Goal: Check status: Check status

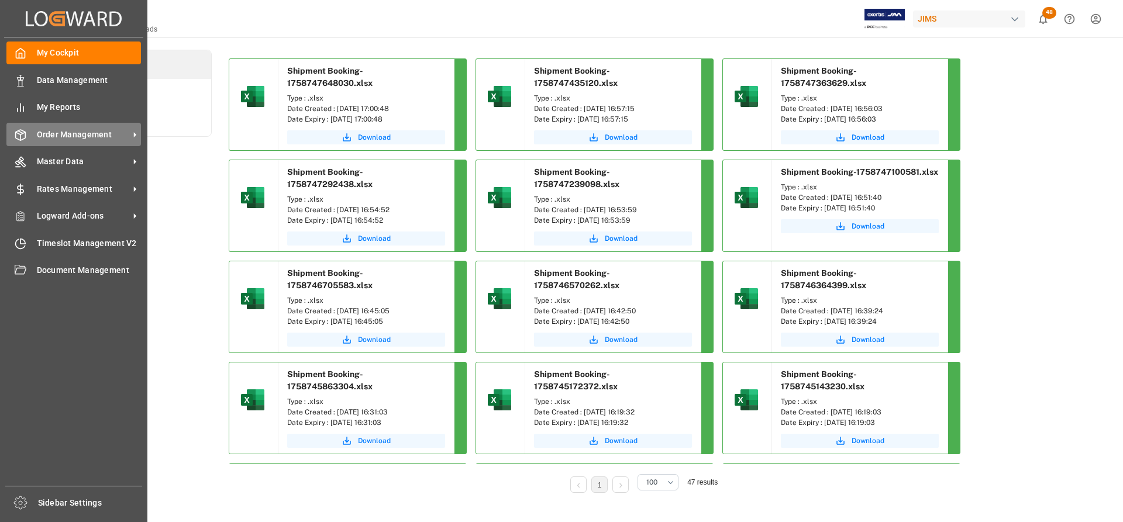
click at [73, 133] on span "Order Management" at bounding box center [83, 135] width 92 height 12
click at [85, 135] on span "Order Management" at bounding box center [83, 135] width 92 height 12
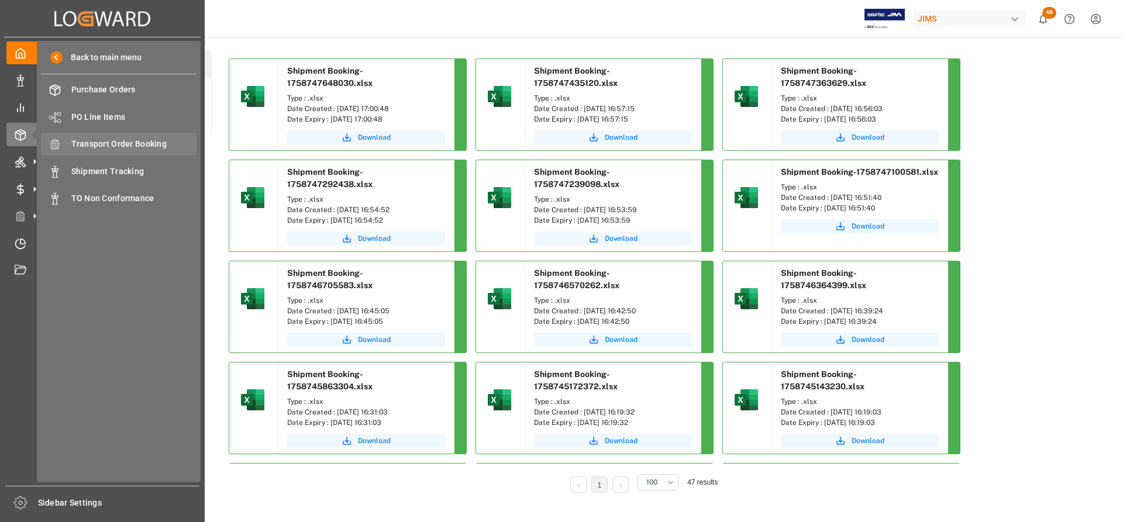
click at [103, 143] on span "Transport Order Booking" at bounding box center [134, 144] width 126 height 12
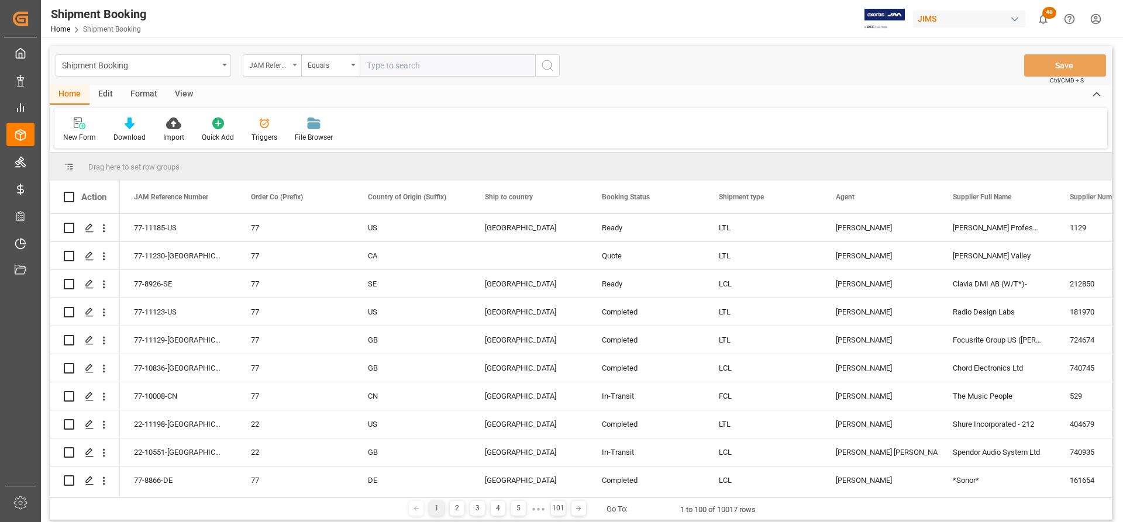
click at [292, 61] on div "JAM Reference Number" at bounding box center [272, 65] width 58 height 22
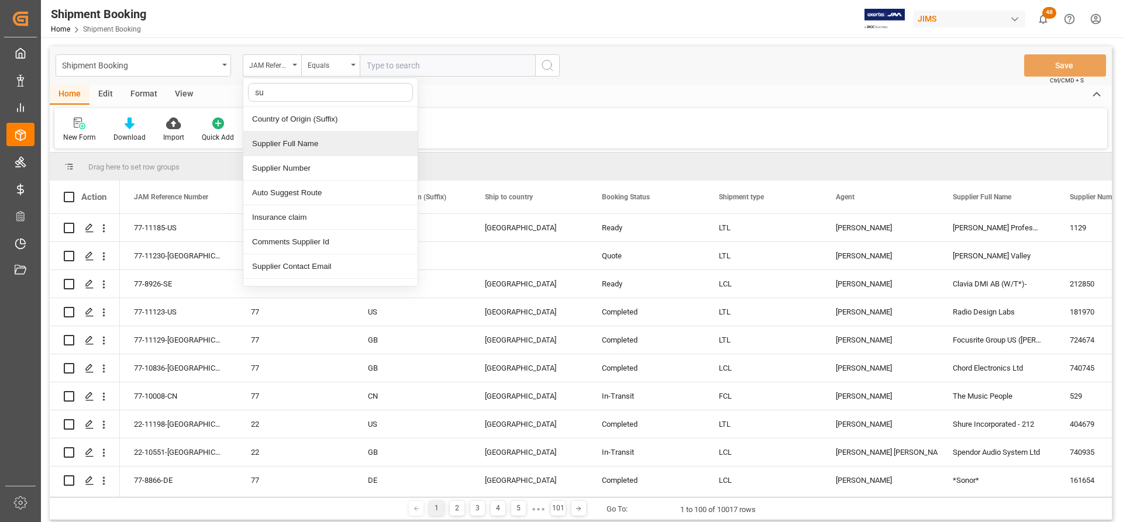
type input "sup"
click at [282, 138] on div "Supplier Number" at bounding box center [330, 144] width 174 height 25
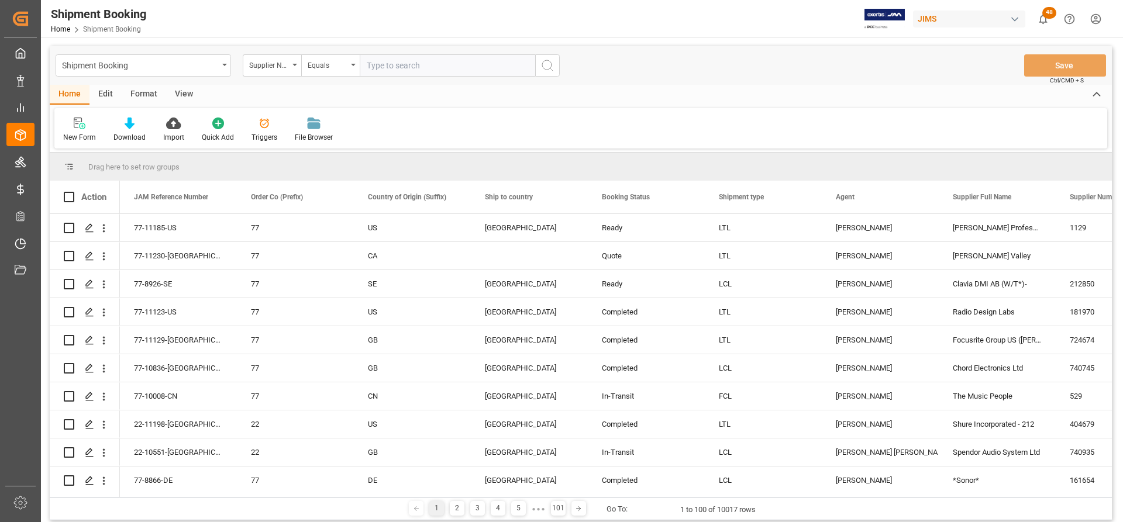
paste input "657618"
type input "657618"
click at [543, 73] on button "search button" at bounding box center [547, 65] width 25 height 22
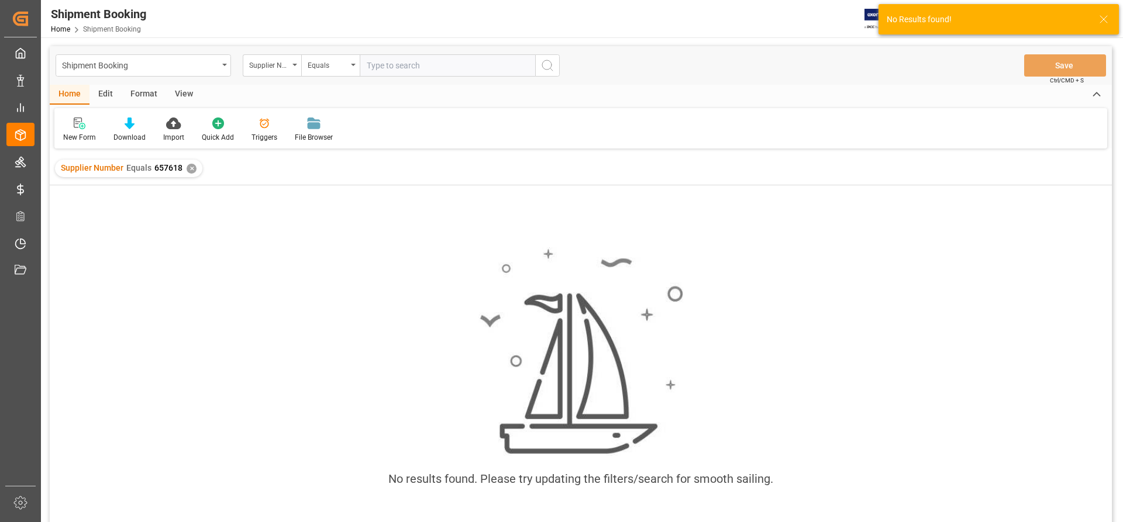
click at [188, 167] on div "✕" at bounding box center [192, 169] width 10 height 10
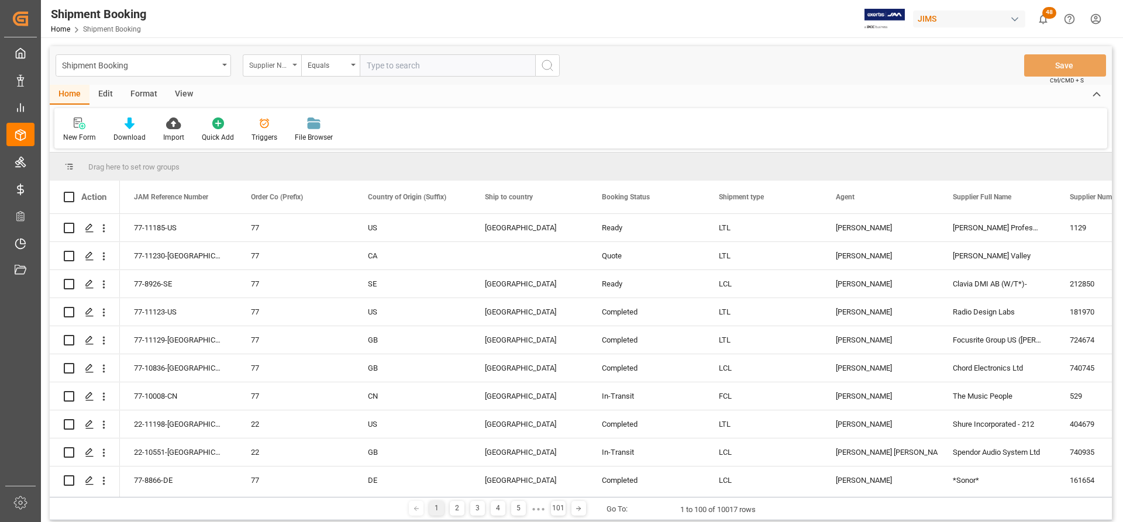
click at [293, 67] on div "Supplier Number" at bounding box center [272, 65] width 58 height 22
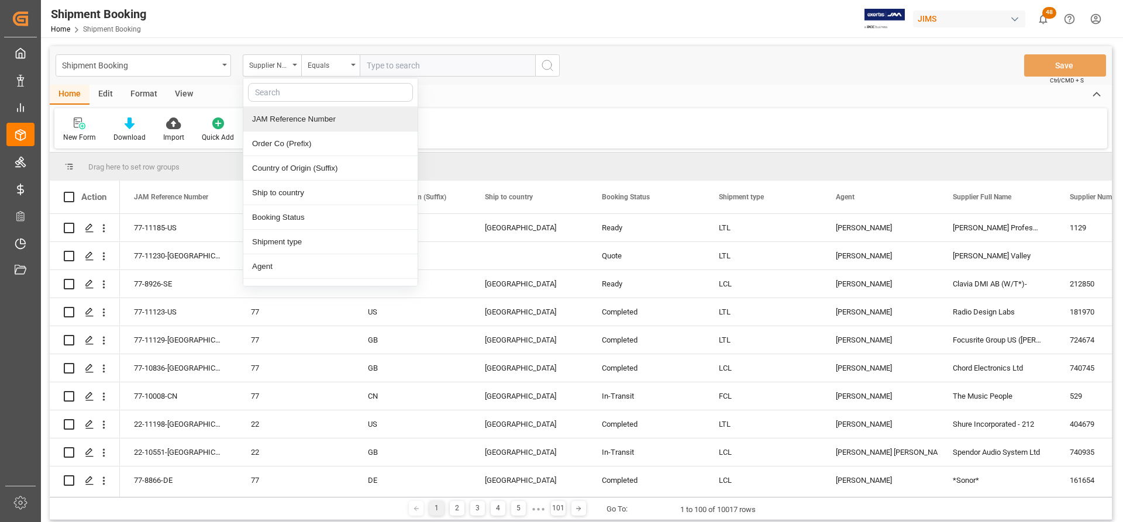
click at [279, 93] on input "text" at bounding box center [330, 92] width 165 height 19
type input "supp"
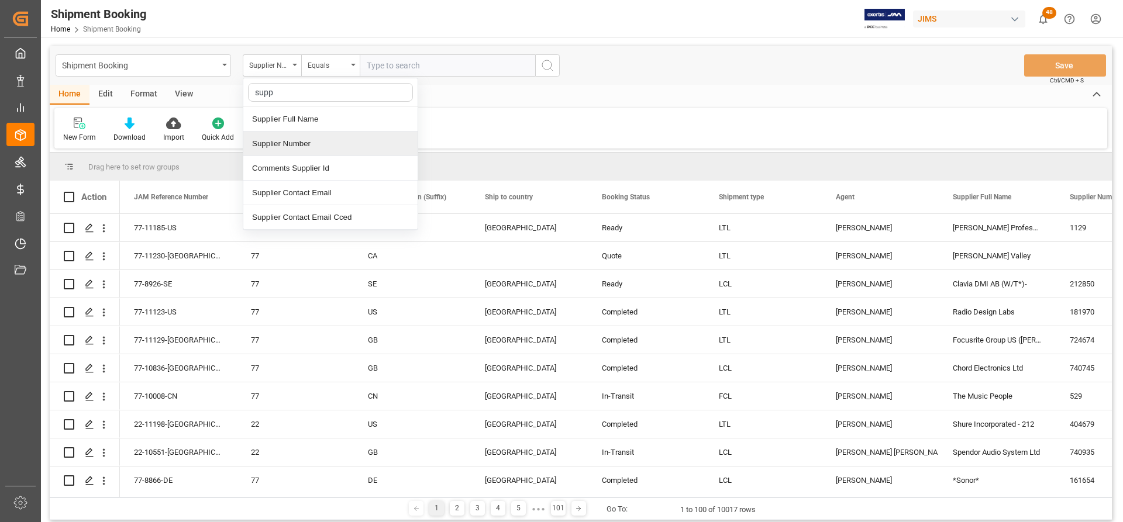
click at [285, 141] on div "Supplier Number" at bounding box center [330, 144] width 174 height 25
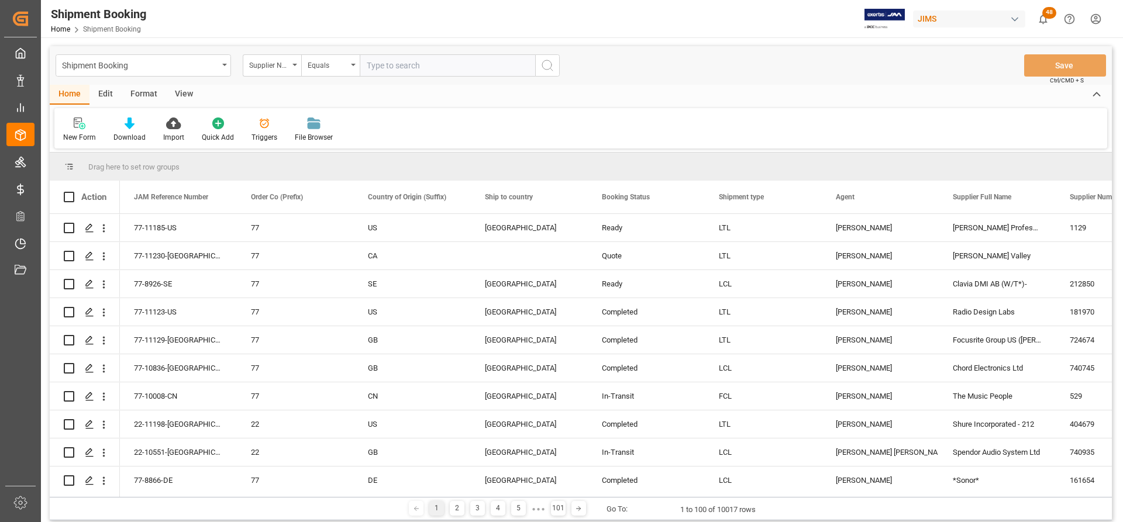
paste input "657618"
type input "657618"
click at [546, 65] on icon "search button" at bounding box center [547, 65] width 14 height 14
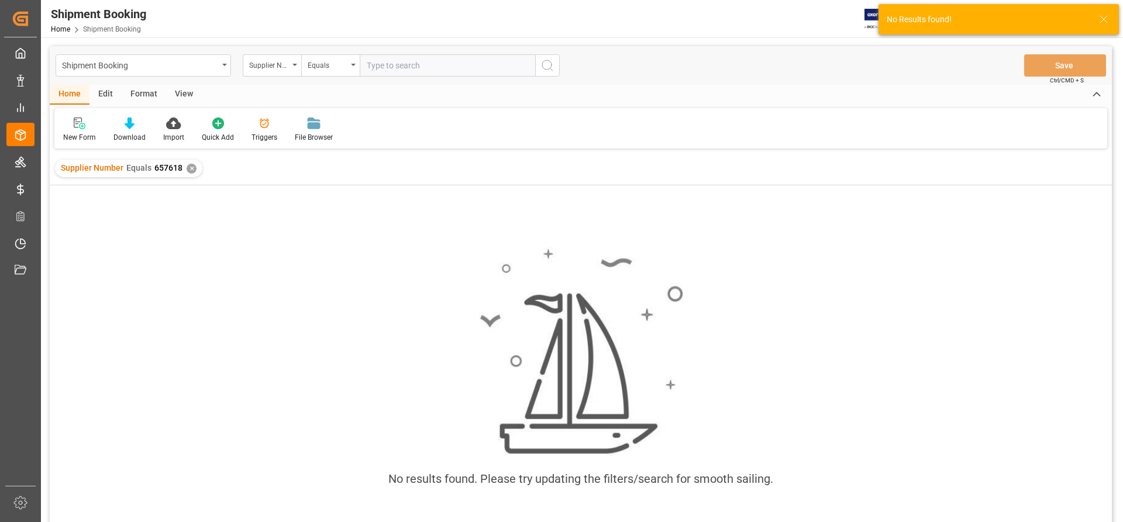
click at [195, 167] on div "Supplier Number Equals 657618 ✕" at bounding box center [128, 169] width 147 height 18
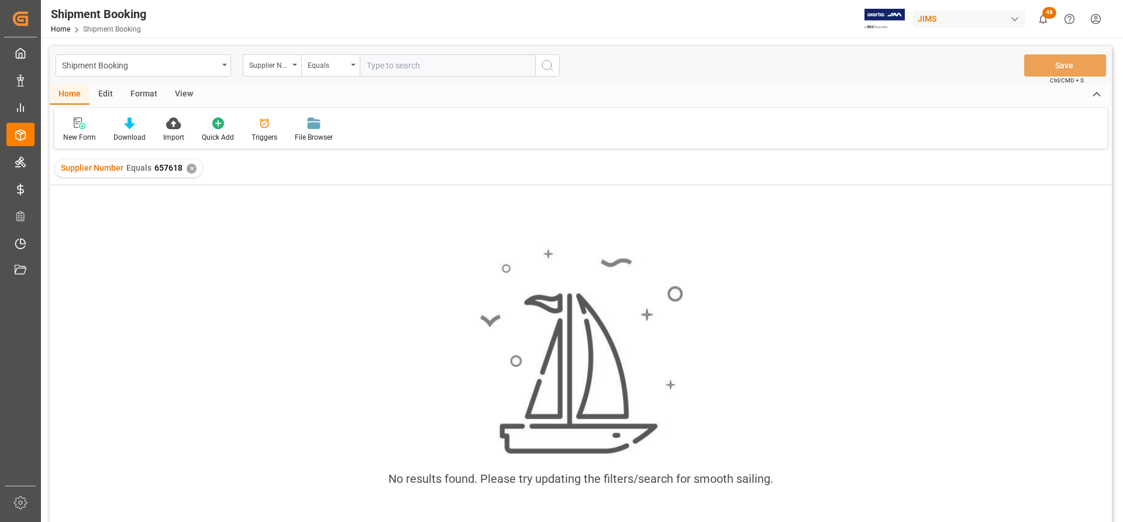
click at [191, 169] on div "✕" at bounding box center [192, 169] width 10 height 10
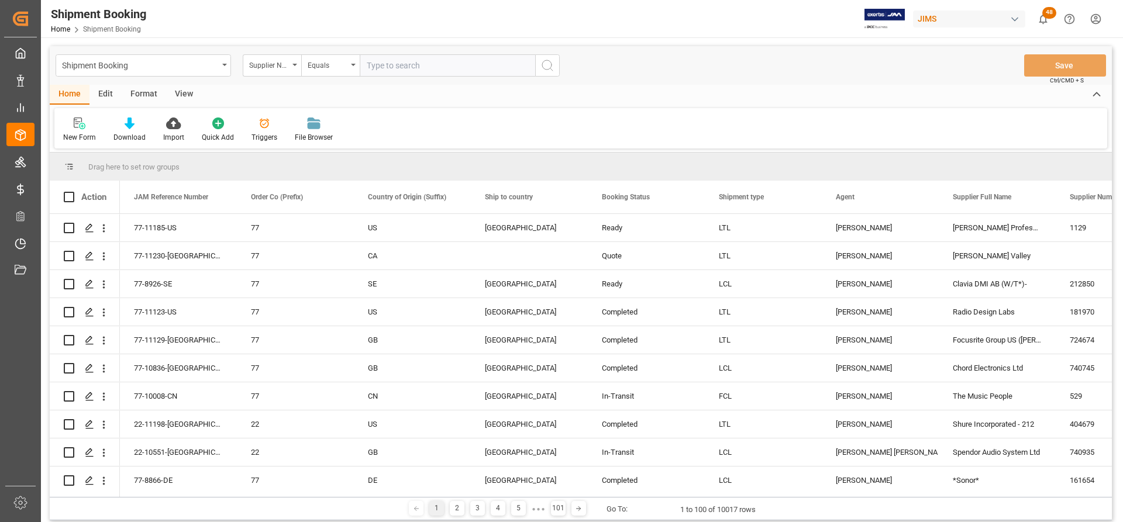
paste input "657618"
click at [368, 67] on input "657618" at bounding box center [447, 65] width 175 height 22
click at [415, 73] on input "657618" at bounding box center [447, 65] width 175 height 22
type input "657618"
click at [557, 70] on button "search button" at bounding box center [547, 65] width 25 height 22
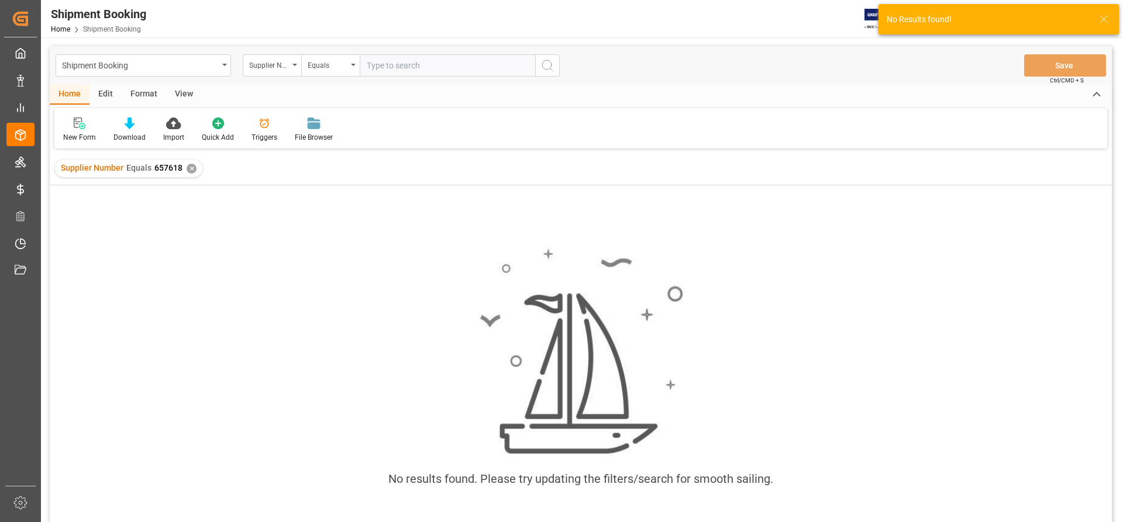
click at [198, 171] on div "Supplier Number Equals 657618 ✕" at bounding box center [128, 169] width 147 height 18
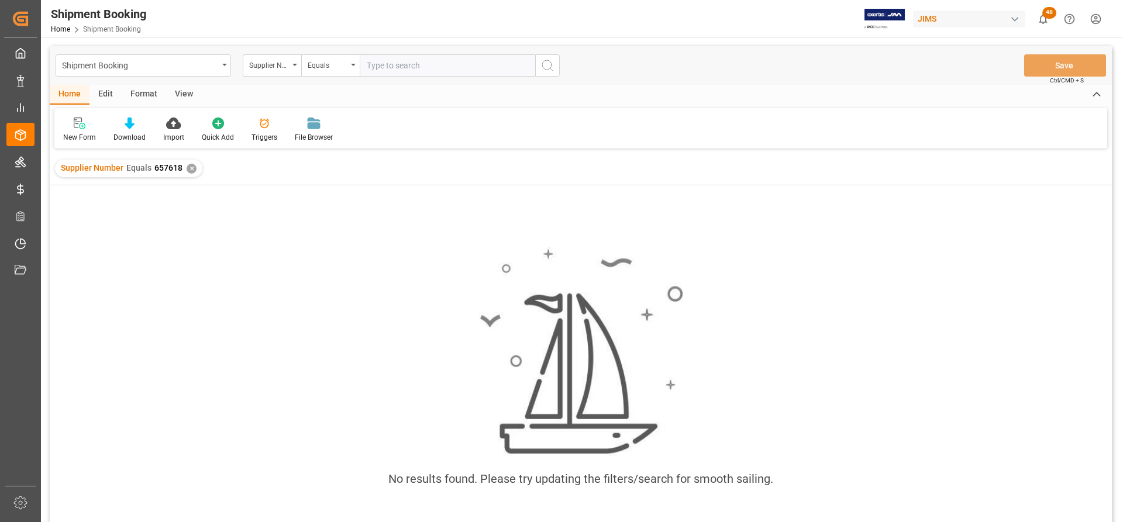
click at [189, 170] on div "✕" at bounding box center [192, 169] width 10 height 10
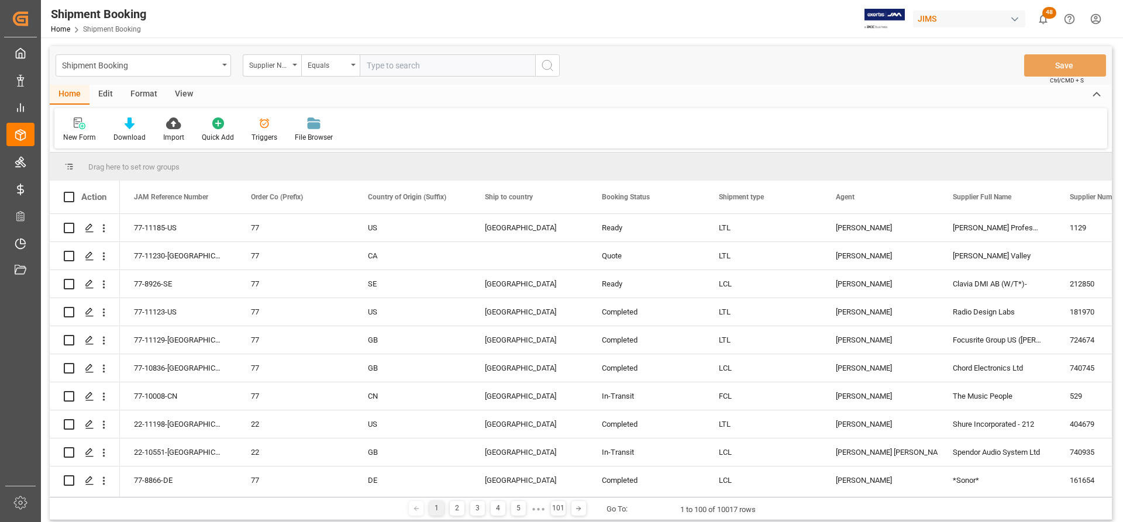
paste input "722031"
type input "722031"
click at [547, 65] on icon "search button" at bounding box center [547, 65] width 14 height 14
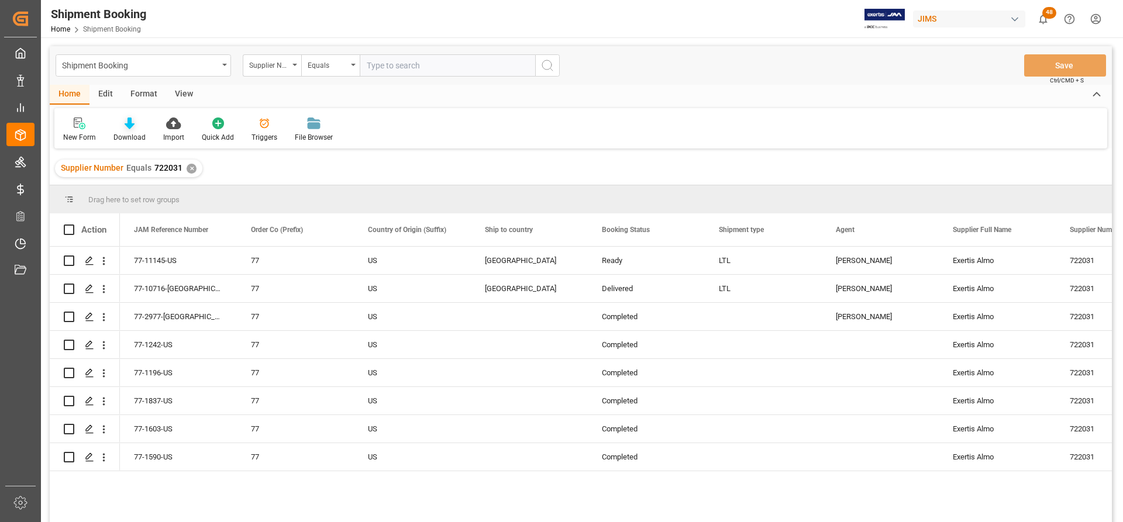
click at [129, 135] on div "Download" at bounding box center [129, 137] width 32 height 11
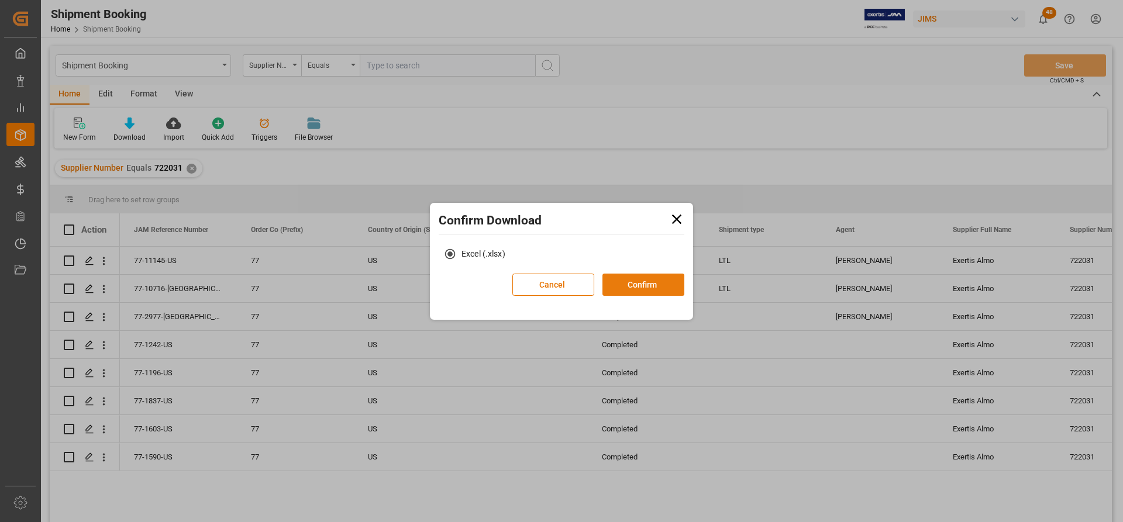
click at [627, 286] on button "Confirm" at bounding box center [643, 285] width 82 height 22
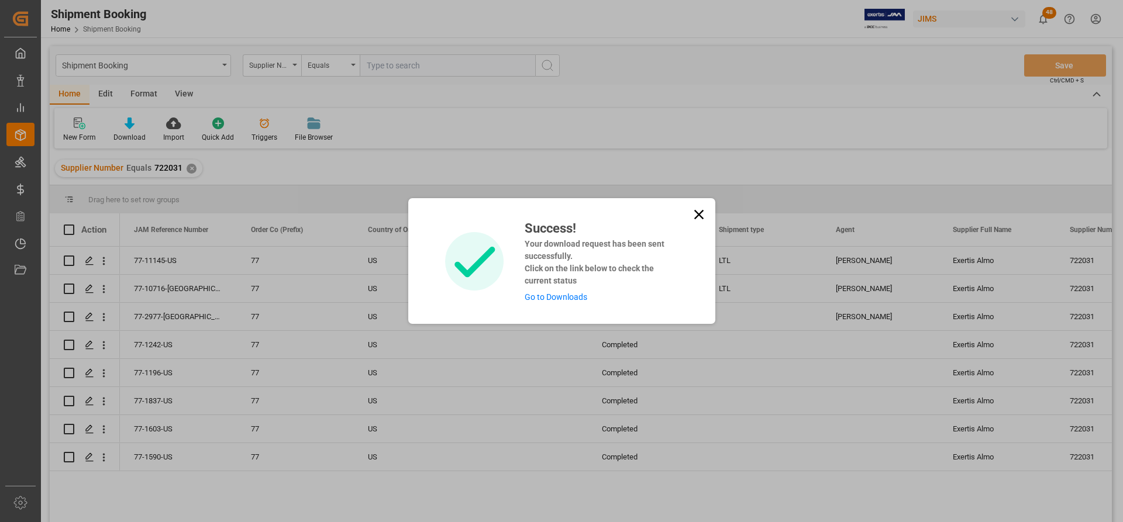
click at [566, 295] on link "Go to Downloads" at bounding box center [555, 296] width 63 height 9
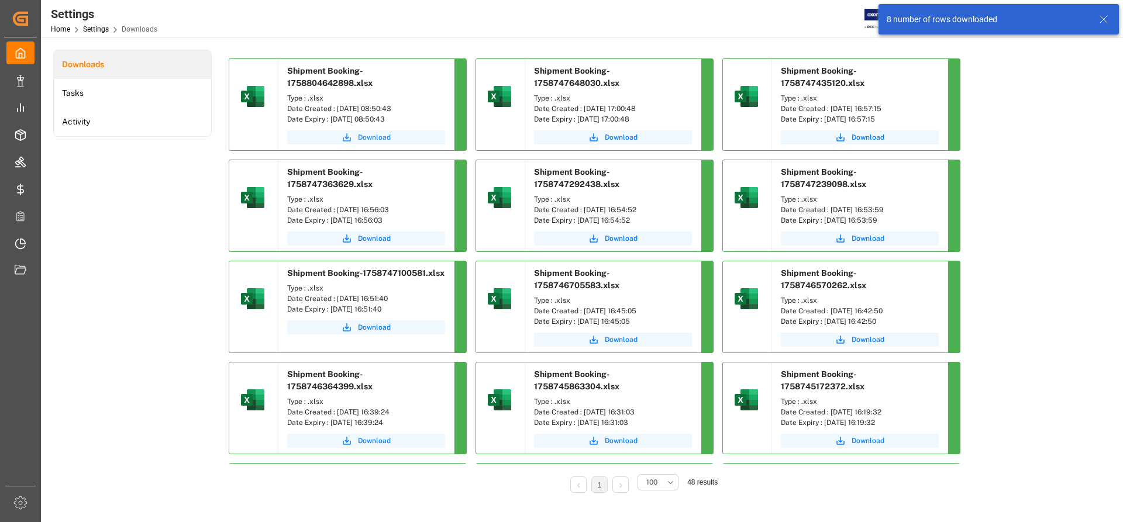
click at [374, 137] on span "Download" at bounding box center [374, 137] width 33 height 11
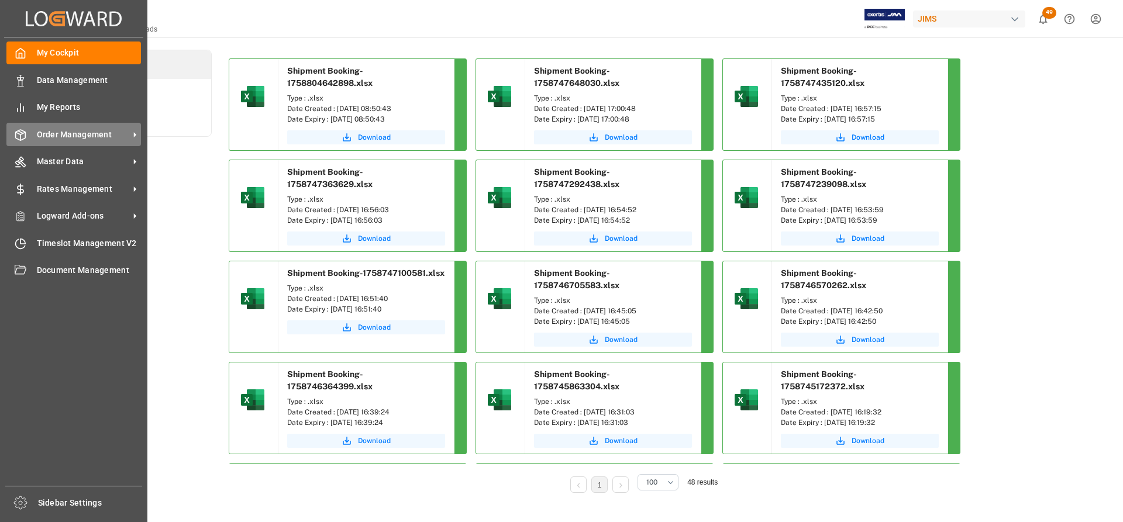
click at [96, 133] on span "Order Management" at bounding box center [83, 135] width 92 height 12
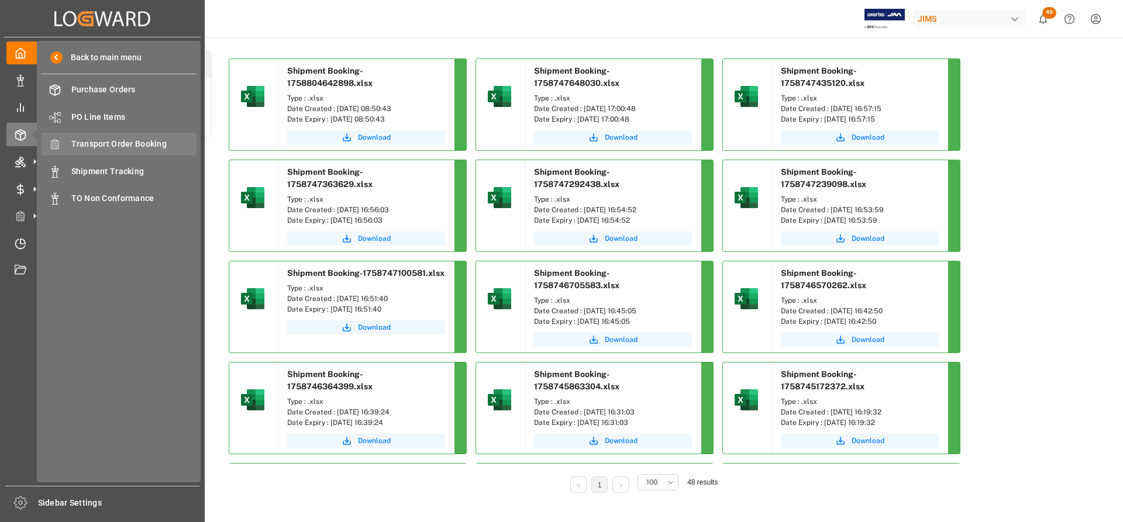
click at [109, 143] on span "Transport Order Booking" at bounding box center [134, 144] width 126 height 12
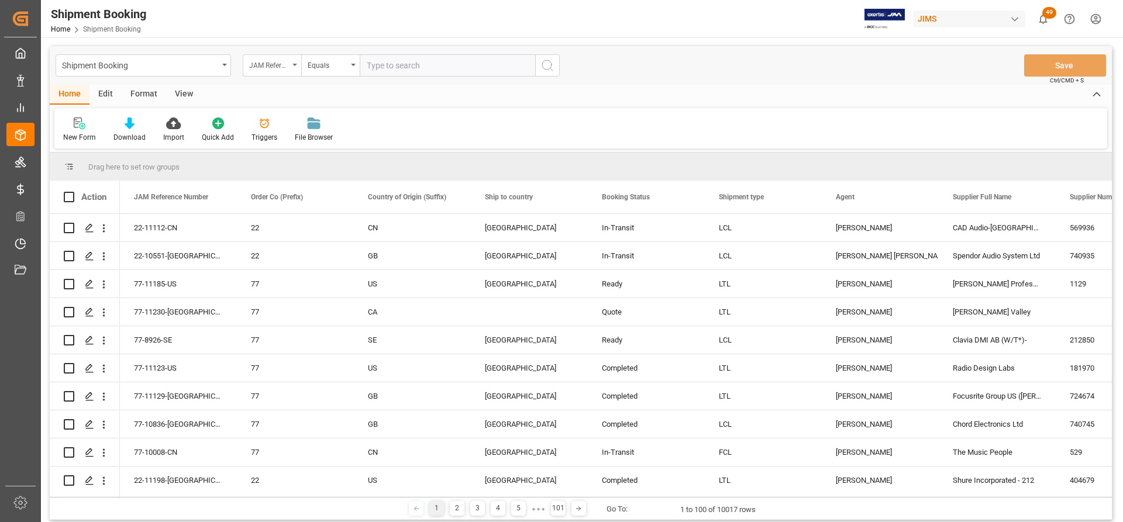
click at [296, 56] on div "JAM Reference Number" at bounding box center [272, 65] width 58 height 22
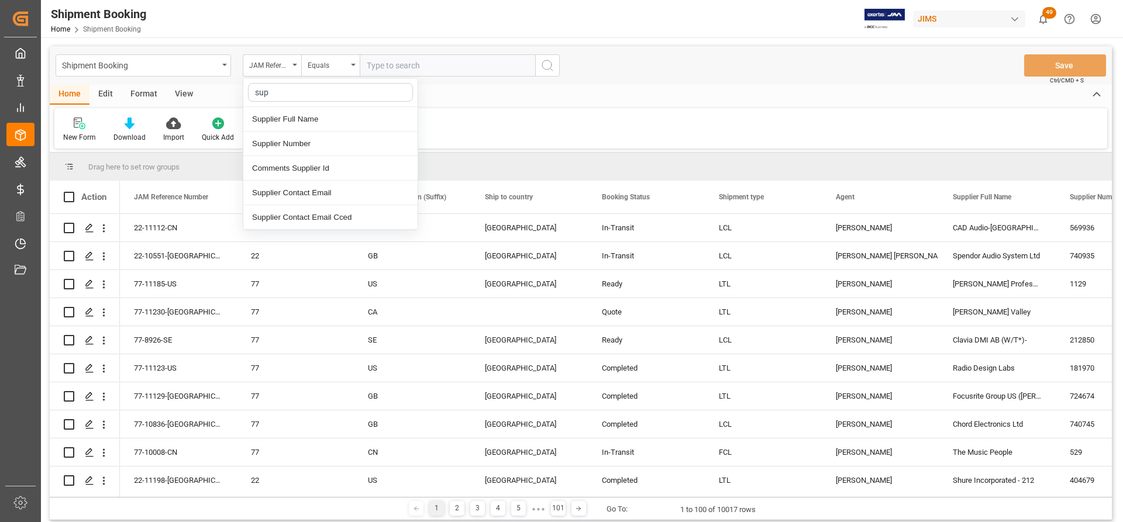
type input "supp"
click at [299, 144] on div "Supplier Number" at bounding box center [330, 144] width 174 height 25
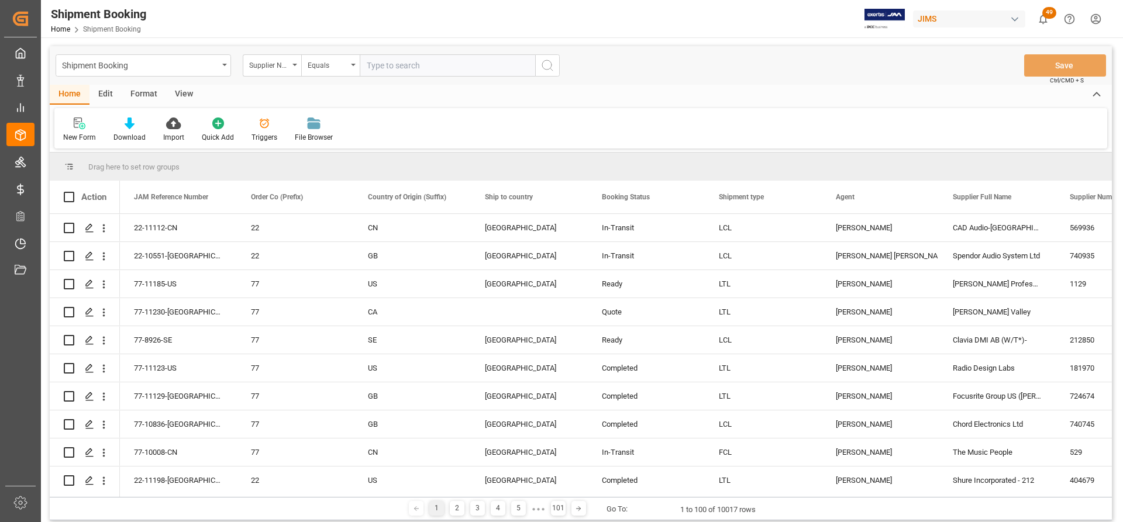
click at [367, 67] on input "text" at bounding box center [447, 65] width 175 height 22
paste input "228648"
type input "228648"
click at [548, 68] on icon "search button" at bounding box center [547, 65] width 14 height 14
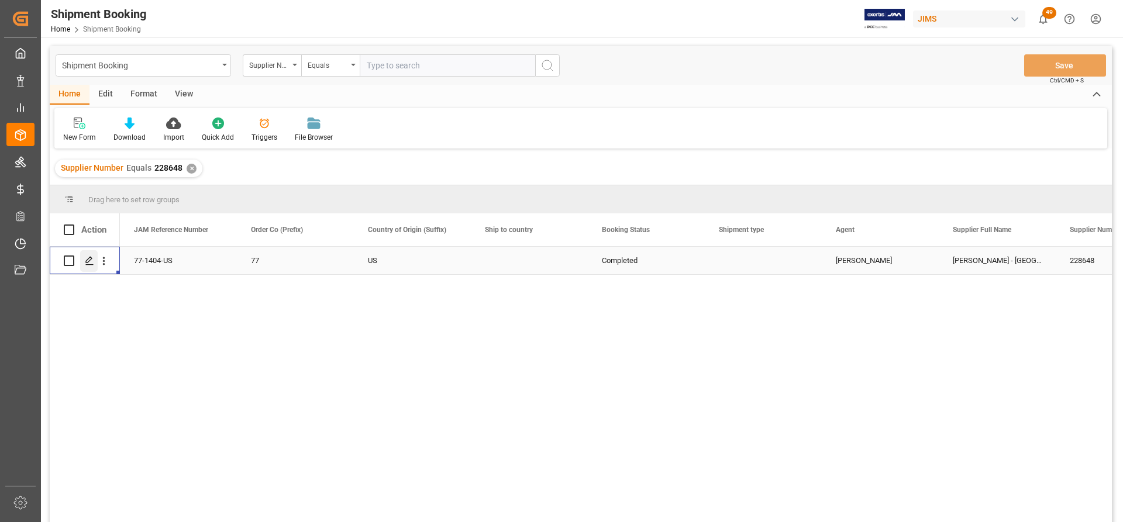
click at [88, 263] on polygon "Press SPACE to select this row." at bounding box center [89, 260] width 6 height 6
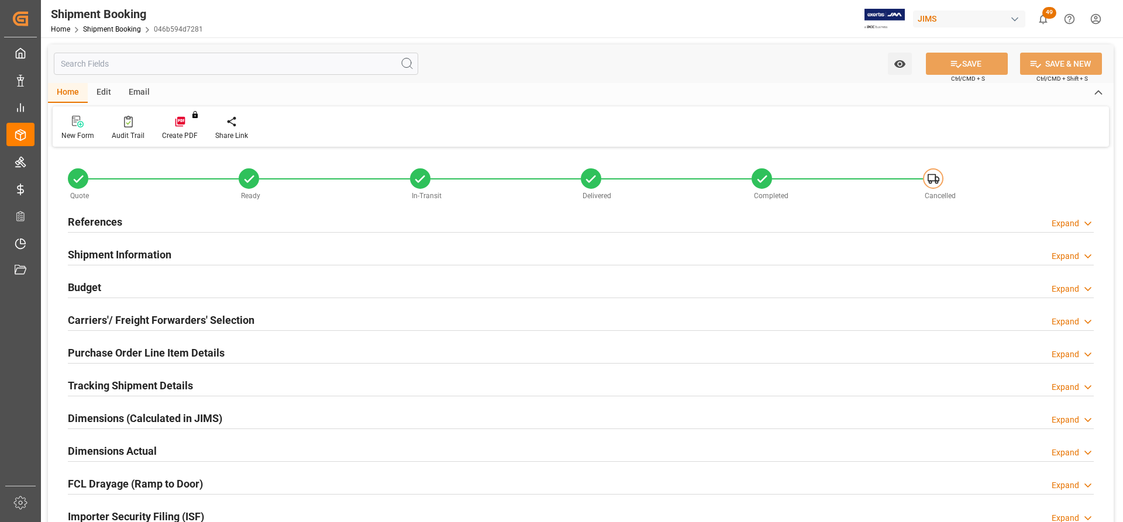
type input "13.12.2023 18:33"
click at [100, 219] on h2 "References" at bounding box center [95, 222] width 54 height 16
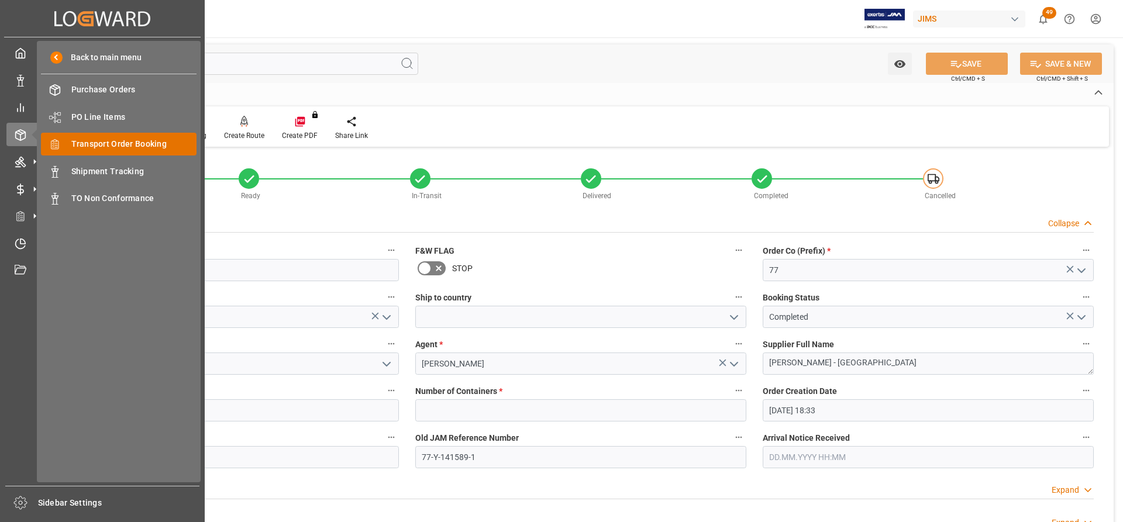
click at [116, 143] on span "Transport Order Booking" at bounding box center [134, 144] width 126 height 12
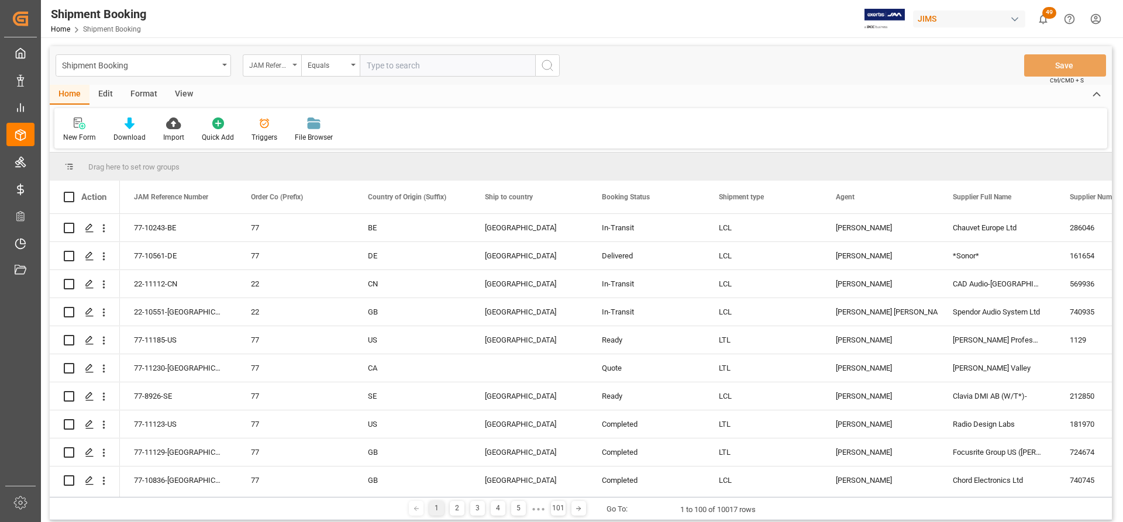
click at [292, 64] on div "JAM Reference Number" at bounding box center [272, 65] width 58 height 22
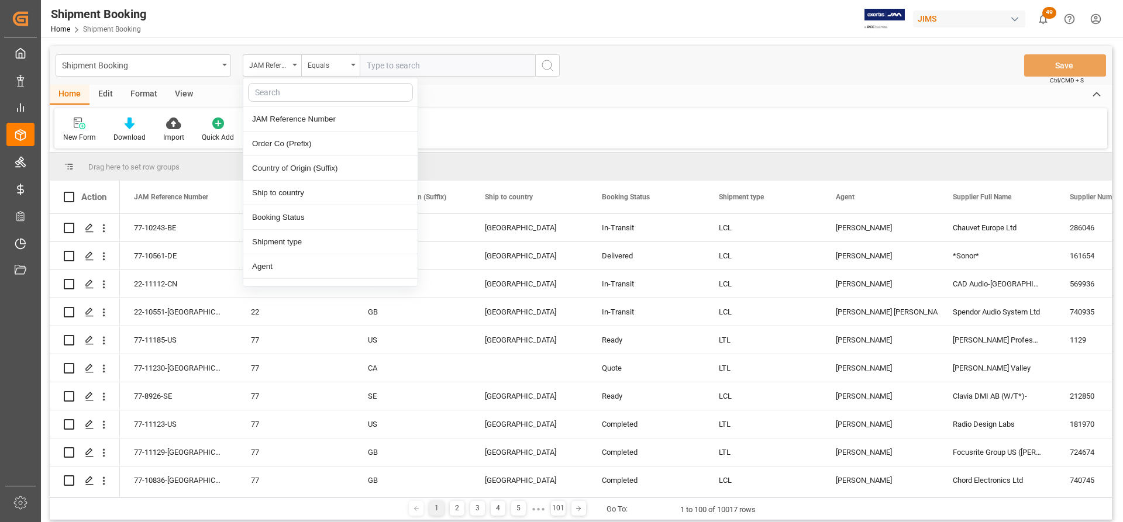
click at [275, 96] on input "text" at bounding box center [330, 92] width 165 height 19
type input "supp"
click at [281, 144] on div "Supplier Number" at bounding box center [330, 144] width 174 height 25
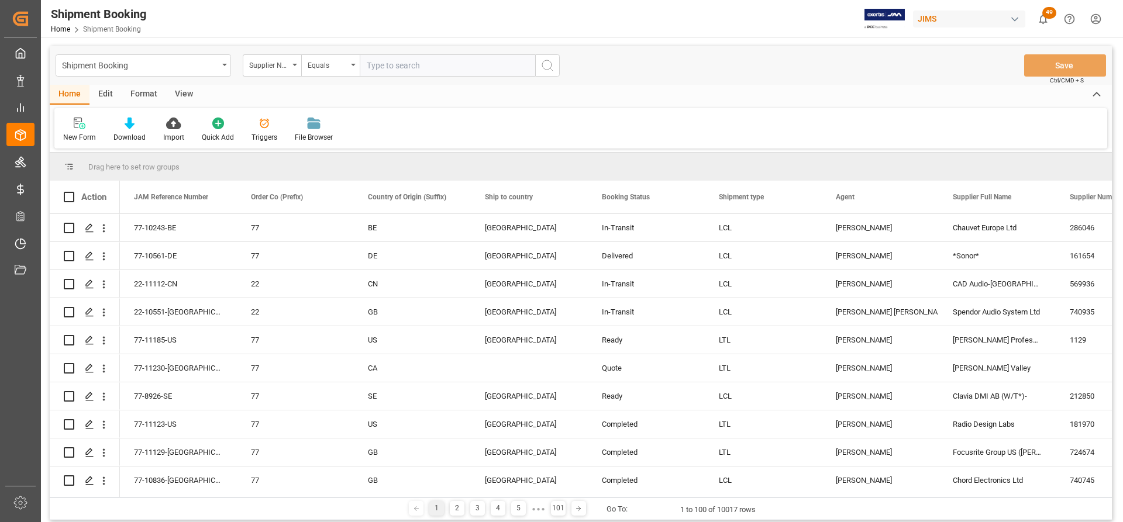
click at [370, 67] on input "text" at bounding box center [447, 65] width 175 height 22
paste input "228648"
type input "228648"
click at [542, 69] on icon "search button" at bounding box center [547, 65] width 14 height 14
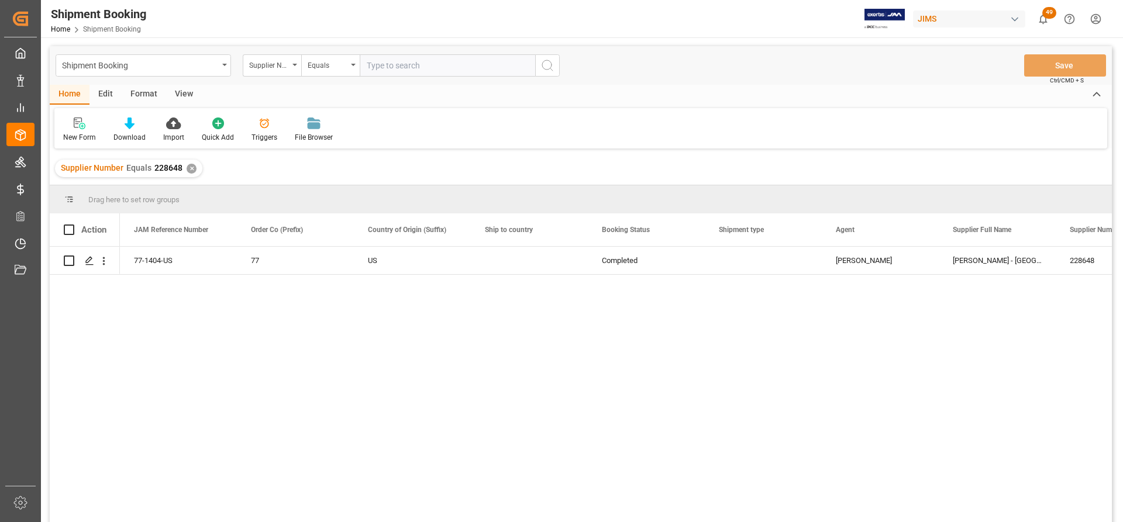
click at [189, 169] on div "✕" at bounding box center [192, 169] width 10 height 10
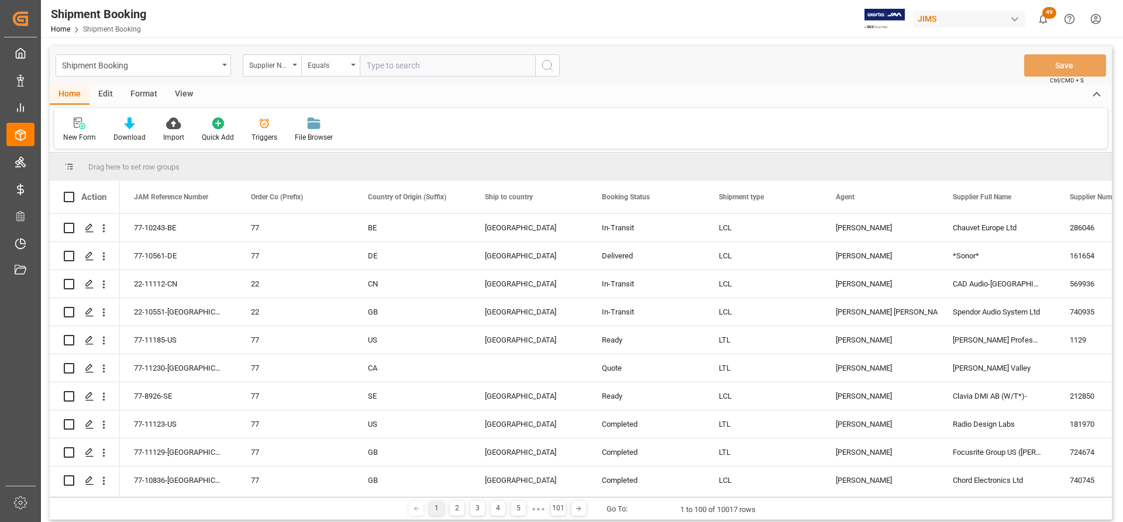
paste input "223347"
type input "223347"
click at [547, 69] on icon "search button" at bounding box center [547, 65] width 14 height 14
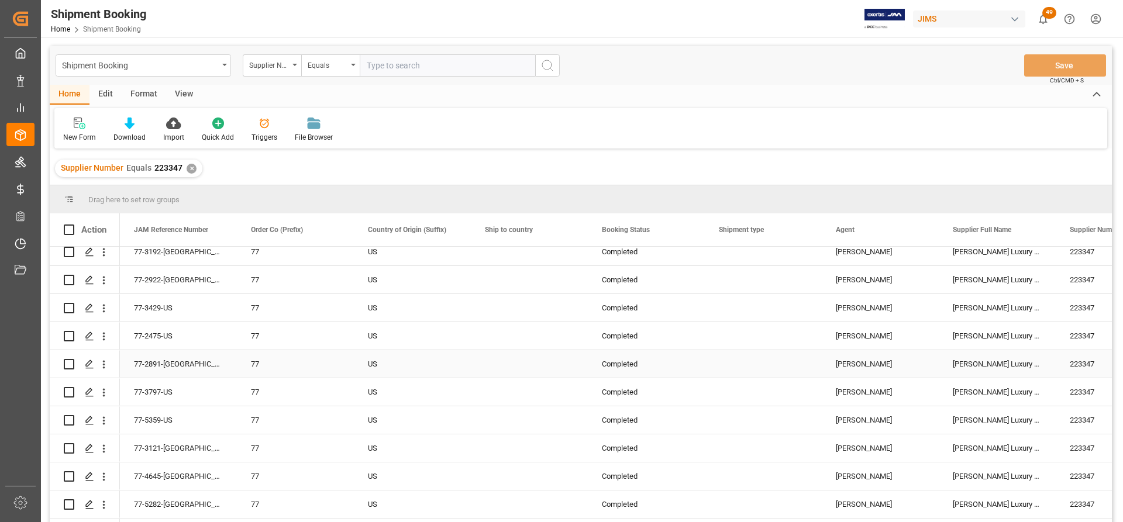
scroll to position [640, 0]
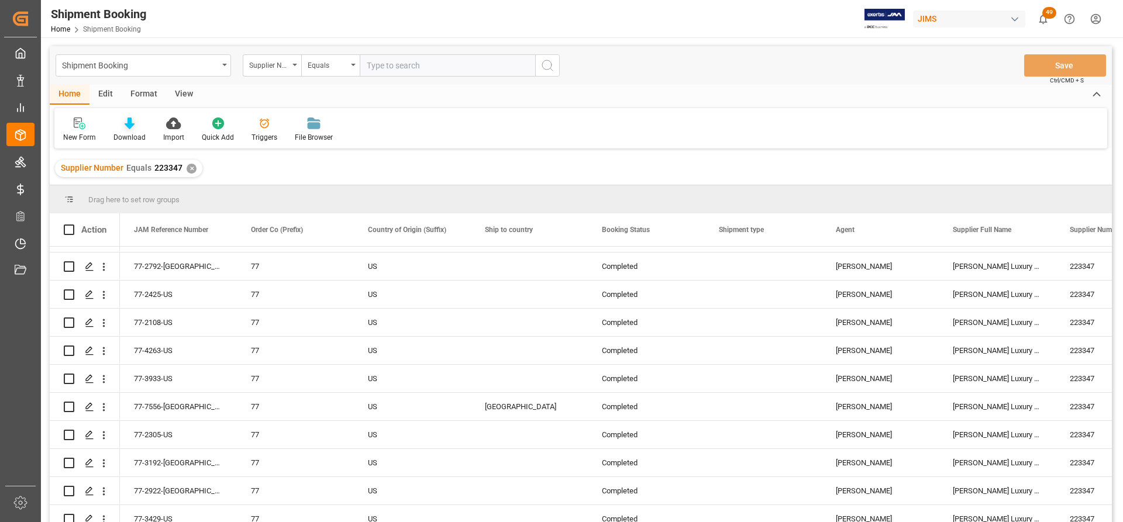
click at [132, 129] on icon at bounding box center [130, 124] width 10 height 12
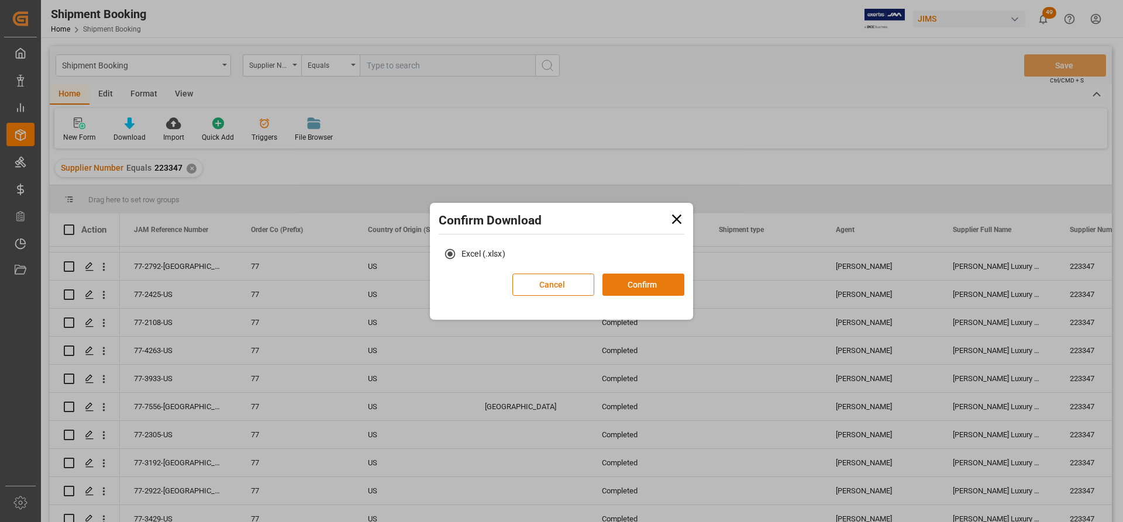
click at [640, 286] on button "Confirm" at bounding box center [643, 285] width 82 height 22
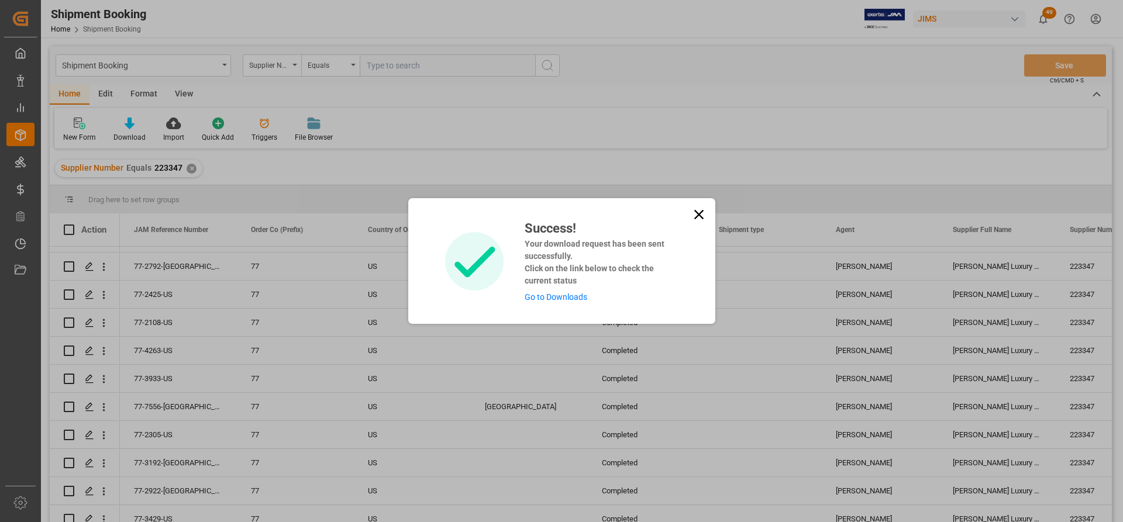
click at [557, 298] on link "Go to Downloads" at bounding box center [555, 296] width 63 height 9
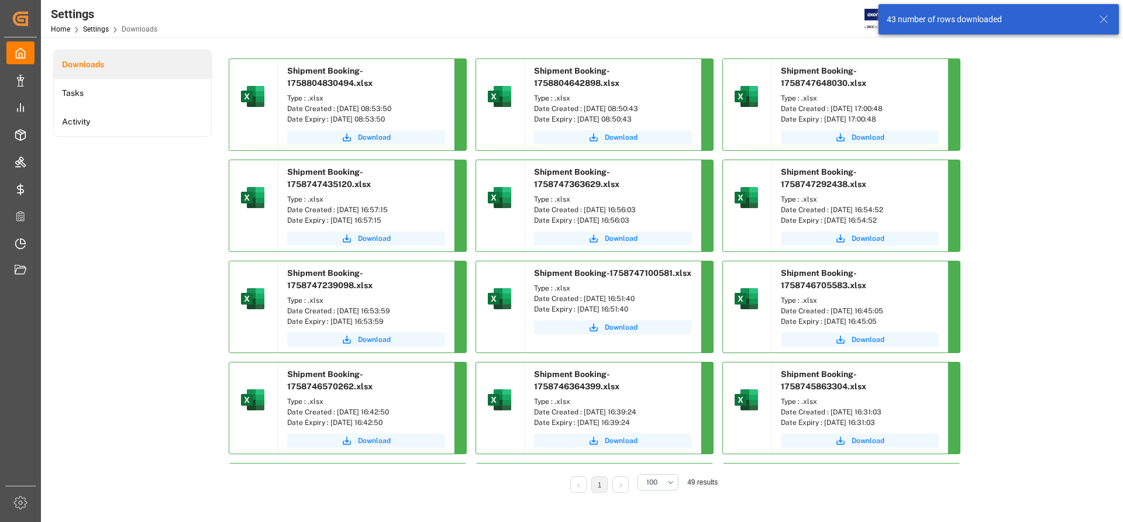
click at [362, 130] on div "Download" at bounding box center [365, 138] width 175 height 23
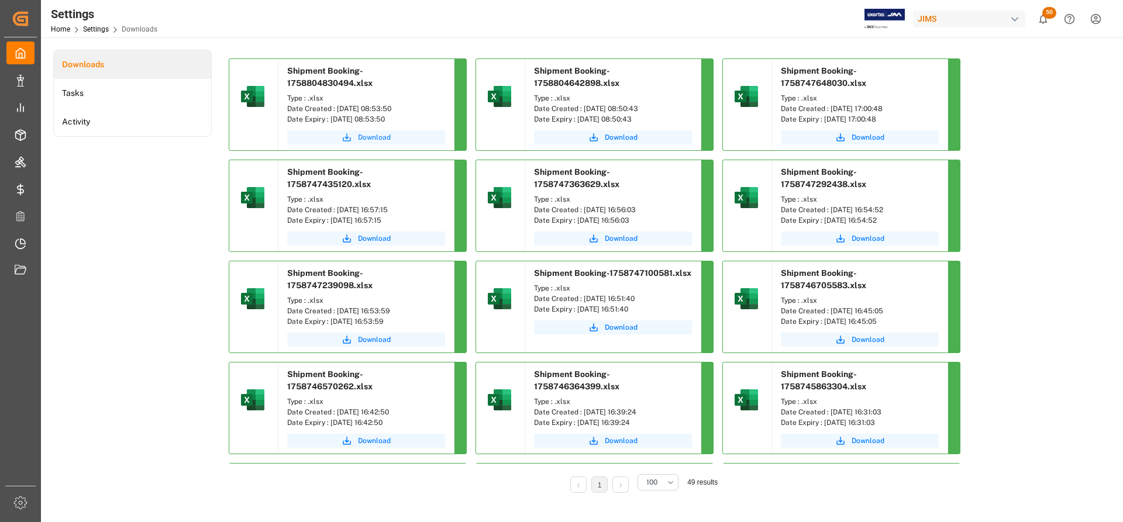
click at [372, 137] on span "Download" at bounding box center [374, 137] width 33 height 11
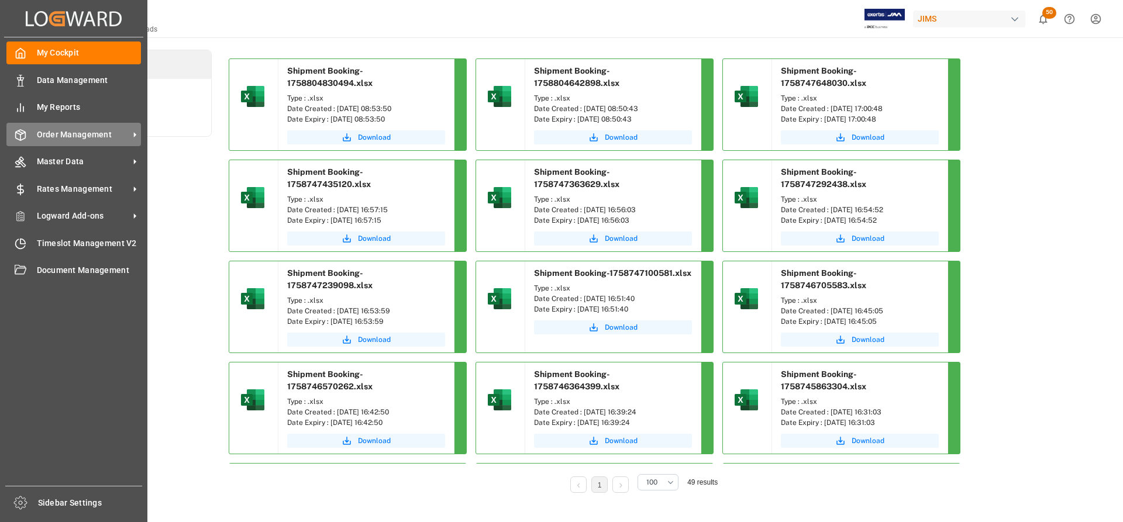
click at [102, 132] on span "Order Management" at bounding box center [83, 135] width 92 height 12
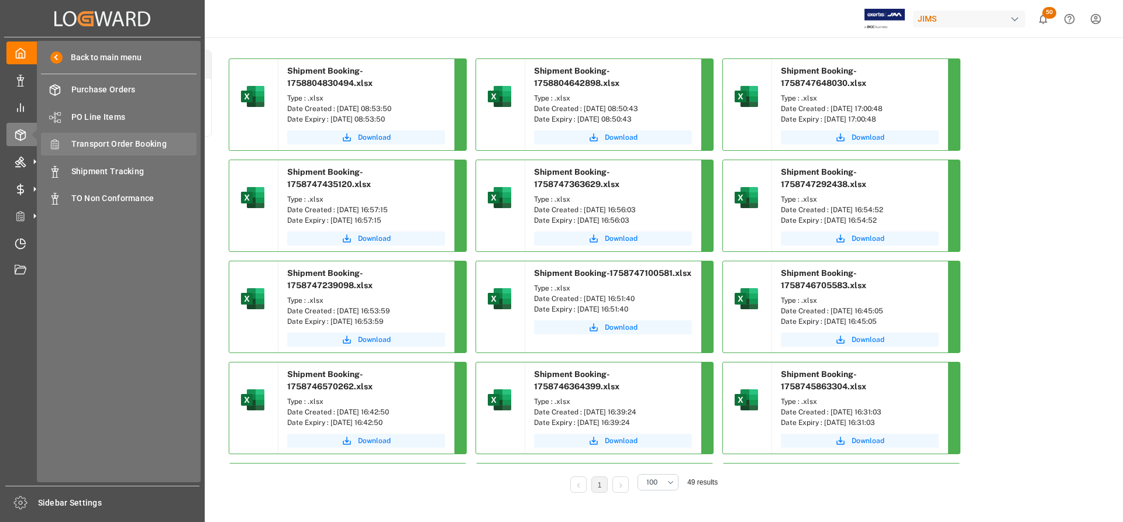
click at [141, 147] on span "Transport Order Booking" at bounding box center [134, 144] width 126 height 12
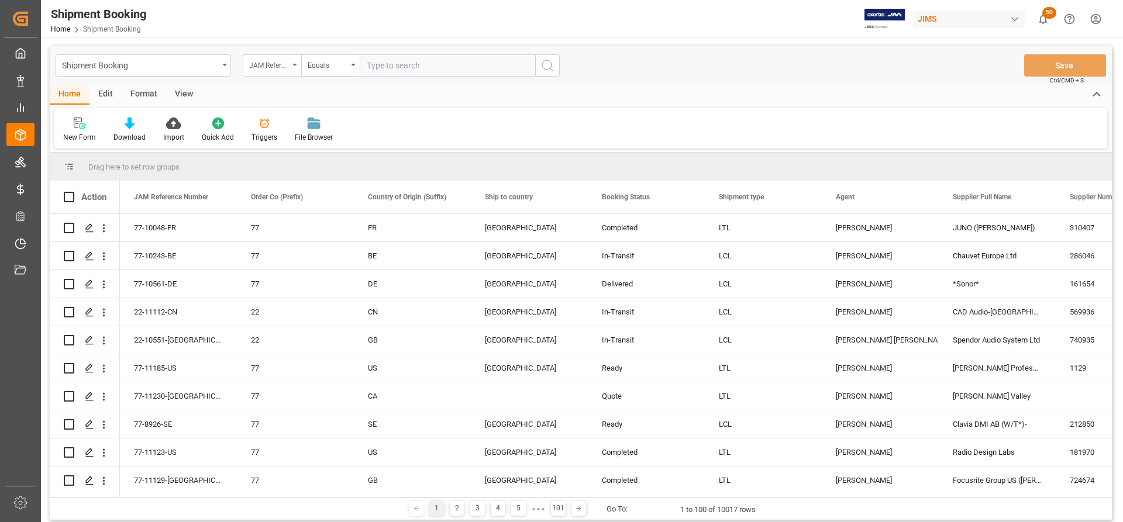
click at [292, 63] on div "JAM Reference Number" at bounding box center [272, 65] width 58 height 22
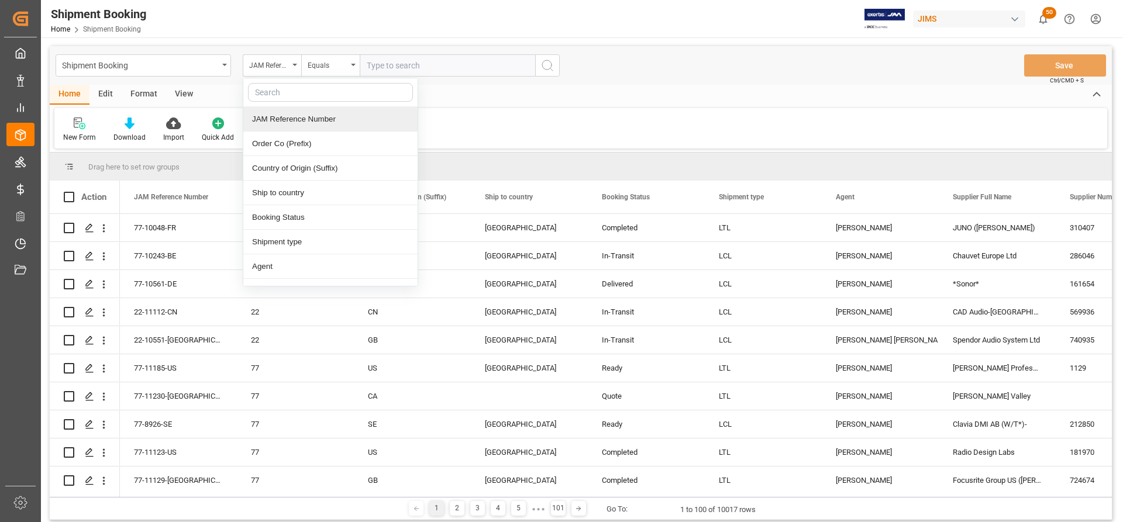
click at [294, 92] on input "text" at bounding box center [330, 92] width 165 height 19
type input "r"
type input "s"
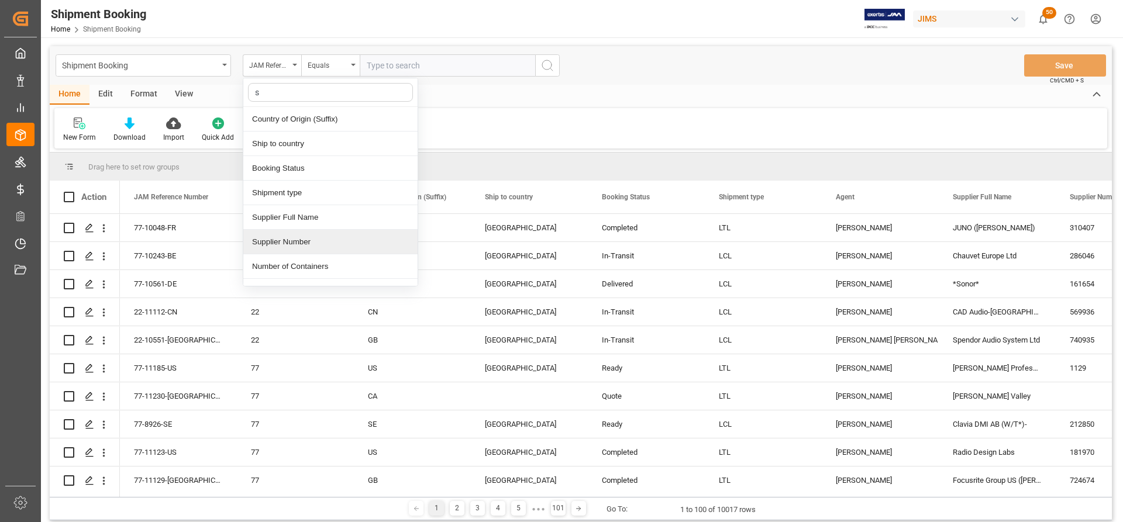
click at [288, 246] on div "Supplier Number" at bounding box center [330, 242] width 174 height 25
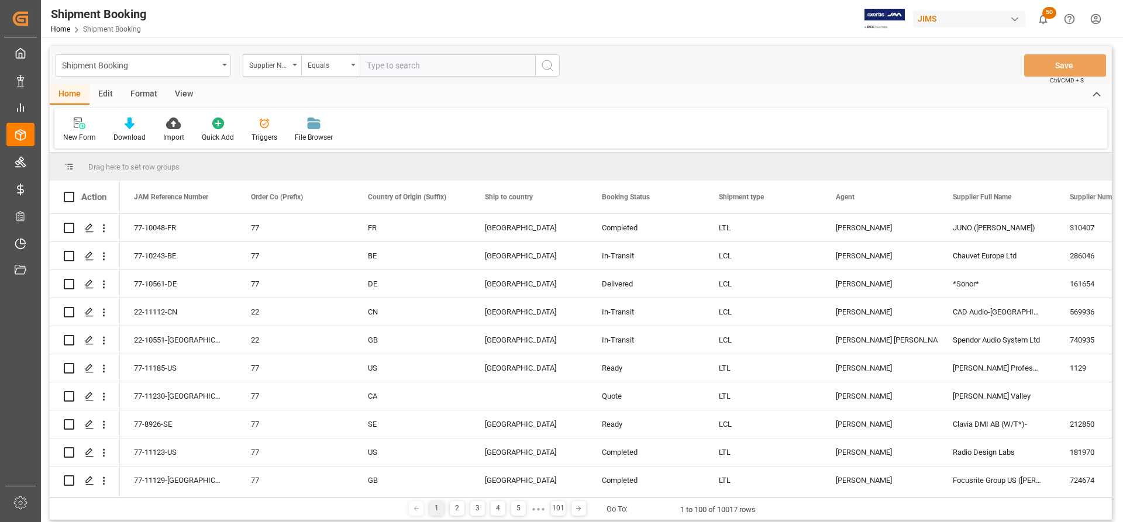
paste input "168204"
type input "168204"
click at [561, 65] on div "Shipment Booking Supplier Number Equals 168204 Save Ctrl/CMD + S" at bounding box center [581, 65] width 1062 height 39
click at [541, 66] on icon "search button" at bounding box center [547, 65] width 14 height 14
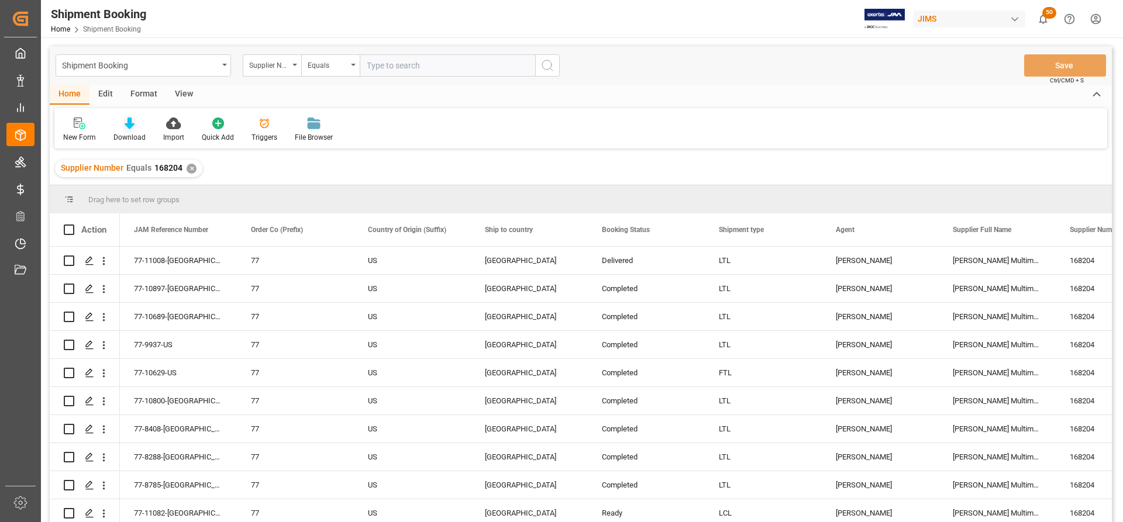
click at [125, 126] on icon at bounding box center [130, 124] width 10 height 12
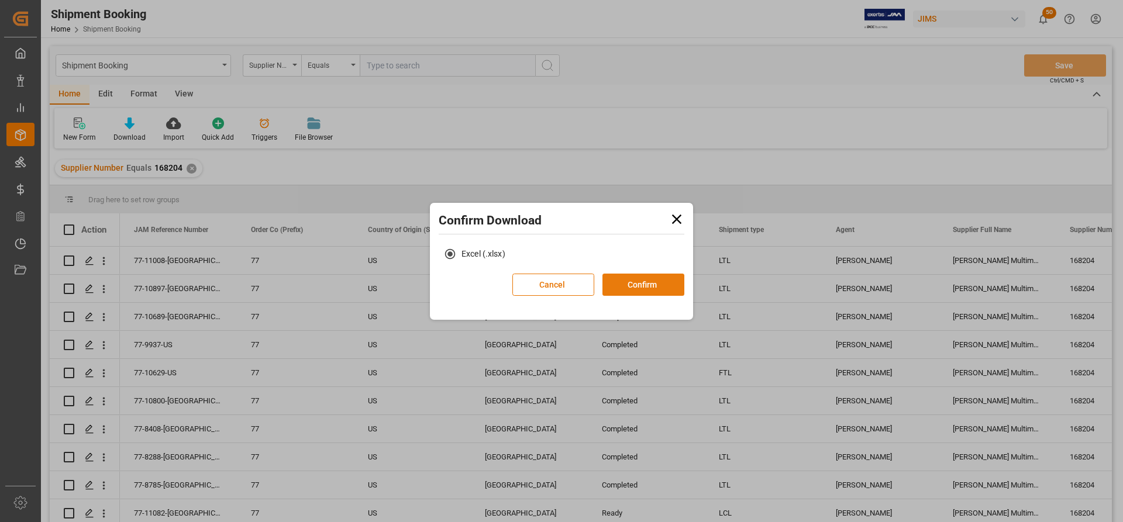
click at [653, 292] on button "Confirm" at bounding box center [643, 285] width 82 height 22
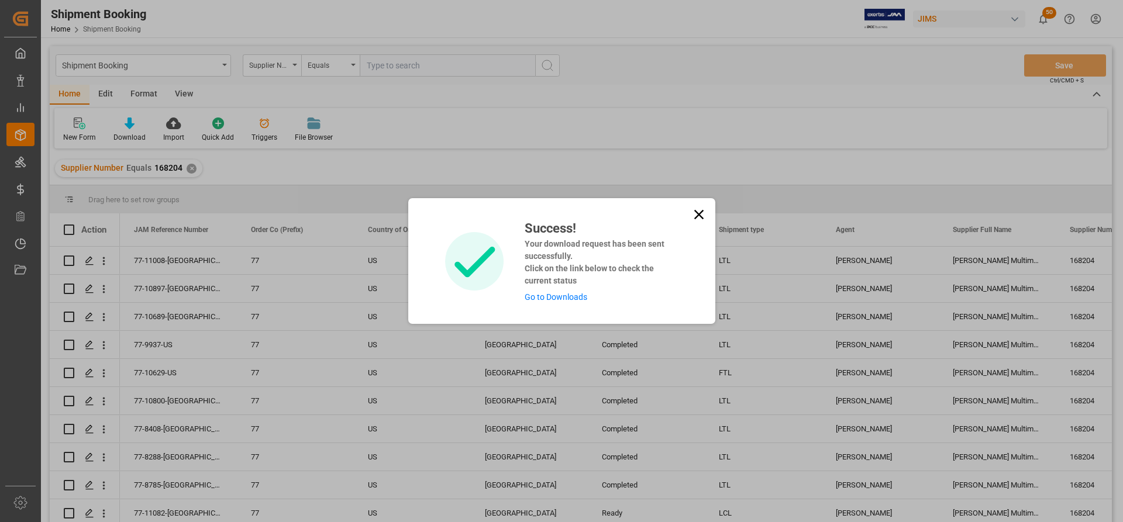
click at [548, 292] on div "Success! Your download request has been sent successfully. Click on the link be…" at bounding box center [597, 261] width 162 height 85
click at [548, 295] on link "Go to Downloads" at bounding box center [555, 296] width 63 height 9
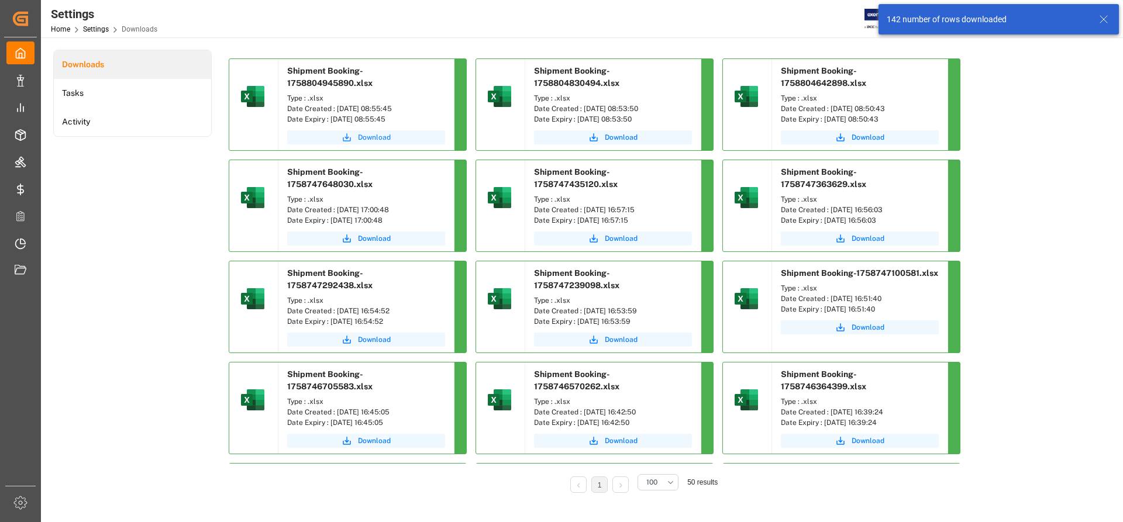
click at [378, 136] on span "Download" at bounding box center [374, 137] width 33 height 11
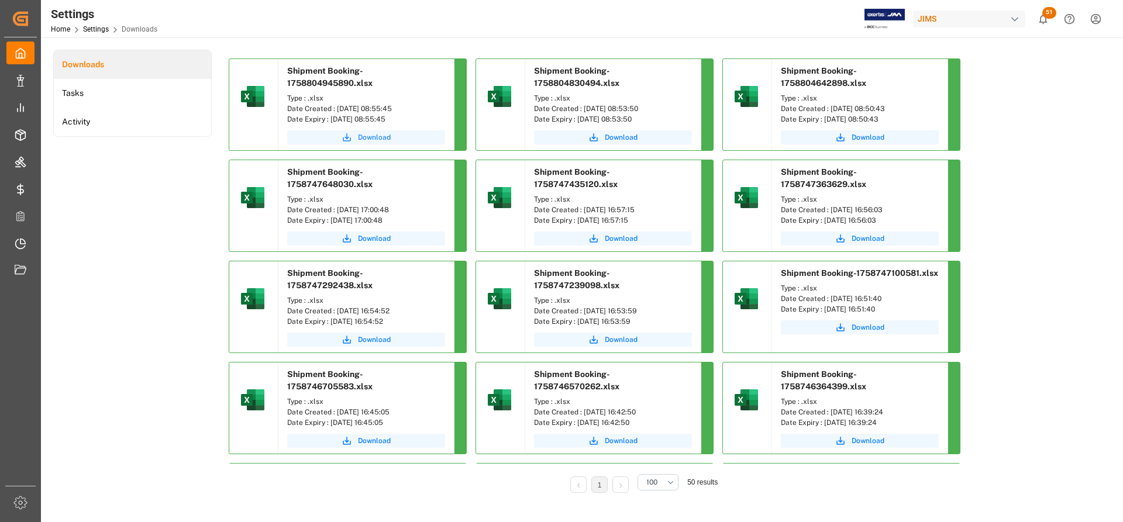
click at [371, 134] on span "Download" at bounding box center [374, 137] width 33 height 11
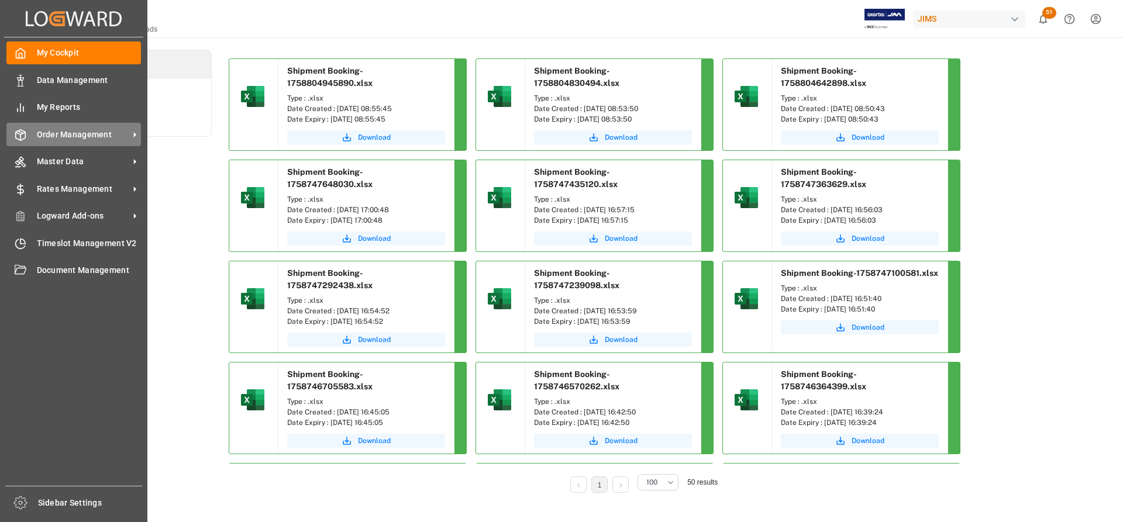
click at [78, 134] on span "Order Management" at bounding box center [83, 135] width 92 height 12
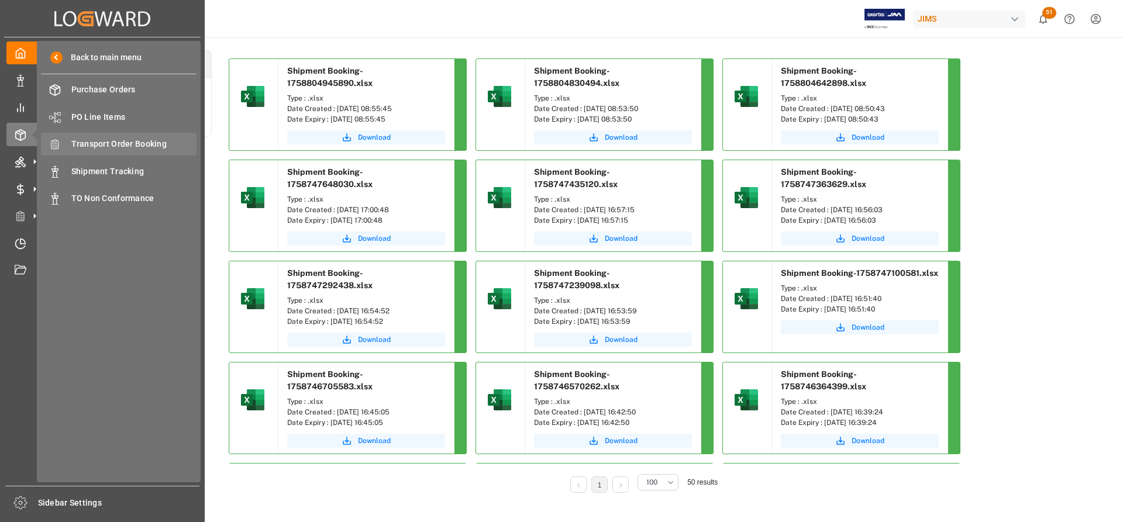
click at [116, 143] on span "Transport Order Booking" at bounding box center [134, 144] width 126 height 12
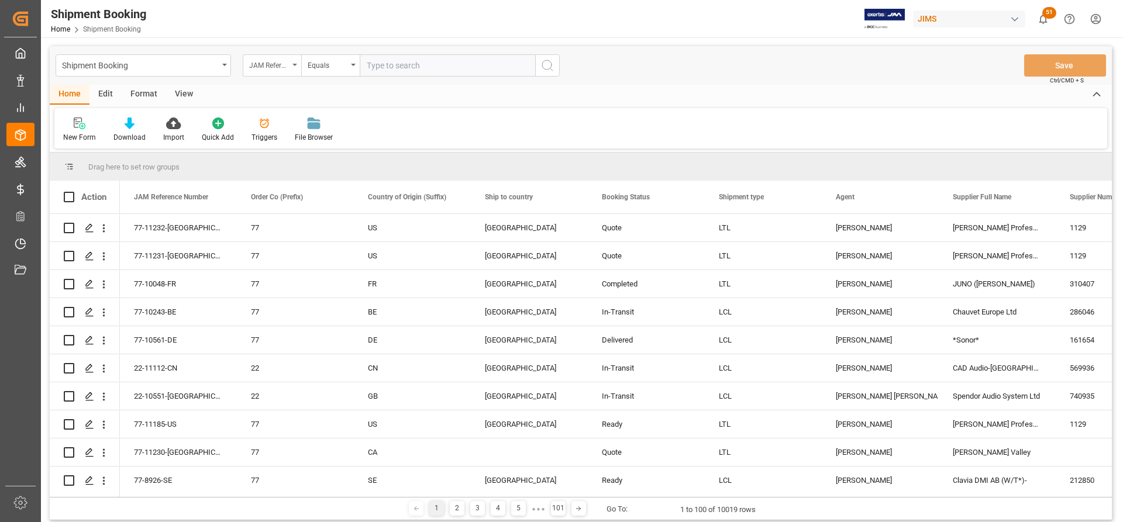
drag, startPoint x: 382, startPoint y: 64, endPoint x: 296, endPoint y: 64, distance: 85.4
click at [296, 64] on icon "open menu" at bounding box center [294, 65] width 5 height 2
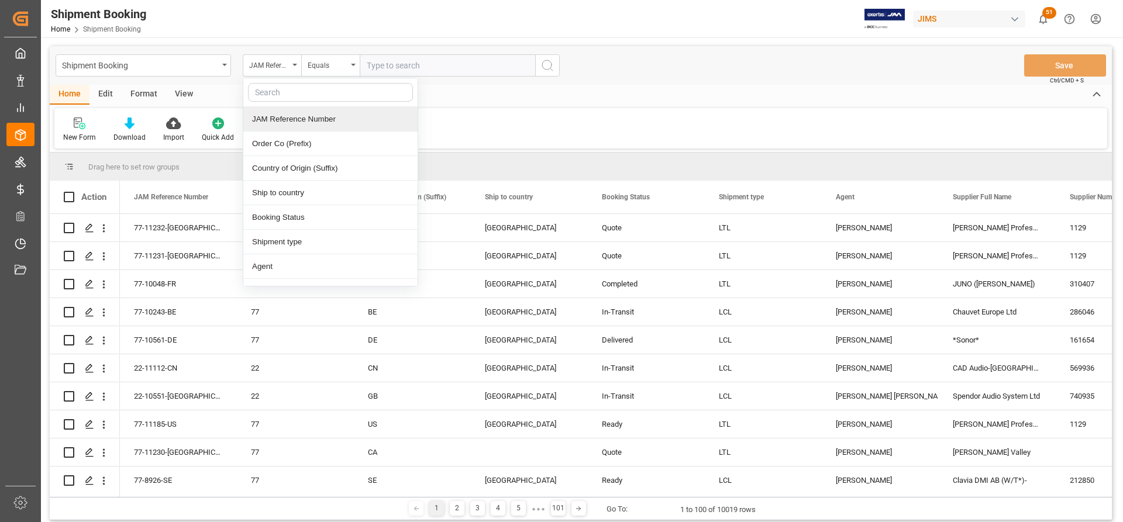
click at [272, 96] on input "text" at bounding box center [330, 92] width 165 height 19
type input "su"
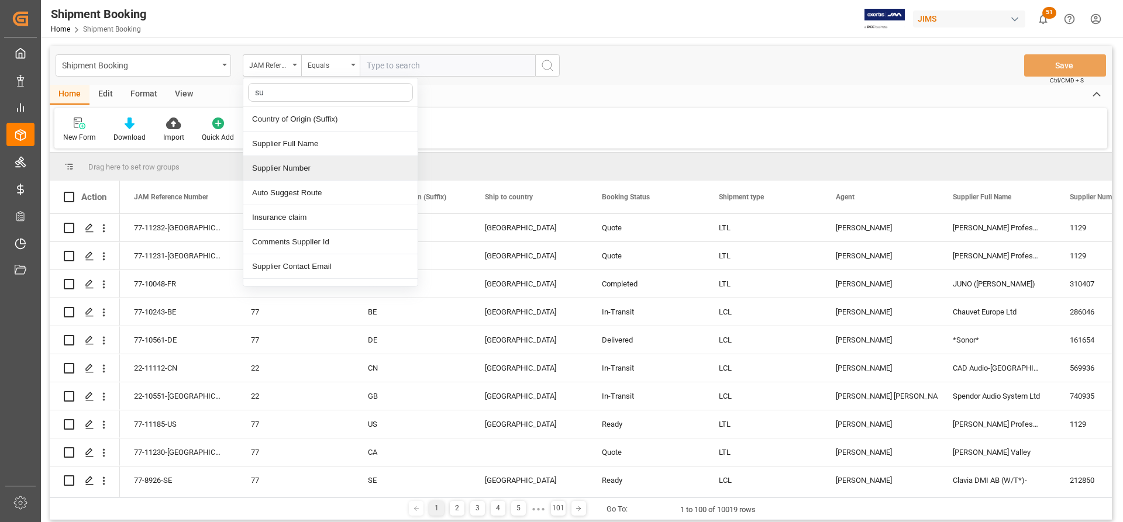
click at [289, 171] on div "Supplier Number" at bounding box center [330, 168] width 174 height 25
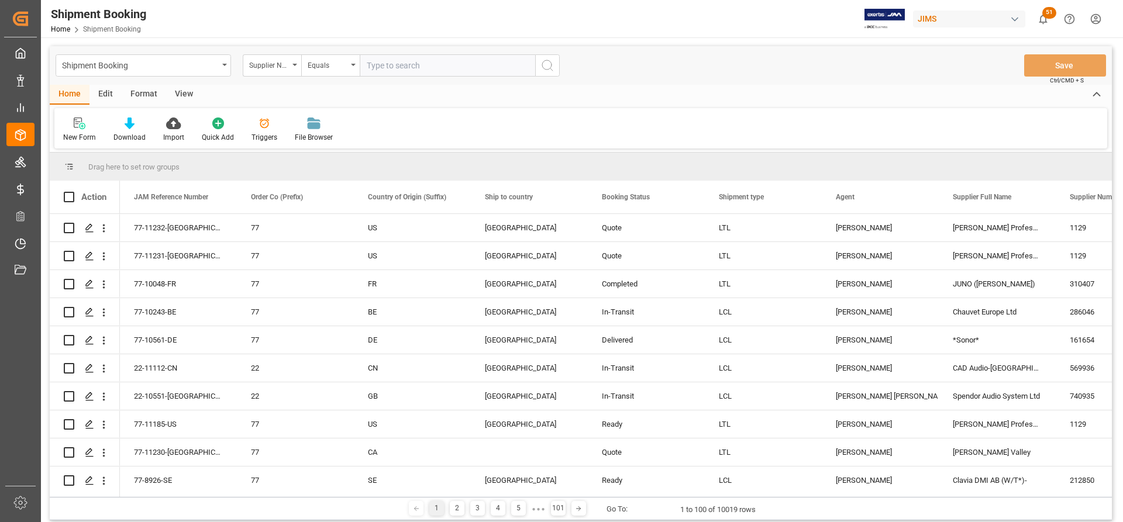
paste input "560872"
type input "560872"
click at [545, 70] on icon "search button" at bounding box center [547, 65] width 14 height 14
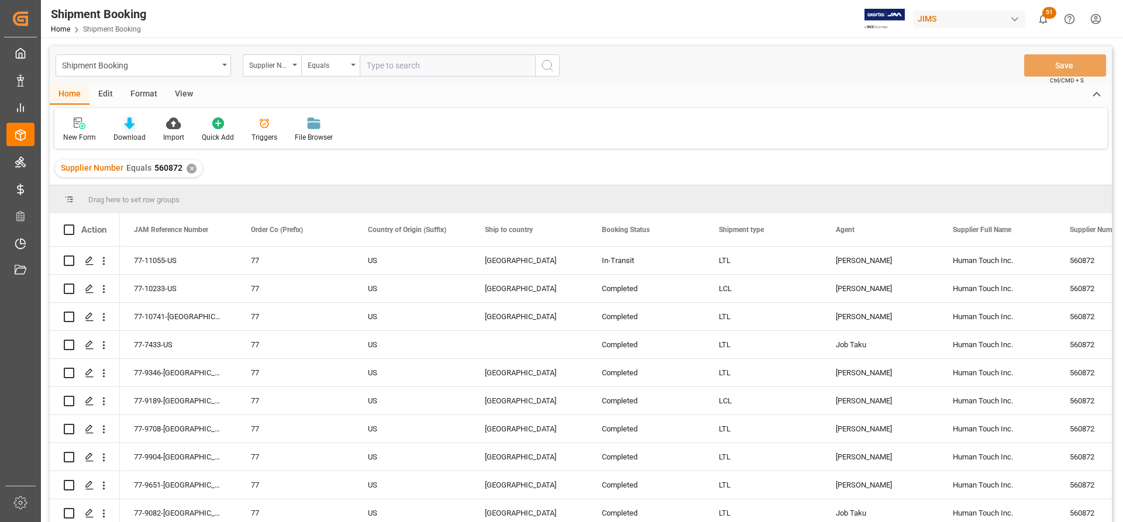
click at [129, 130] on div "Download" at bounding box center [130, 130] width 50 height 26
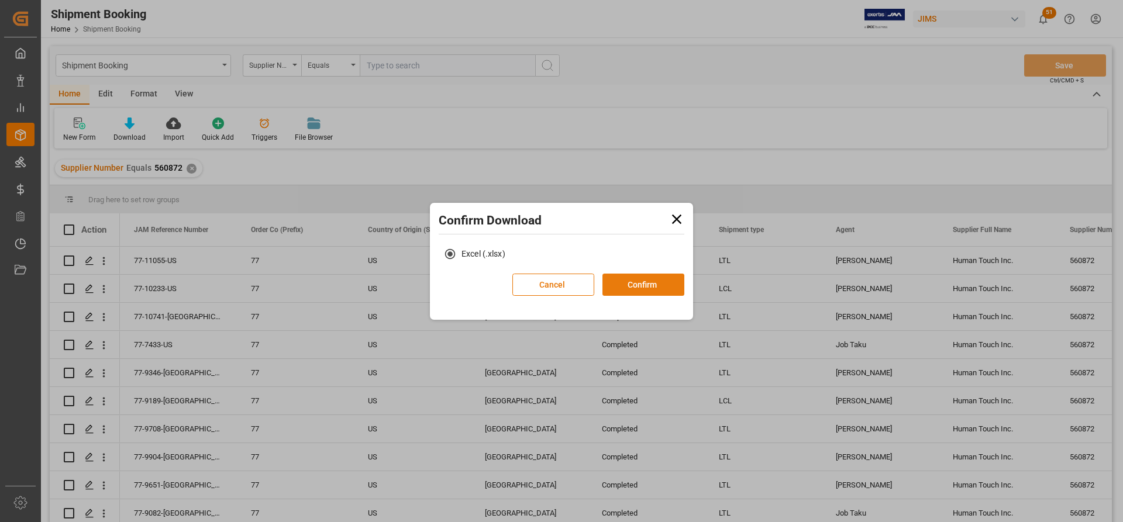
click at [649, 286] on button "Confirm" at bounding box center [643, 285] width 82 height 22
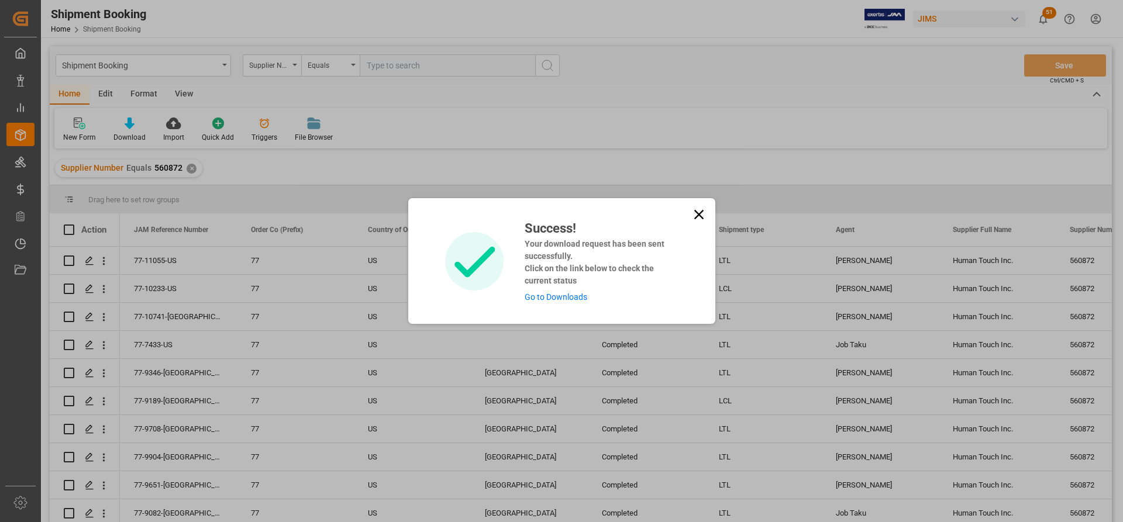
click at [535, 294] on link "Go to Downloads" at bounding box center [555, 296] width 63 height 9
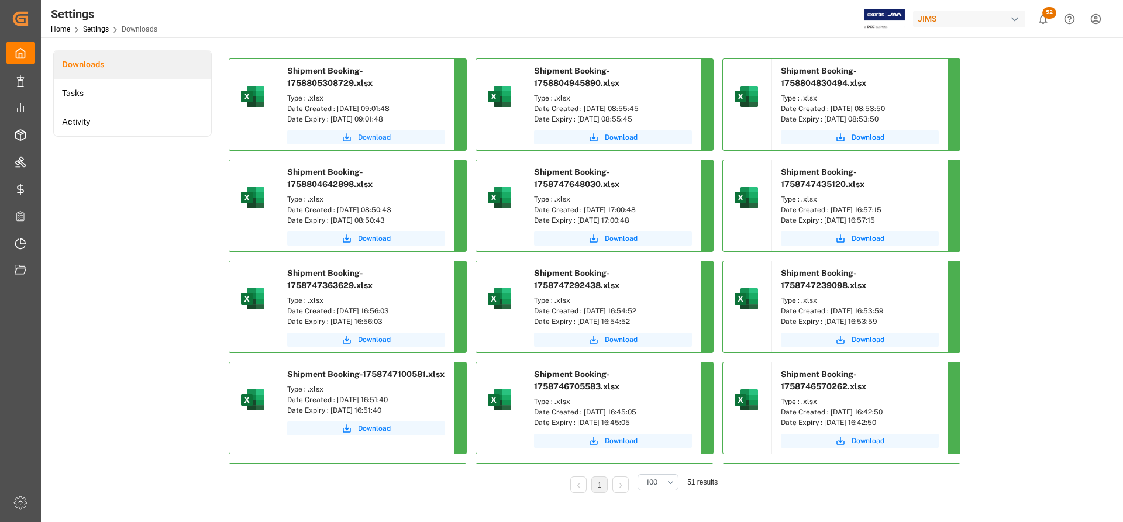
click at [378, 136] on span "Download" at bounding box center [374, 137] width 33 height 11
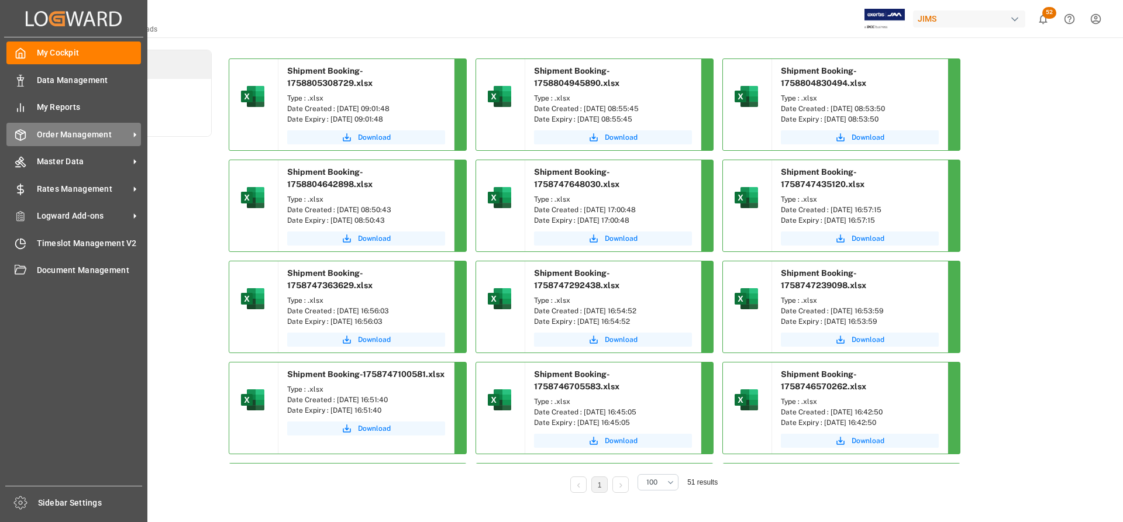
click at [85, 133] on span "Order Management" at bounding box center [83, 135] width 92 height 12
click at [93, 133] on span "Order Management" at bounding box center [83, 135] width 92 height 12
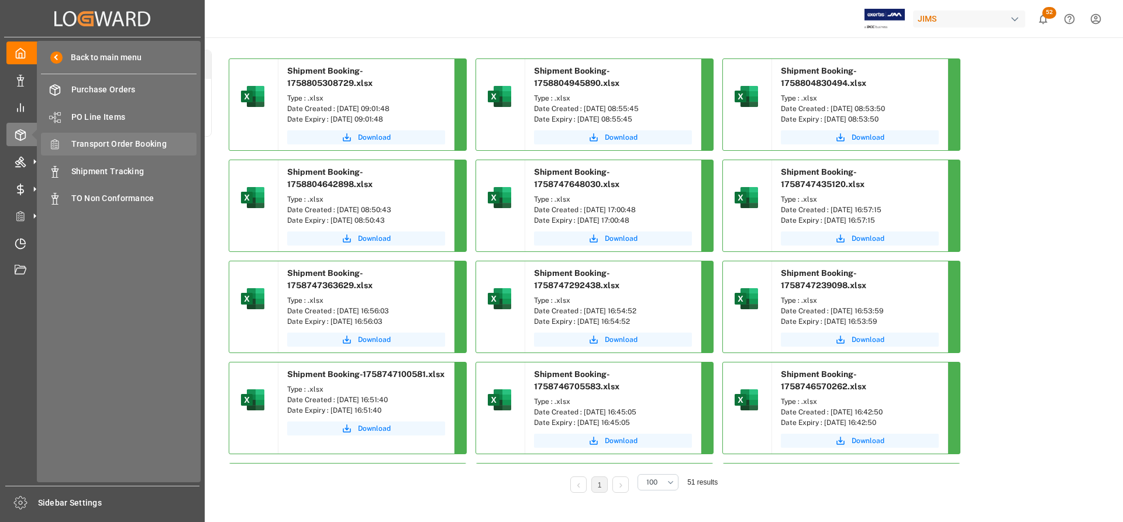
click at [116, 144] on span "Transport Order Booking" at bounding box center [134, 144] width 126 height 12
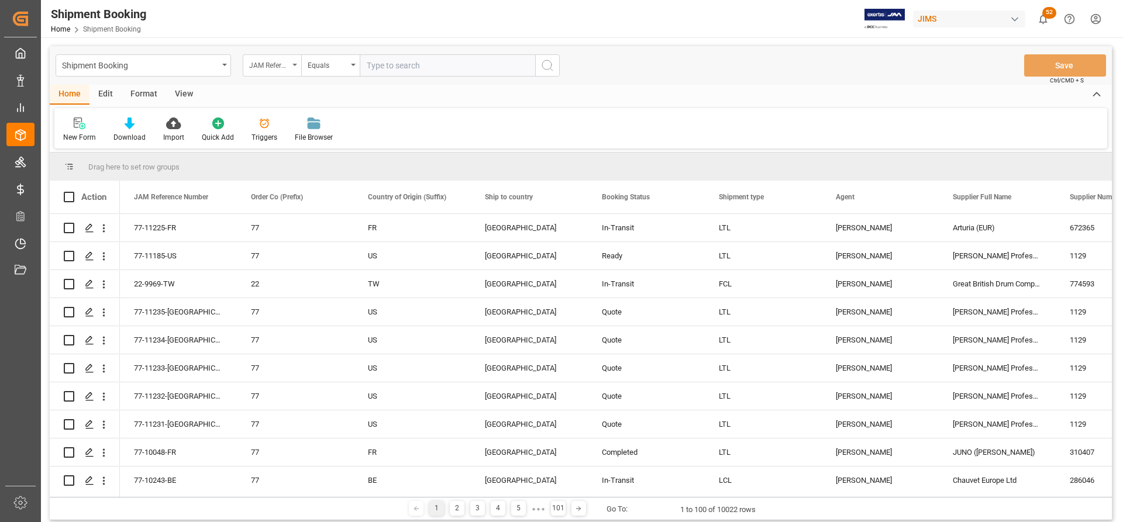
drag, startPoint x: 373, startPoint y: 68, endPoint x: 289, endPoint y: 67, distance: 83.6
click at [289, 67] on div "JAM Reference Number" at bounding box center [272, 65] width 58 height 22
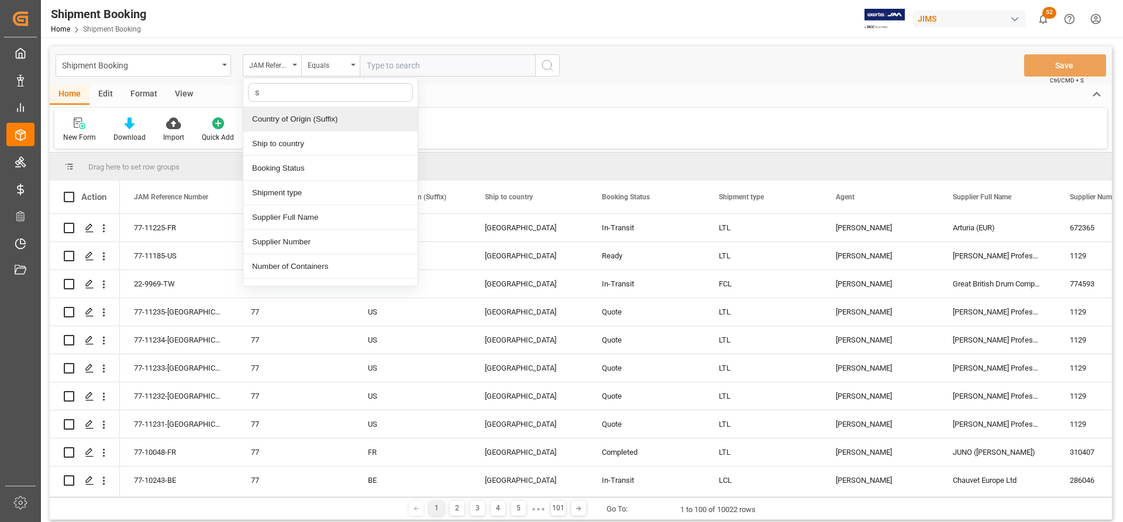
type input "su"
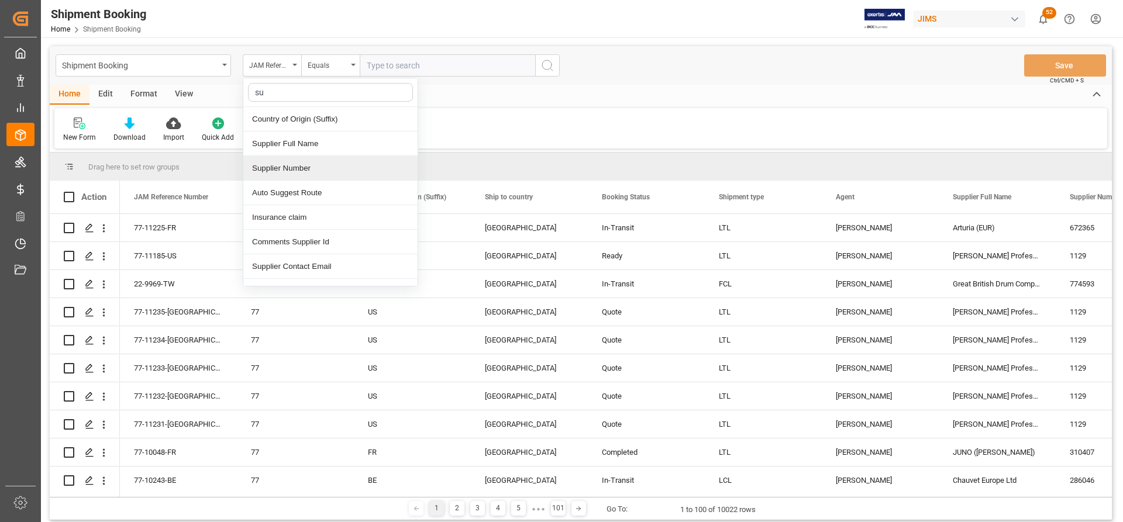
click at [285, 175] on div "Supplier Number" at bounding box center [330, 168] width 174 height 25
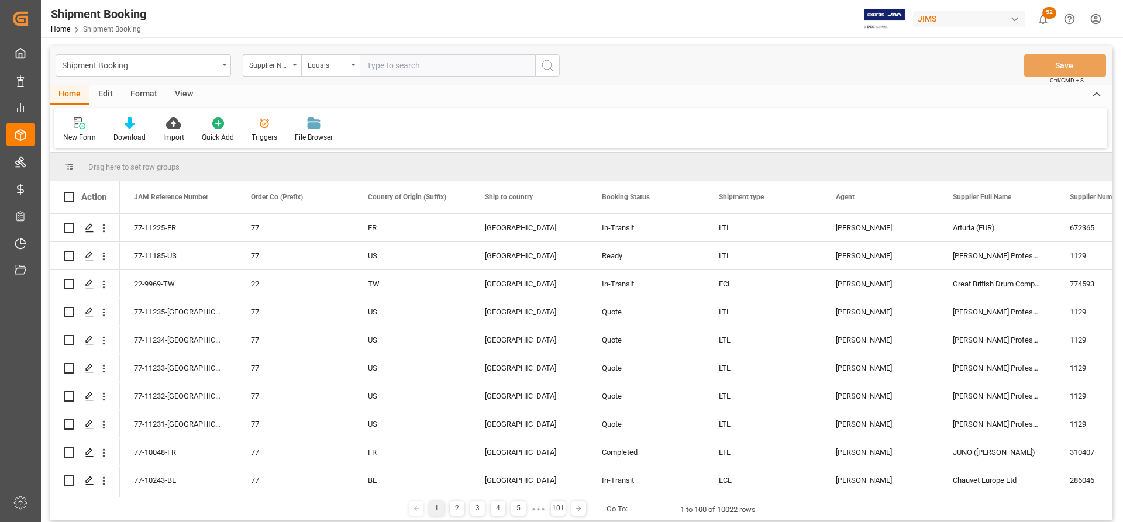
paste input "672313"
type input "672313"
click at [550, 69] on icon "search button" at bounding box center [547, 65] width 14 height 14
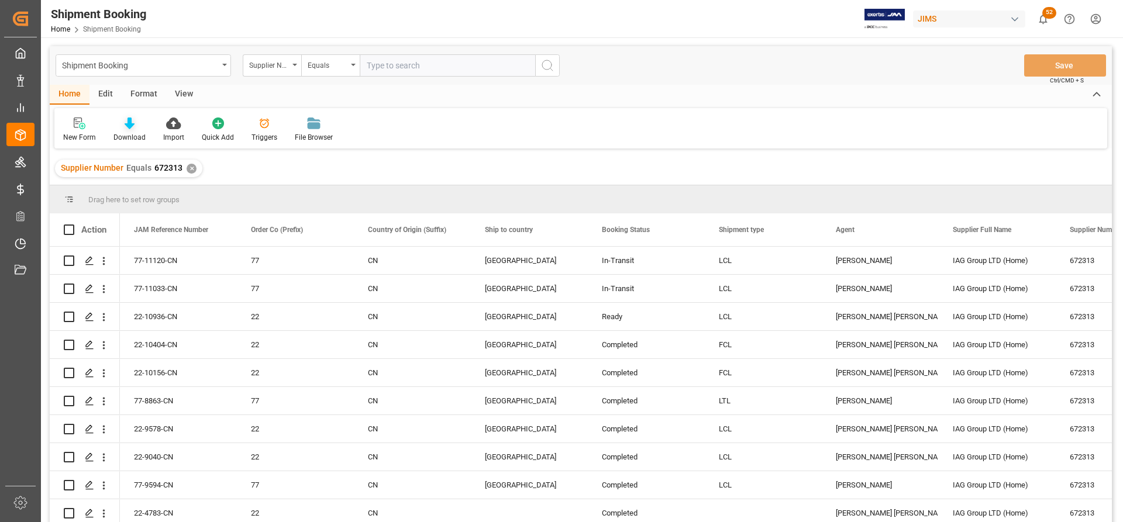
click at [124, 130] on div "Download" at bounding box center [130, 130] width 50 height 26
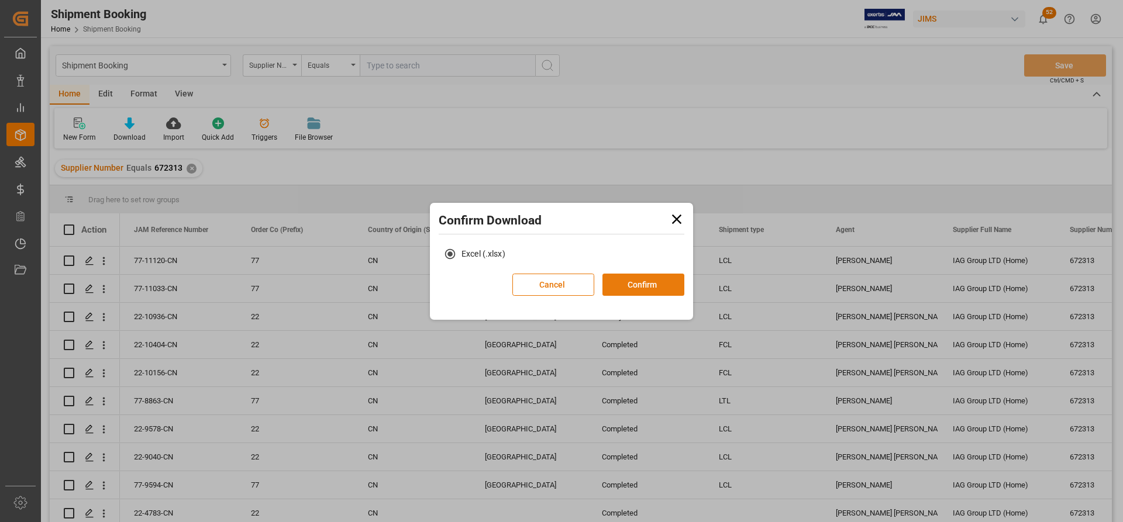
click at [652, 290] on button "Confirm" at bounding box center [643, 285] width 82 height 22
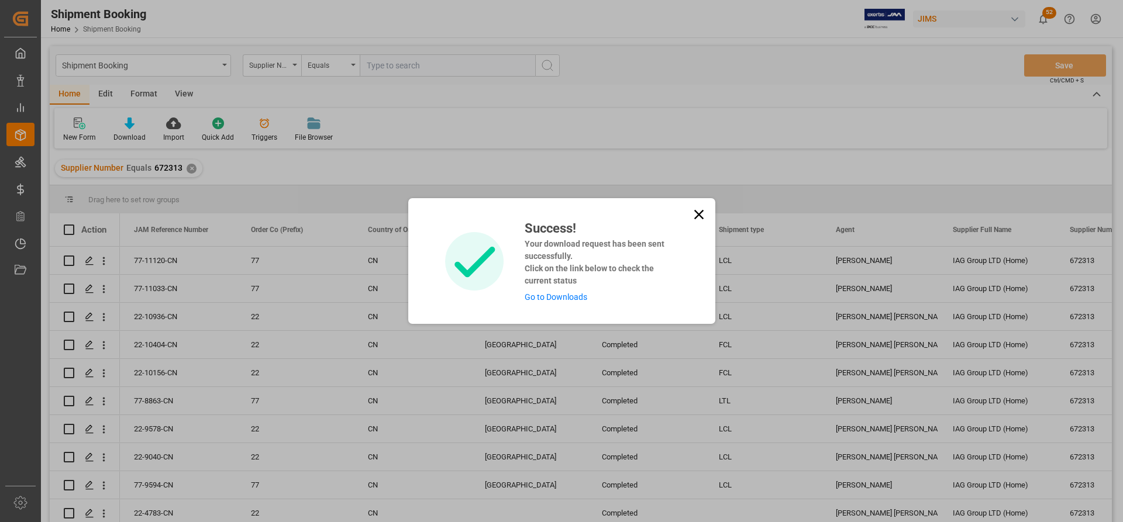
click at [567, 298] on link "Go to Downloads" at bounding box center [555, 296] width 63 height 9
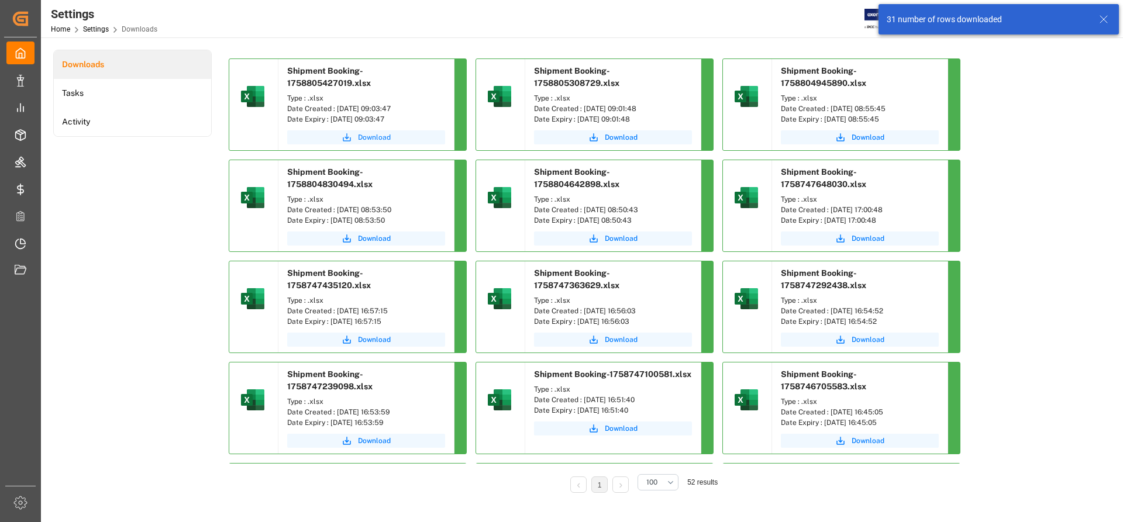
click at [380, 140] on span "Download" at bounding box center [374, 137] width 33 height 11
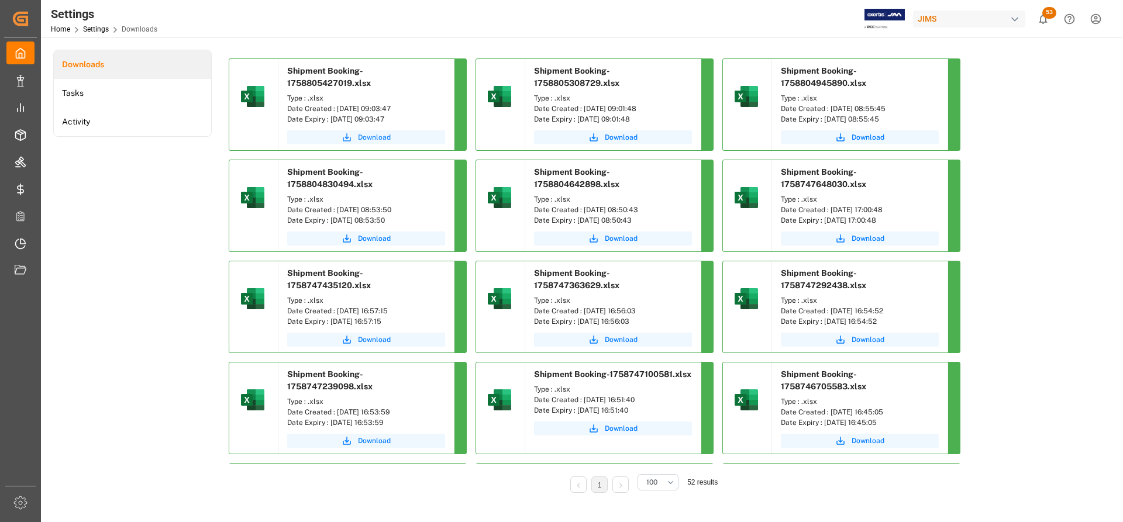
click at [381, 139] on span "Download" at bounding box center [374, 137] width 33 height 11
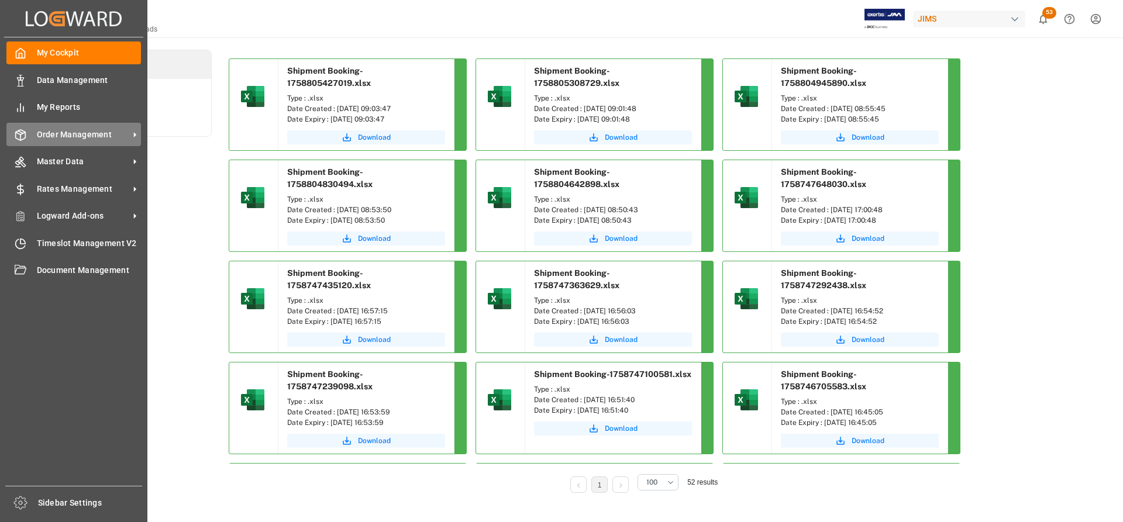
click at [117, 133] on span "Order Management" at bounding box center [83, 135] width 92 height 12
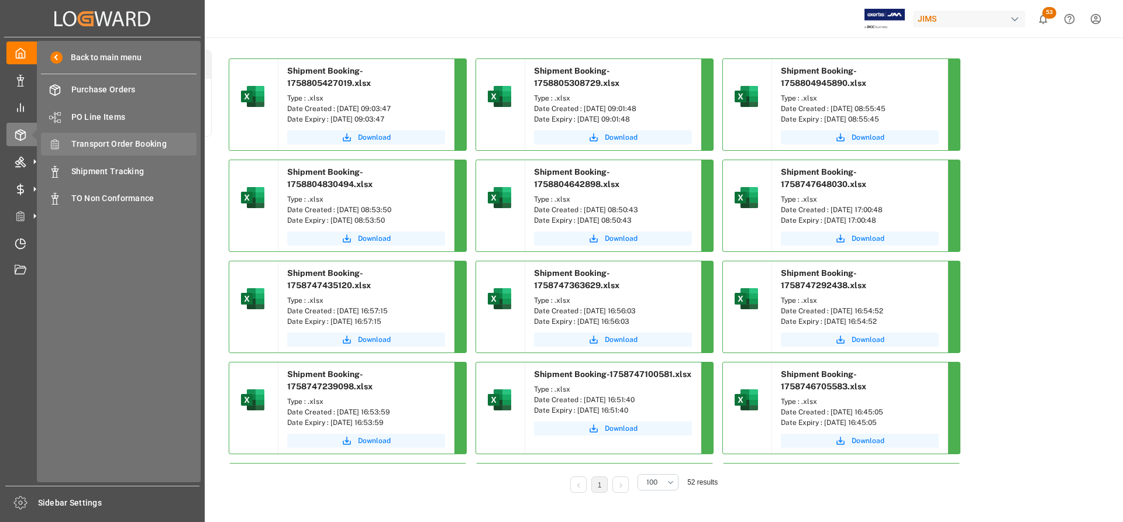
click at [122, 144] on span "Transport Order Booking" at bounding box center [134, 144] width 126 height 12
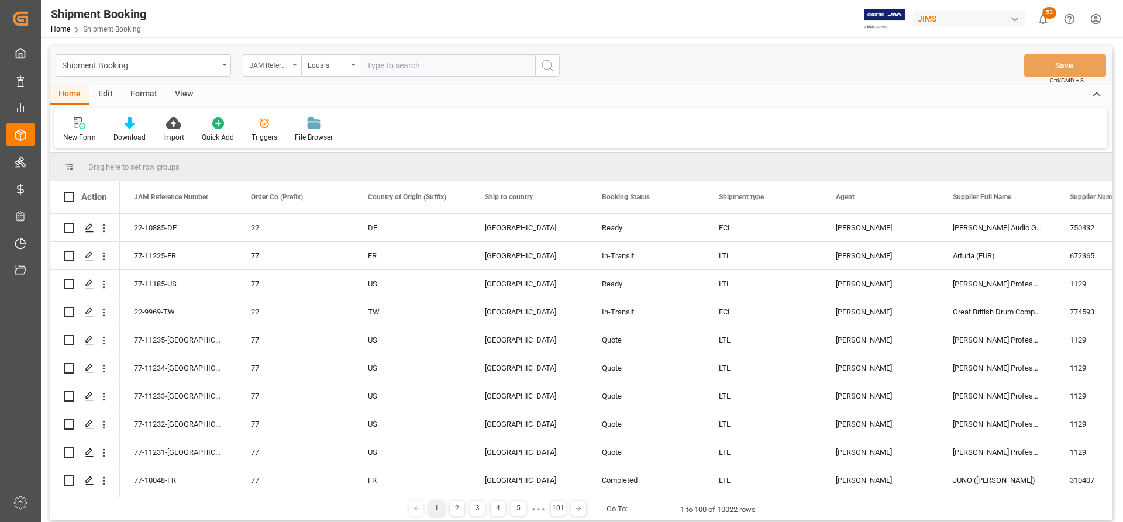
click at [293, 64] on icon "open menu" at bounding box center [294, 65] width 5 height 2
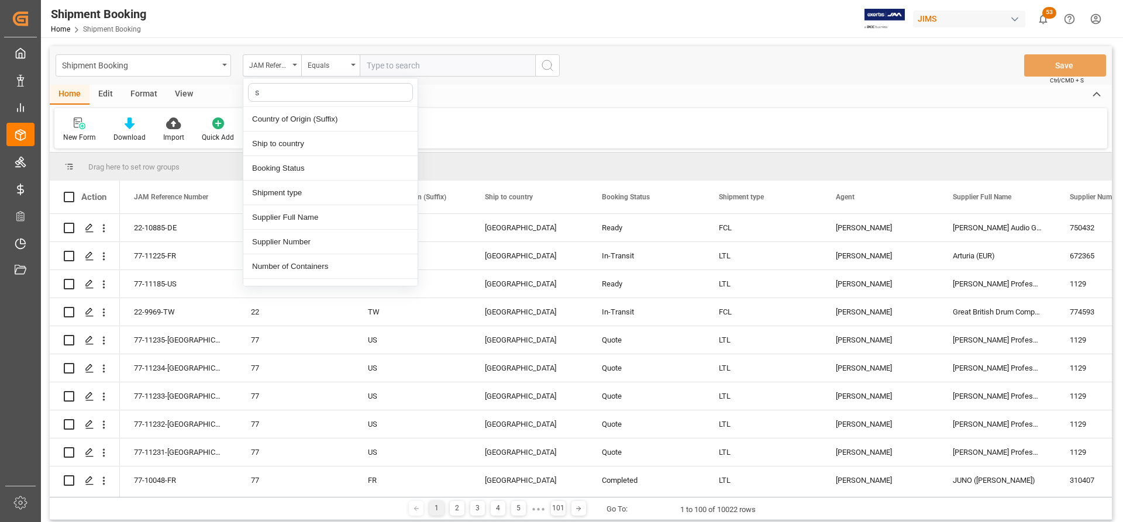
type input "su"
click at [281, 167] on div "Supplier Number" at bounding box center [330, 168] width 174 height 25
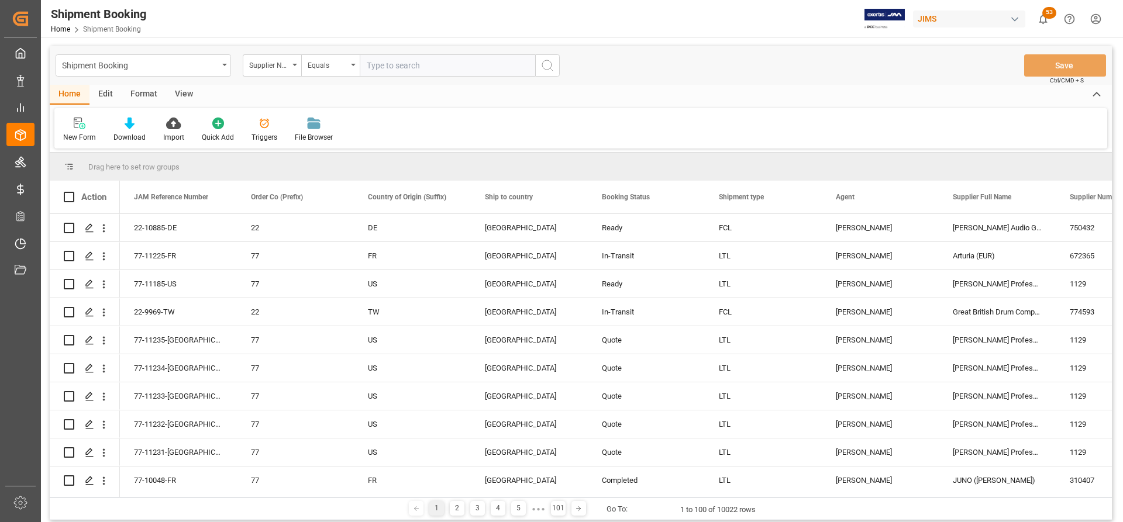
click at [368, 64] on input "text" at bounding box center [447, 65] width 175 height 22
paste input "727623"
type input "727623"
click at [547, 63] on icon "search button" at bounding box center [547, 65] width 14 height 14
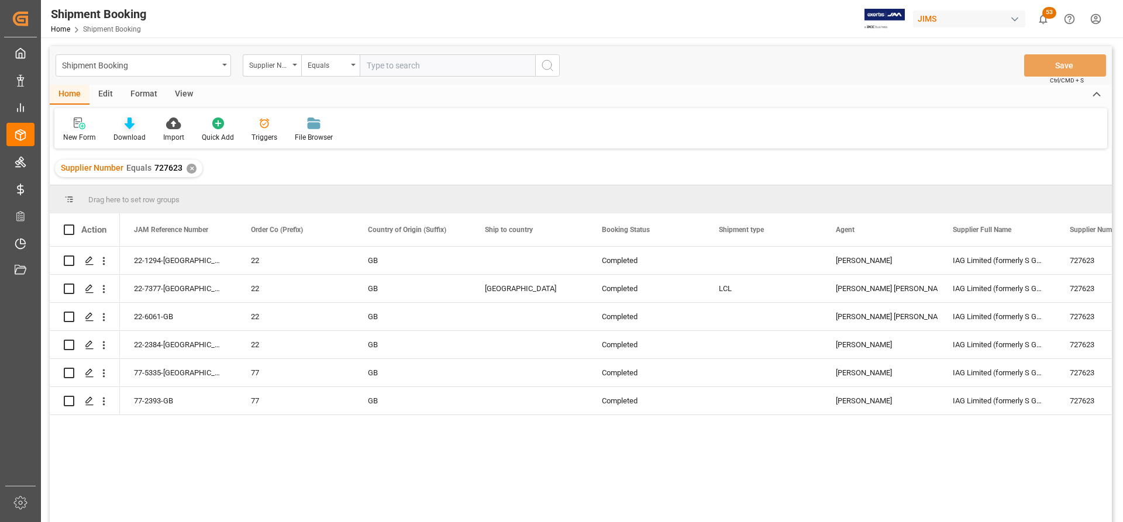
click at [133, 134] on div "Download" at bounding box center [129, 137] width 32 height 11
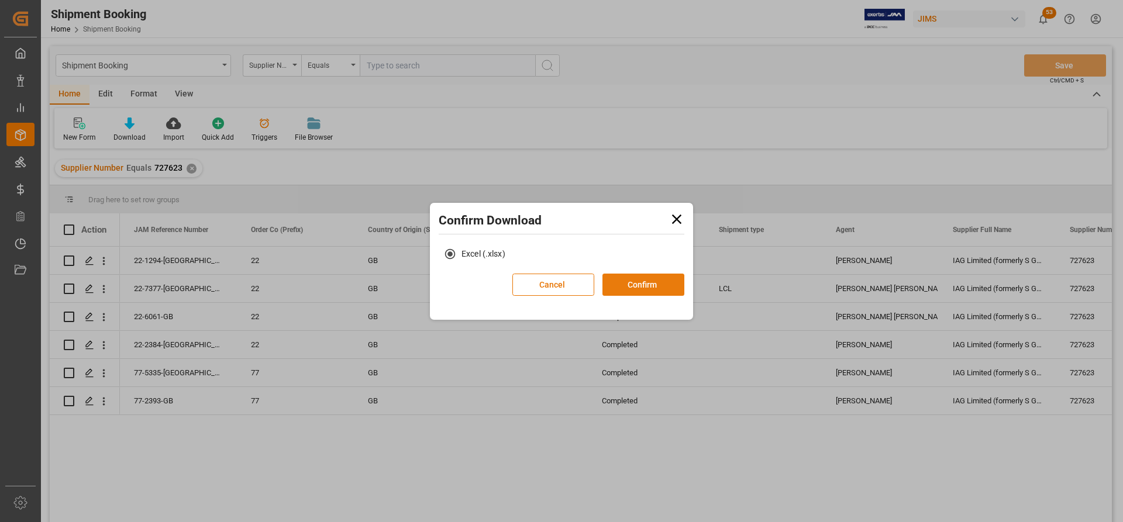
click at [644, 282] on button "Confirm" at bounding box center [643, 285] width 82 height 22
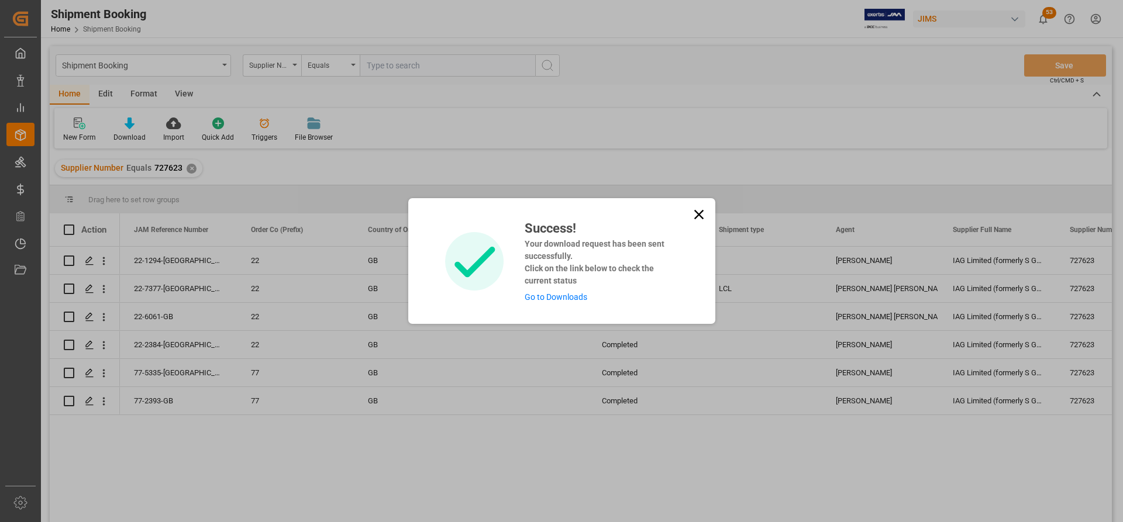
click at [554, 300] on link "Go to Downloads" at bounding box center [555, 296] width 63 height 9
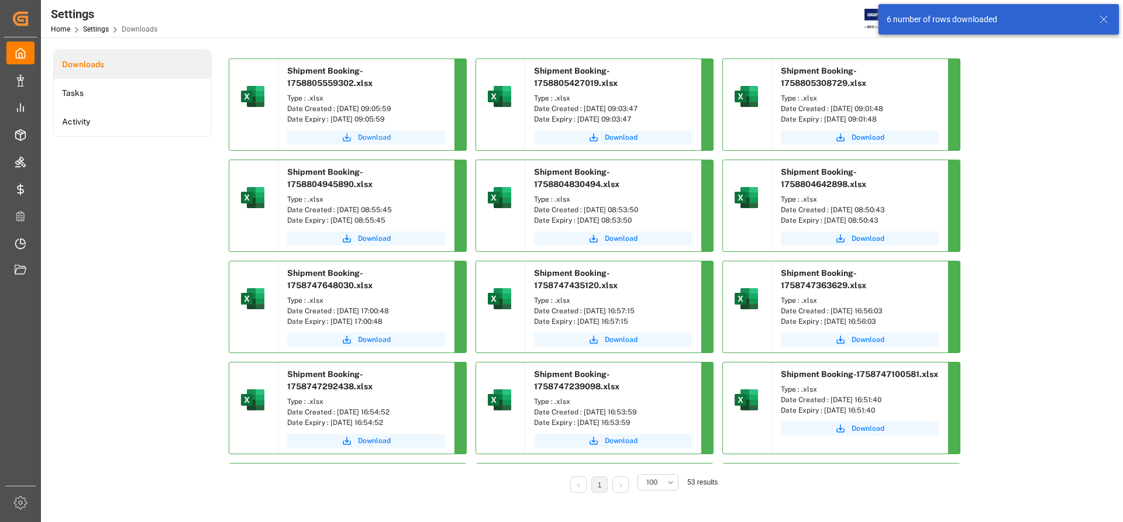
click at [375, 139] on span "Download" at bounding box center [374, 137] width 33 height 11
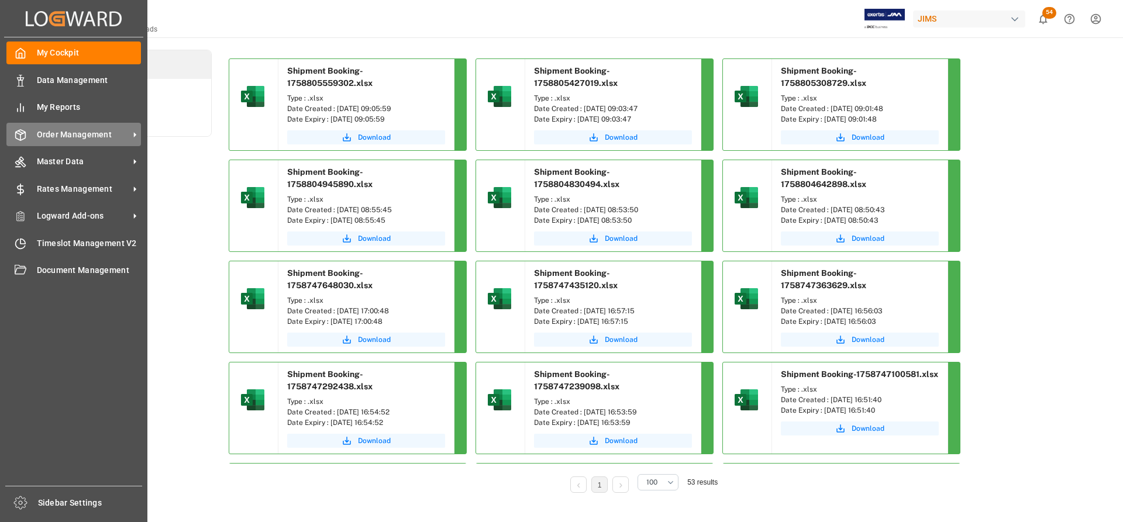
click at [89, 135] on span "Order Management" at bounding box center [83, 135] width 92 height 12
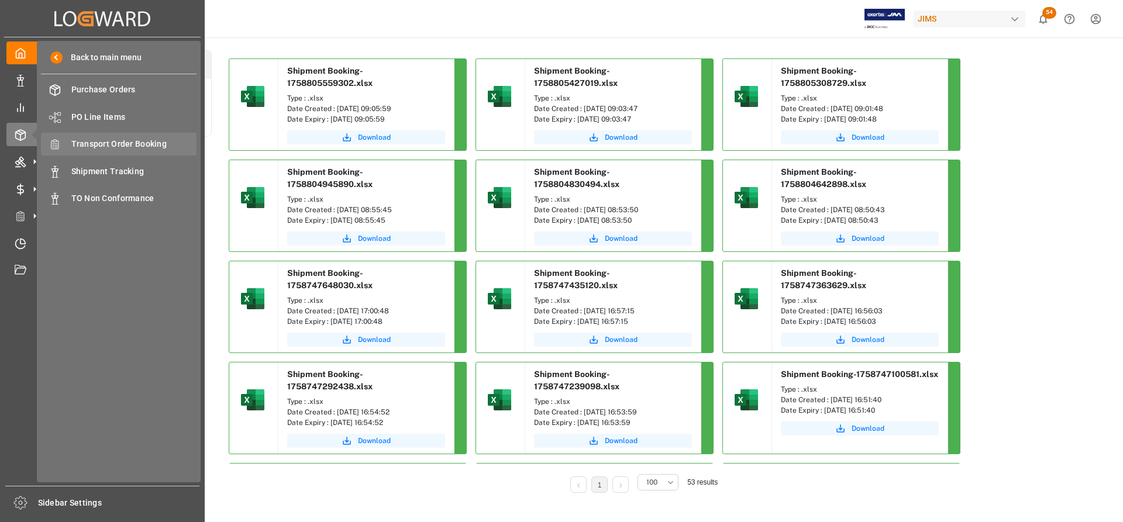
click at [143, 140] on span "Transport Order Booking" at bounding box center [134, 144] width 126 height 12
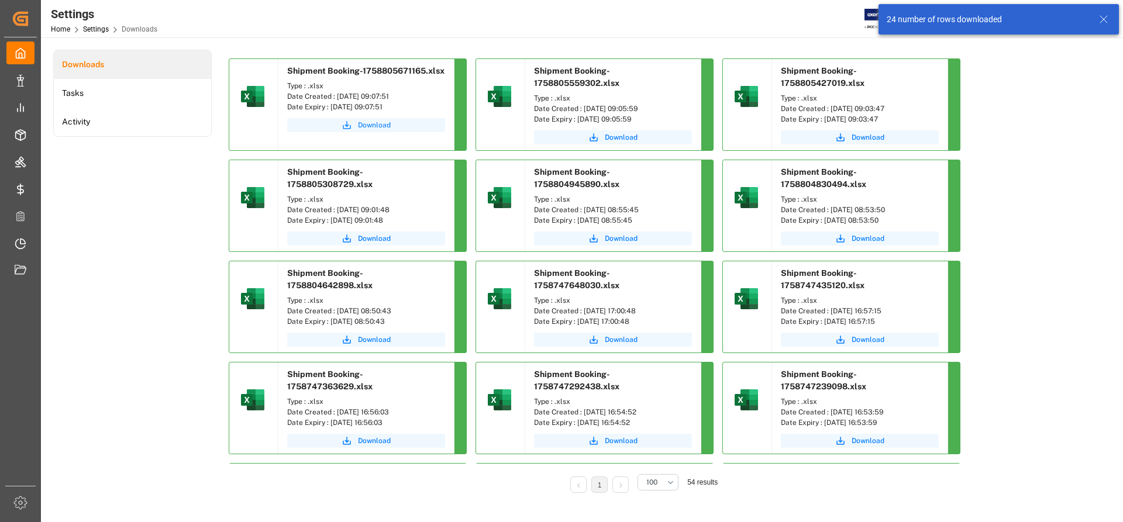
click at [371, 127] on span "Download" at bounding box center [374, 125] width 33 height 11
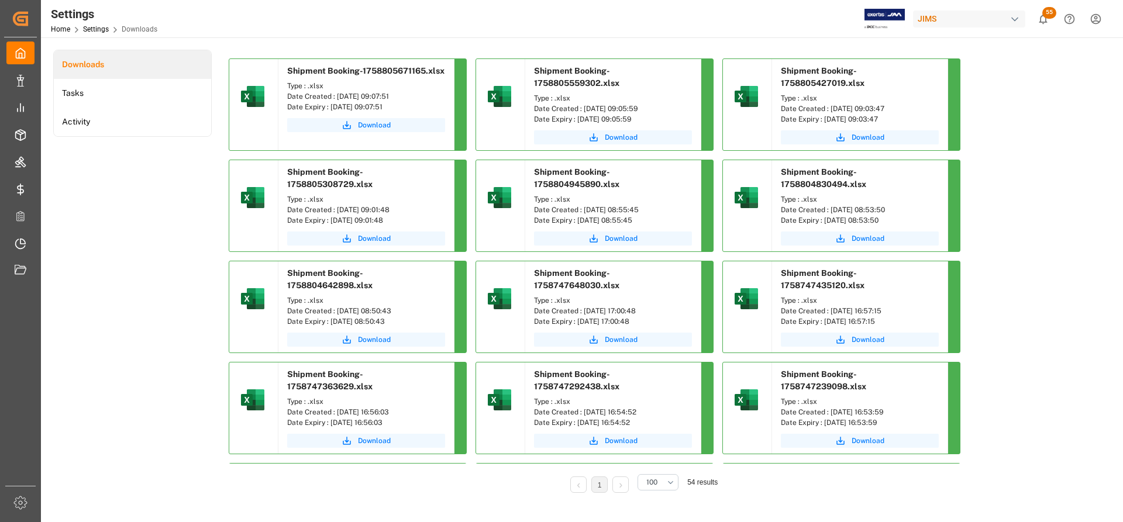
click at [178, 227] on div "Downloads Tasks Activity" at bounding box center [132, 280] width 158 height 460
click at [179, 225] on div "Downloads Tasks Activity" at bounding box center [132, 280] width 158 height 460
click at [365, 129] on span "Download" at bounding box center [374, 125] width 33 height 11
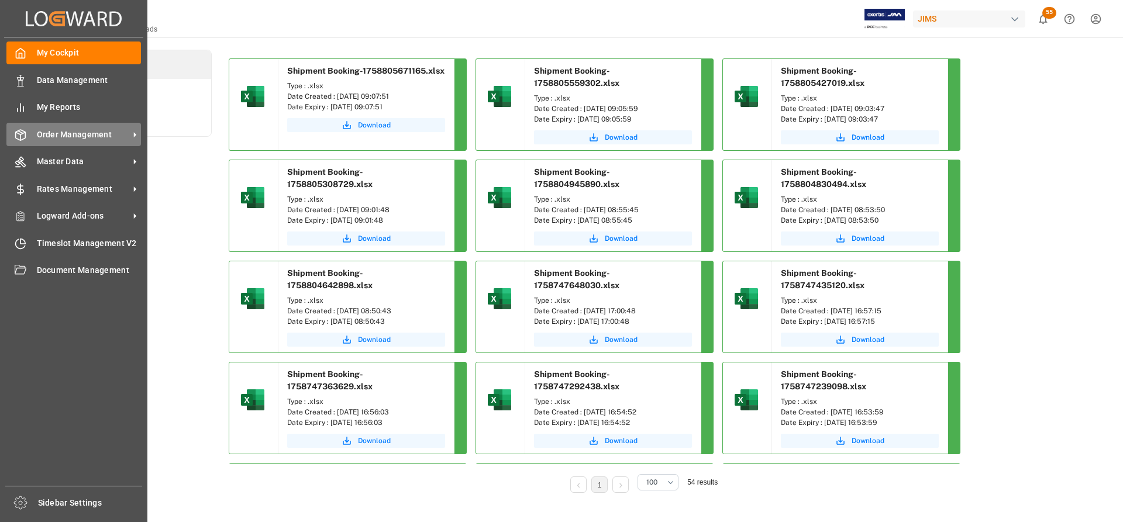
click at [100, 137] on span "Order Management" at bounding box center [83, 135] width 92 height 12
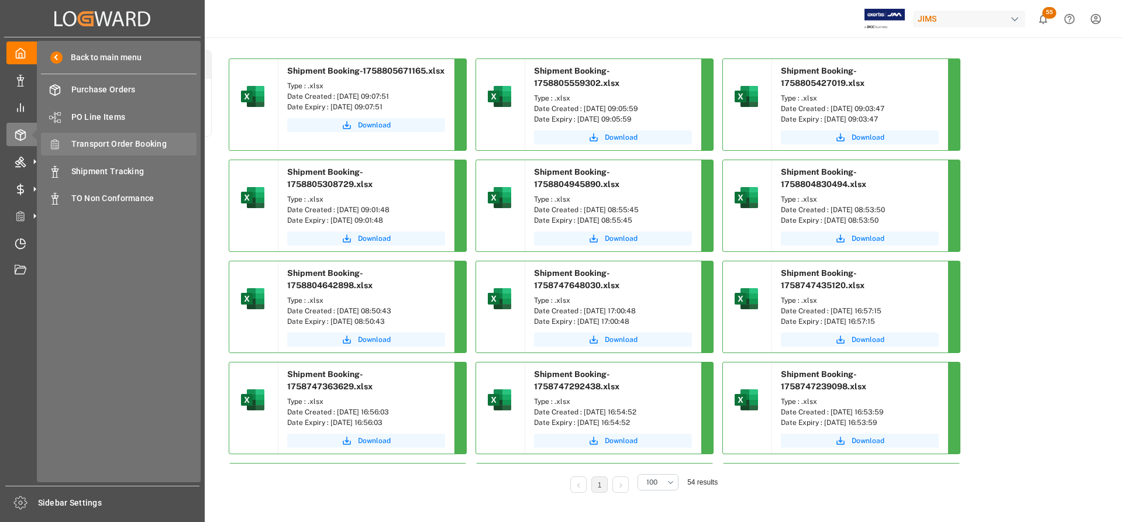
click at [122, 144] on span "Transport Order Booking" at bounding box center [134, 144] width 126 height 12
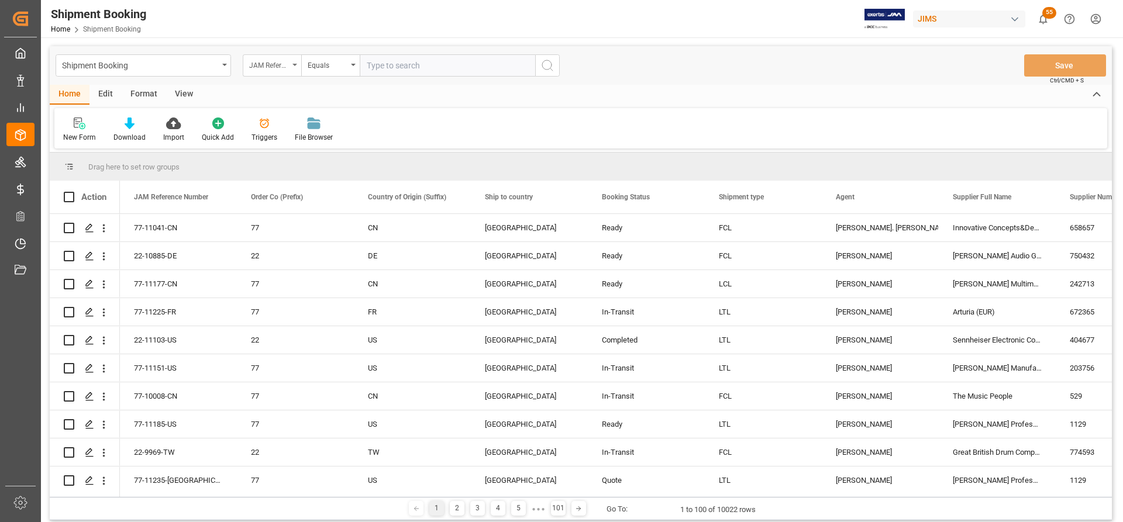
click at [294, 66] on div "JAM Reference Number" at bounding box center [272, 65] width 58 height 22
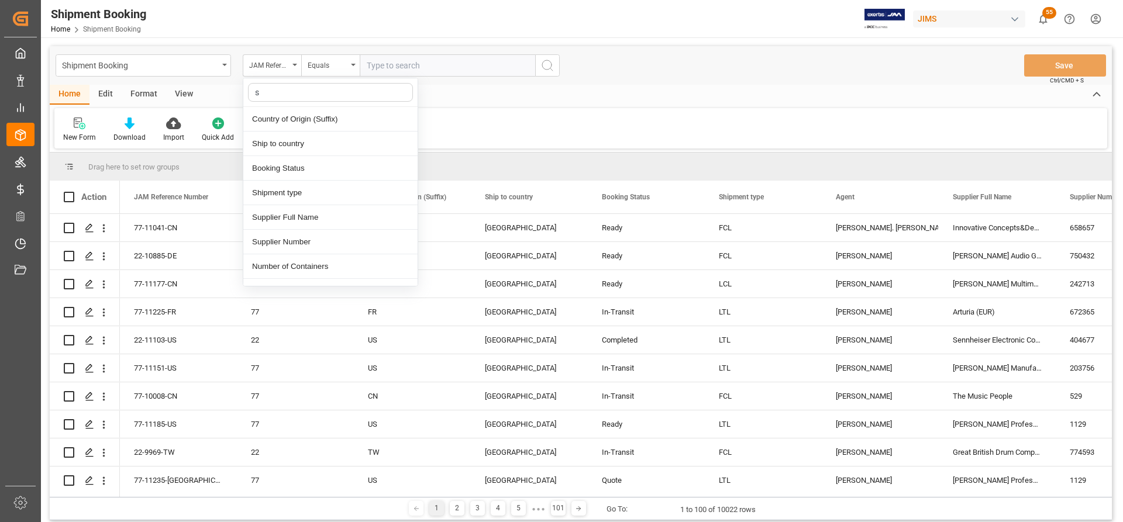
type input "su"
click at [281, 165] on div "Supplier Number" at bounding box center [330, 168] width 174 height 25
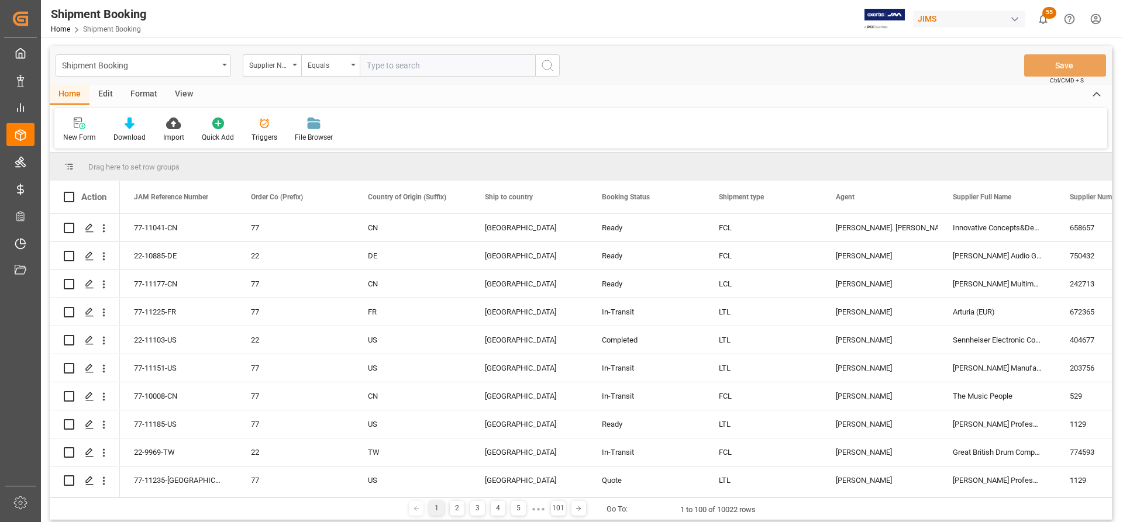
click at [373, 62] on input "text" at bounding box center [447, 65] width 175 height 22
paste input "772737"
type input "772737"
click at [549, 63] on icon "search button" at bounding box center [547, 65] width 14 height 14
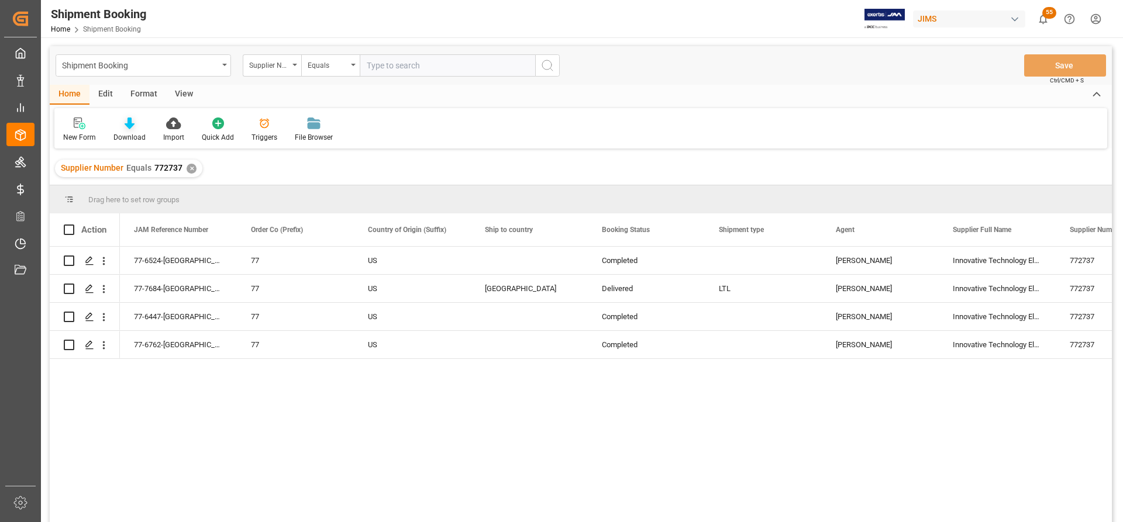
click at [123, 130] on div "Download" at bounding box center [130, 130] width 50 height 26
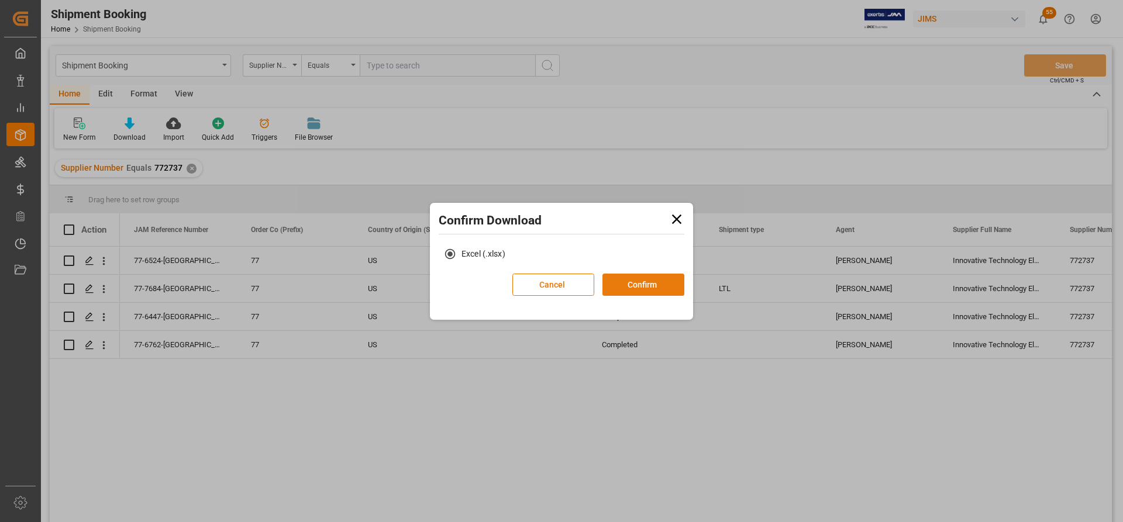
click at [621, 281] on button "Confirm" at bounding box center [643, 285] width 82 height 22
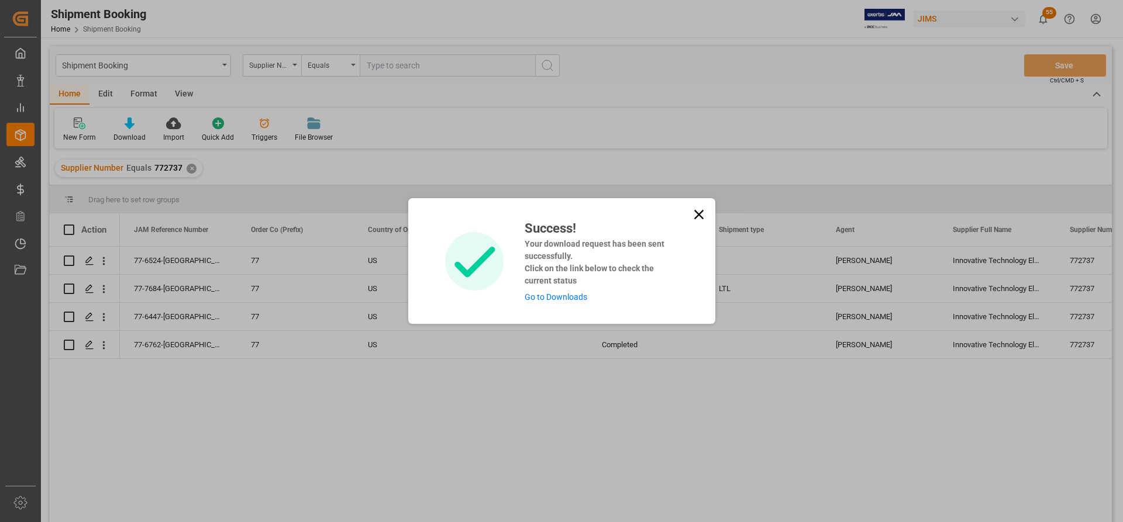
click at [576, 299] on link "Go to Downloads" at bounding box center [555, 296] width 63 height 9
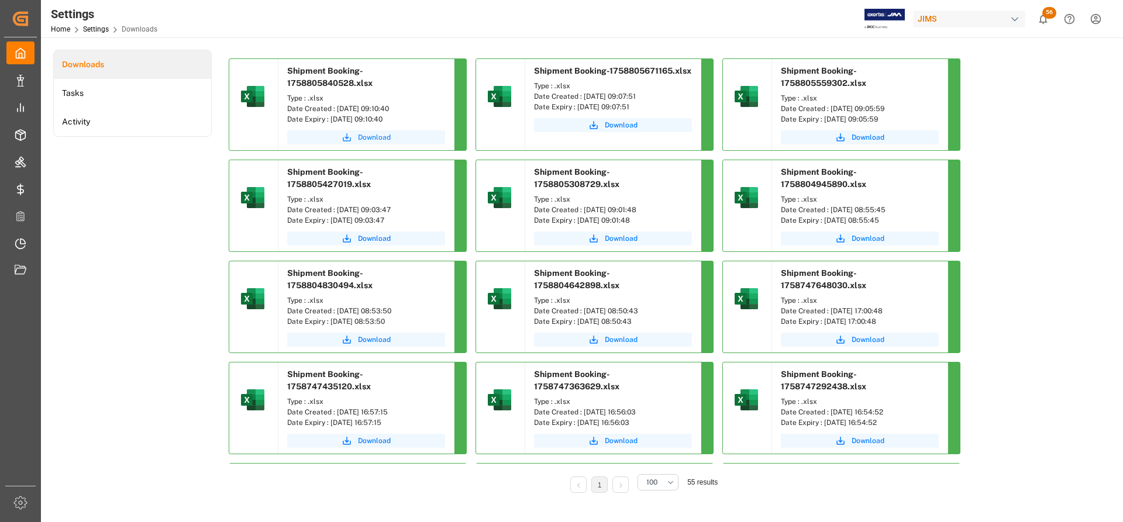
click at [375, 137] on span "Download" at bounding box center [374, 137] width 33 height 11
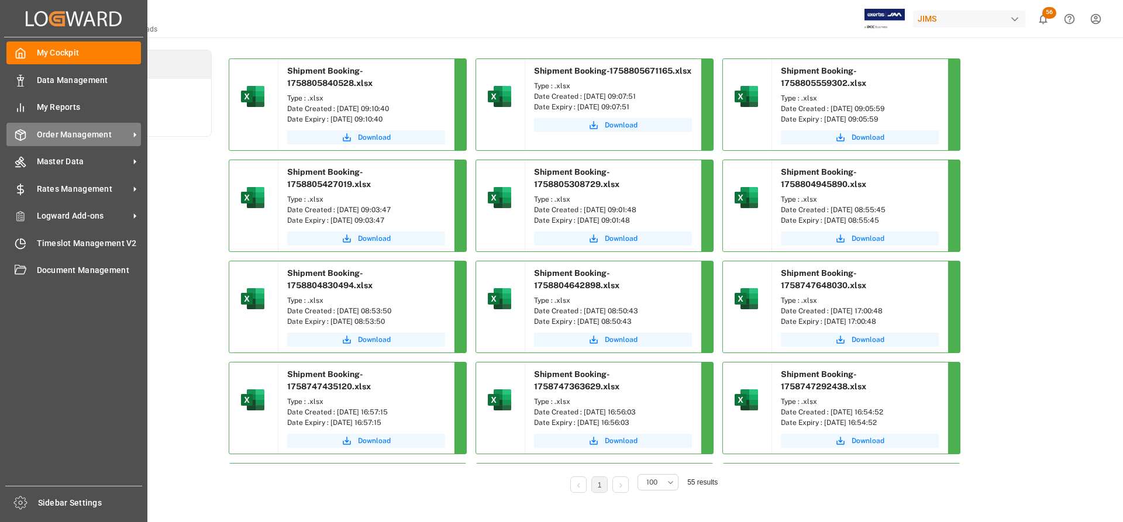
click at [69, 134] on span "Order Management" at bounding box center [83, 135] width 92 height 12
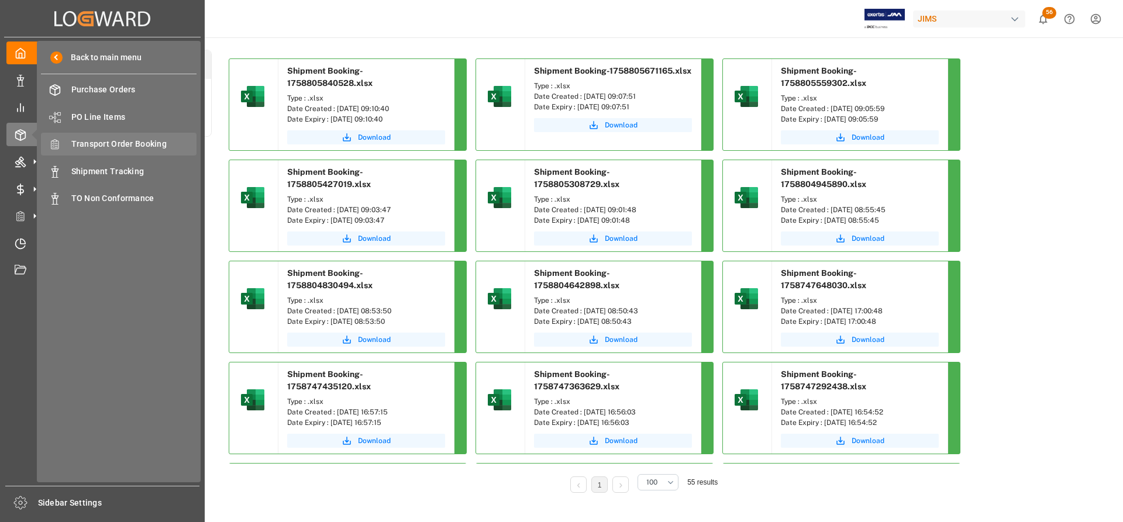
click at [127, 141] on span "Transport Order Booking" at bounding box center [134, 144] width 126 height 12
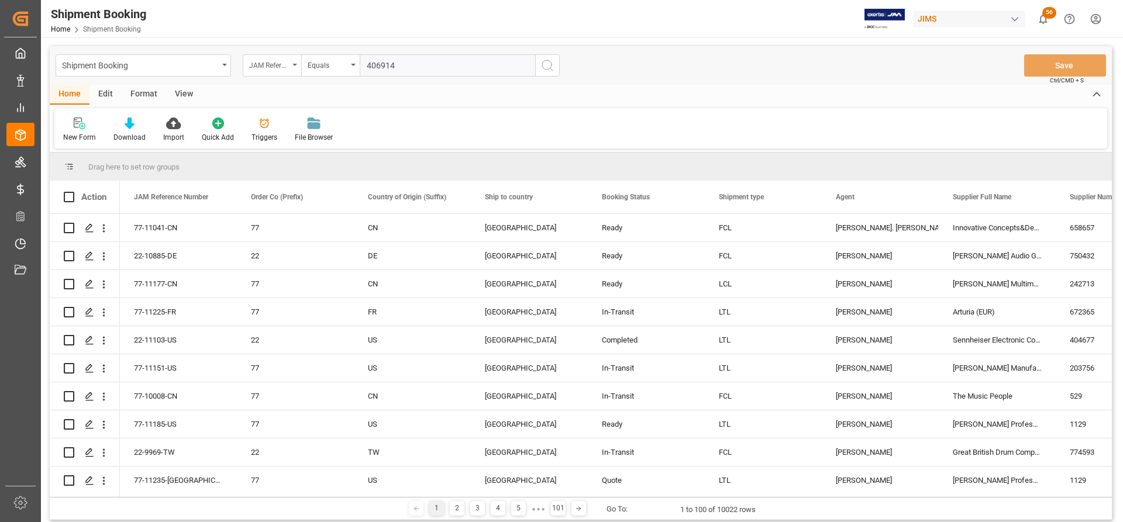
type input "406914"
click at [291, 60] on div "JAM Reference Number" at bounding box center [272, 65] width 58 height 22
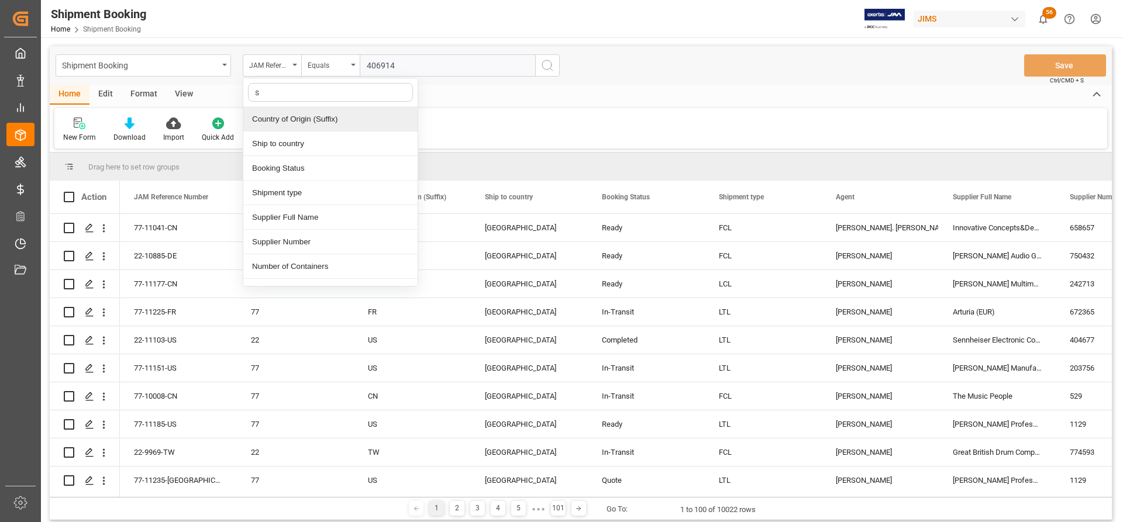
type input "su"
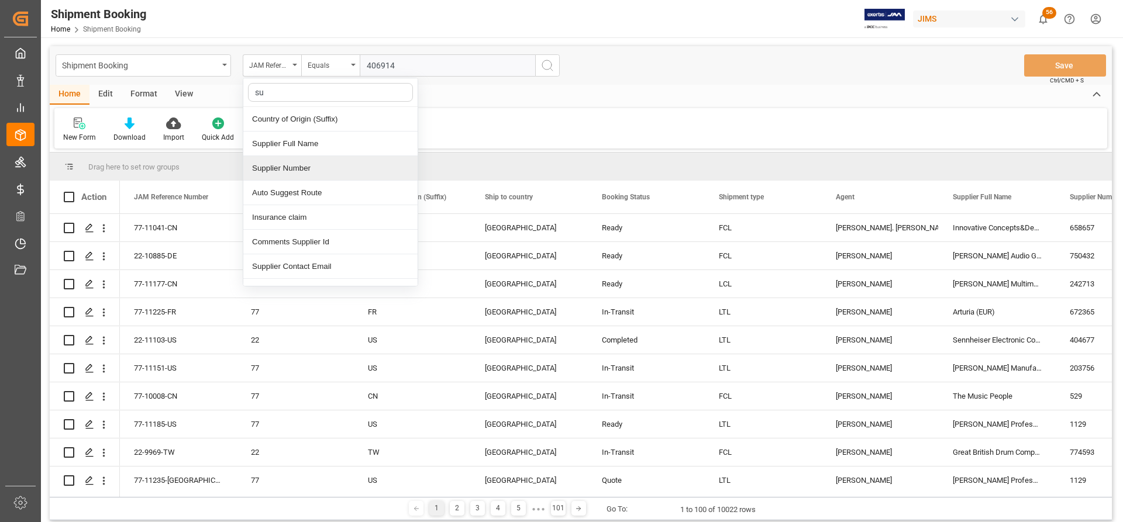
click at [292, 168] on div "Supplier Number" at bounding box center [330, 168] width 174 height 25
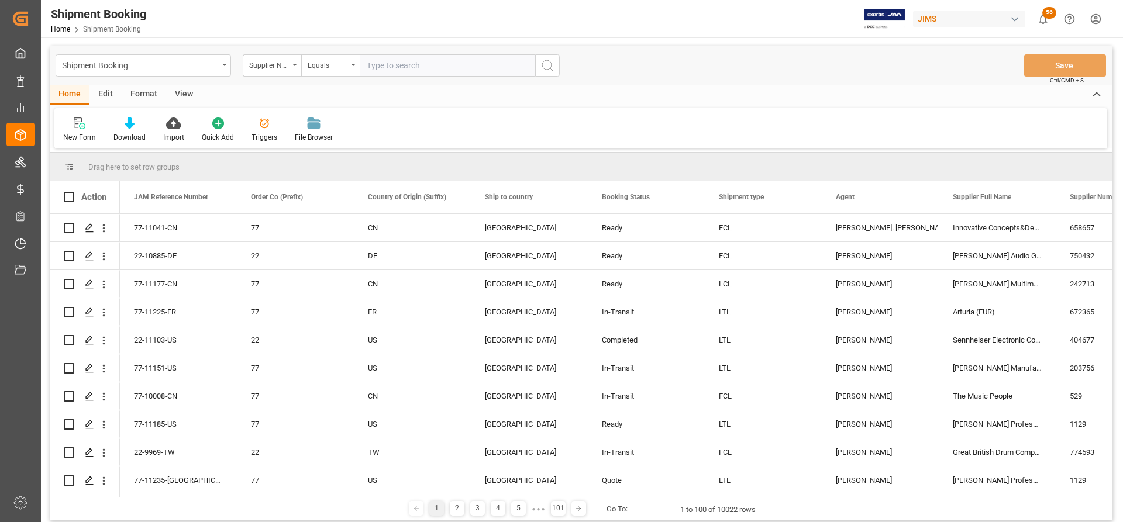
paste input "406914"
type input "406914"
click at [550, 66] on icon "search button" at bounding box center [547, 65] width 14 height 14
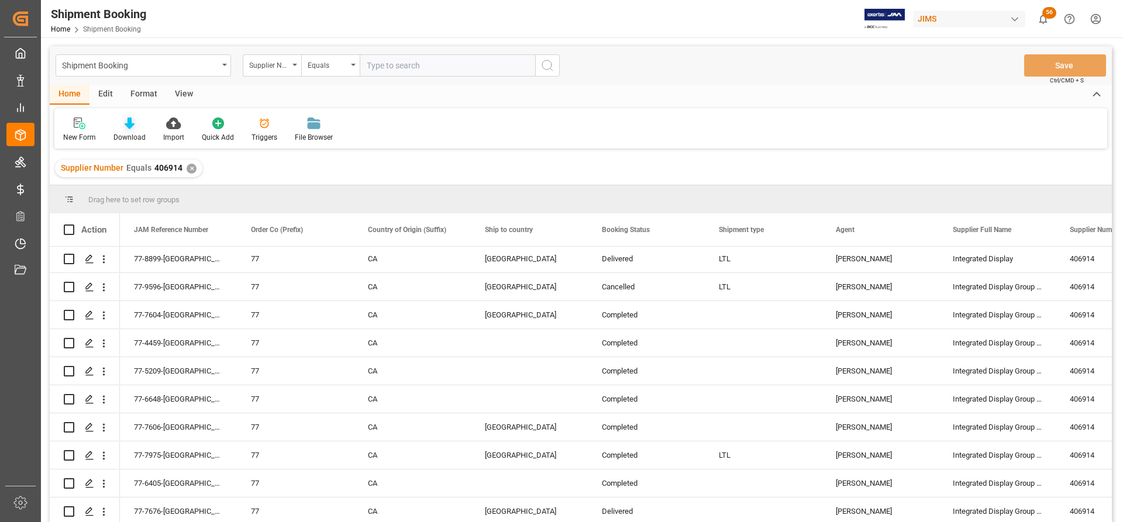
click at [122, 127] on div at bounding box center [129, 123] width 32 height 12
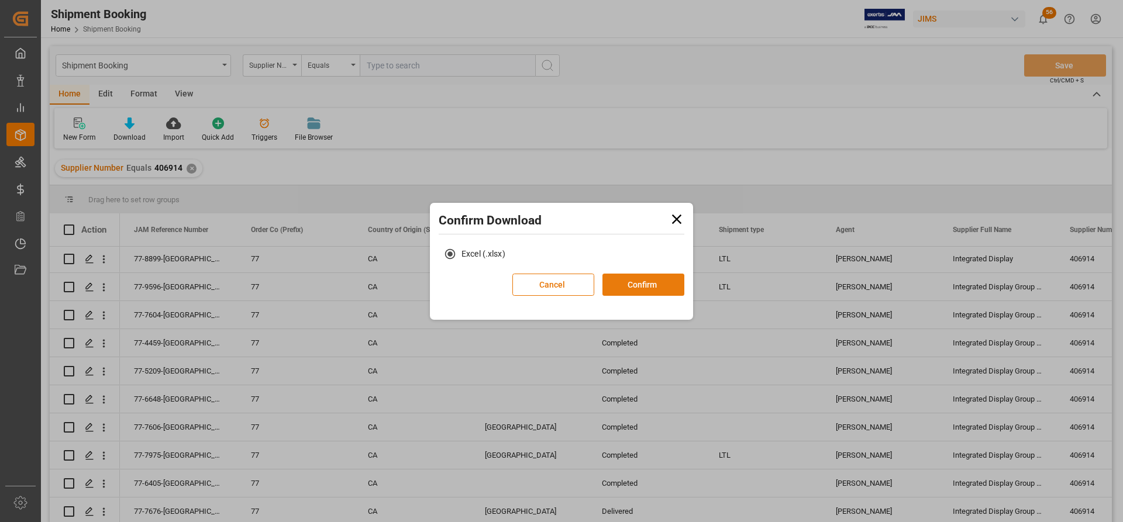
click at [623, 287] on button "Confirm" at bounding box center [643, 285] width 82 height 22
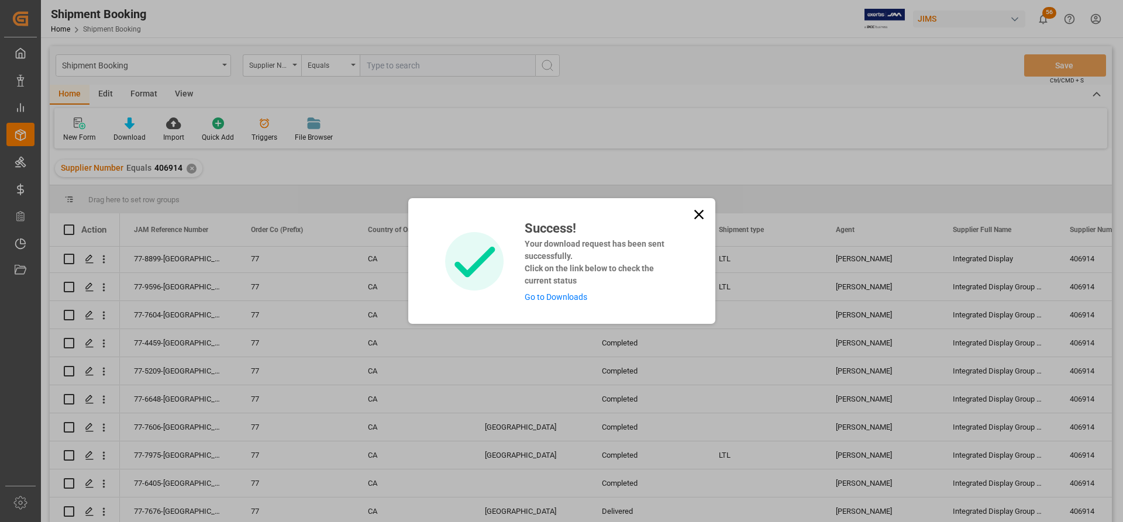
click at [551, 294] on link "Go to Downloads" at bounding box center [555, 296] width 63 height 9
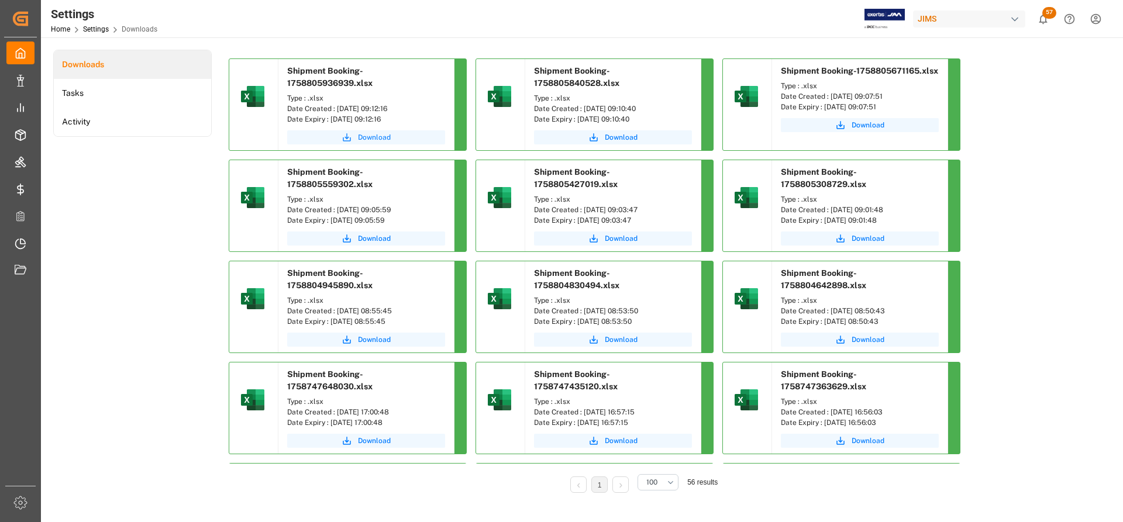
click at [368, 132] on span "Download" at bounding box center [374, 137] width 33 height 11
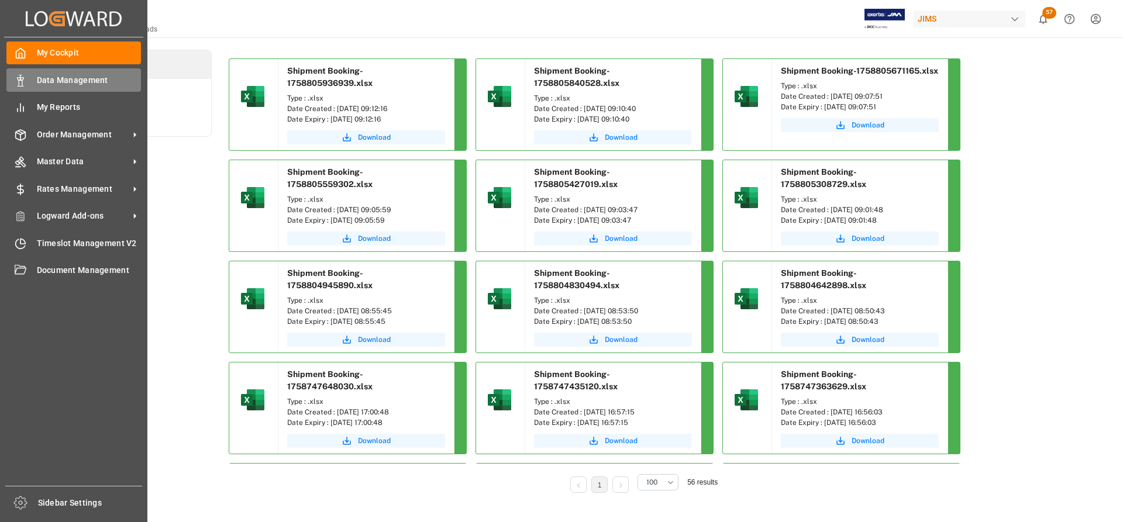
click at [61, 78] on span "Data Management" at bounding box center [89, 80] width 105 height 12
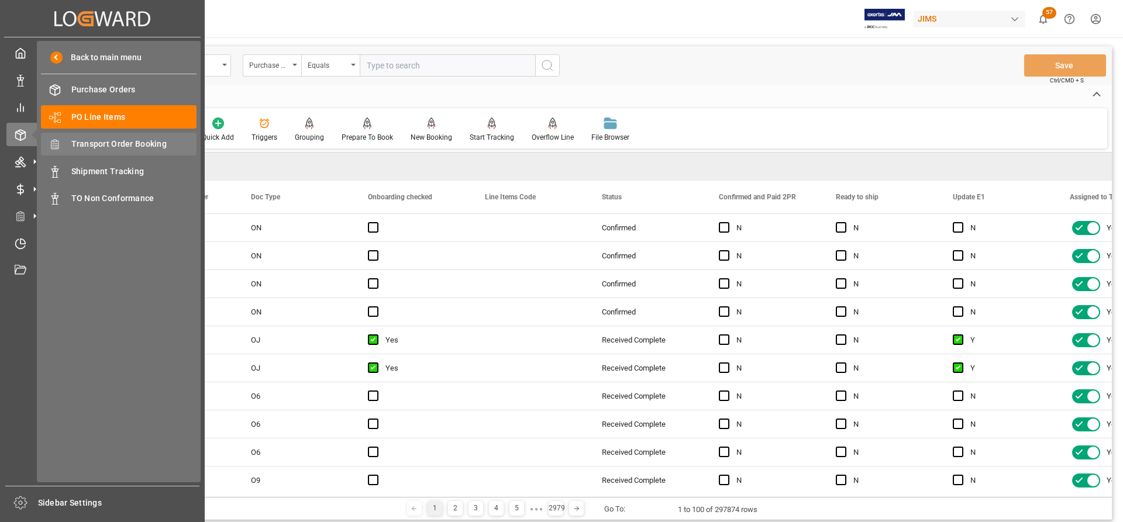
click at [102, 142] on span "Transport Order Booking" at bounding box center [134, 144] width 126 height 12
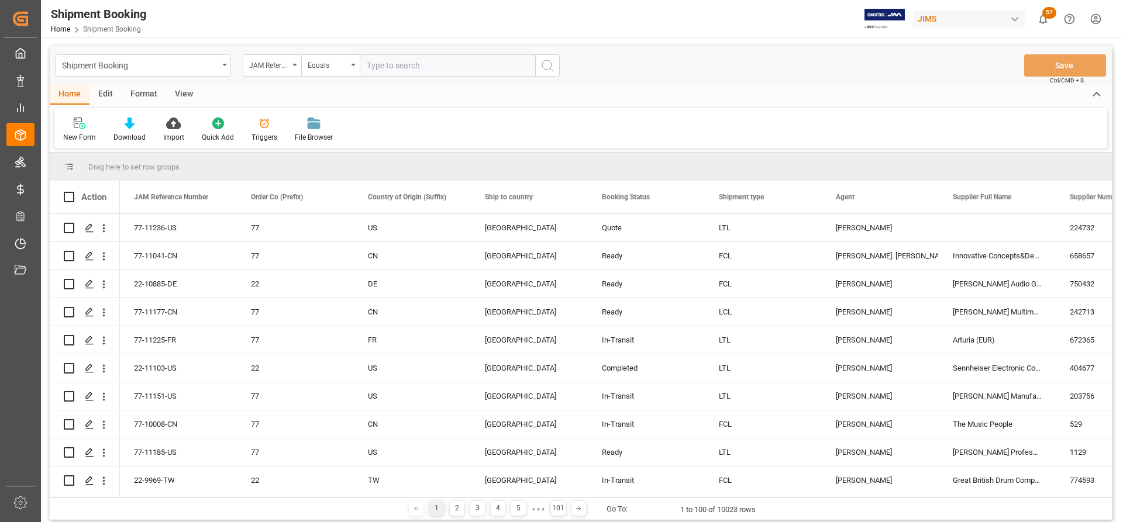
paste input "77-11082-[GEOGRAPHIC_DATA]"
type input "77-11082-[GEOGRAPHIC_DATA]"
click at [549, 68] on icon "search button" at bounding box center [547, 65] width 14 height 14
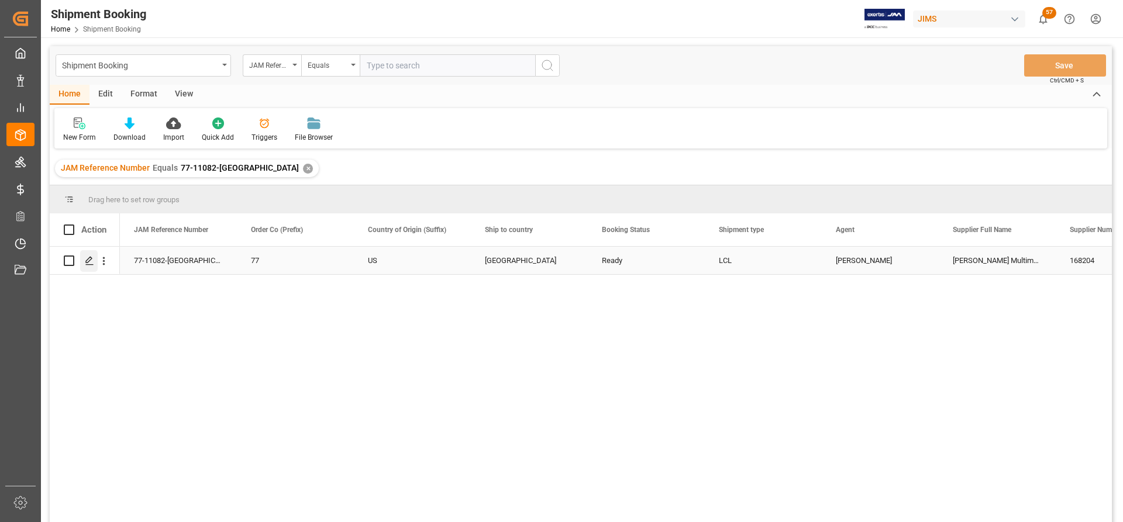
click at [90, 260] on icon "Press SPACE to select this row." at bounding box center [89, 260] width 9 height 9
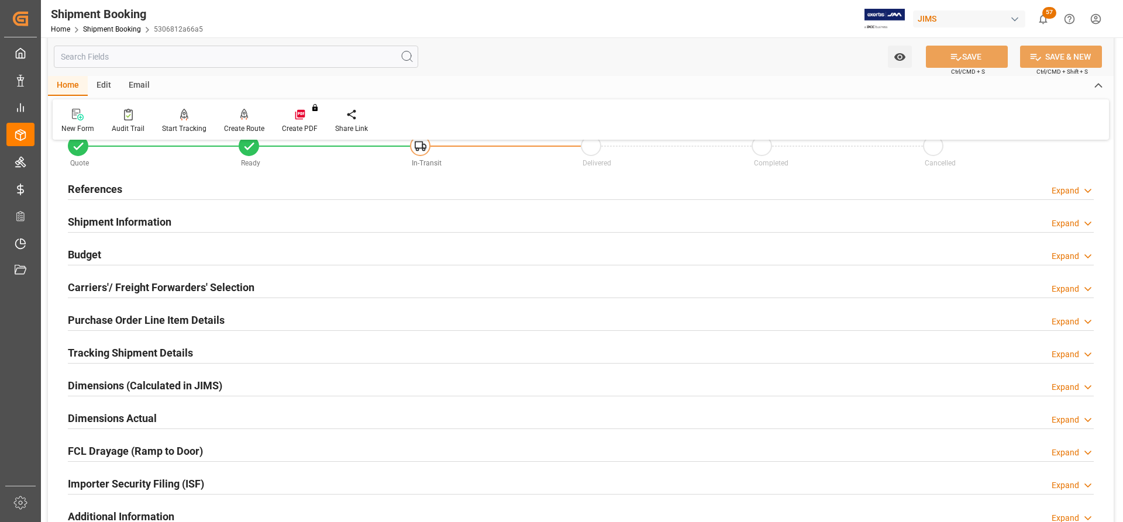
scroll to position [58, 0]
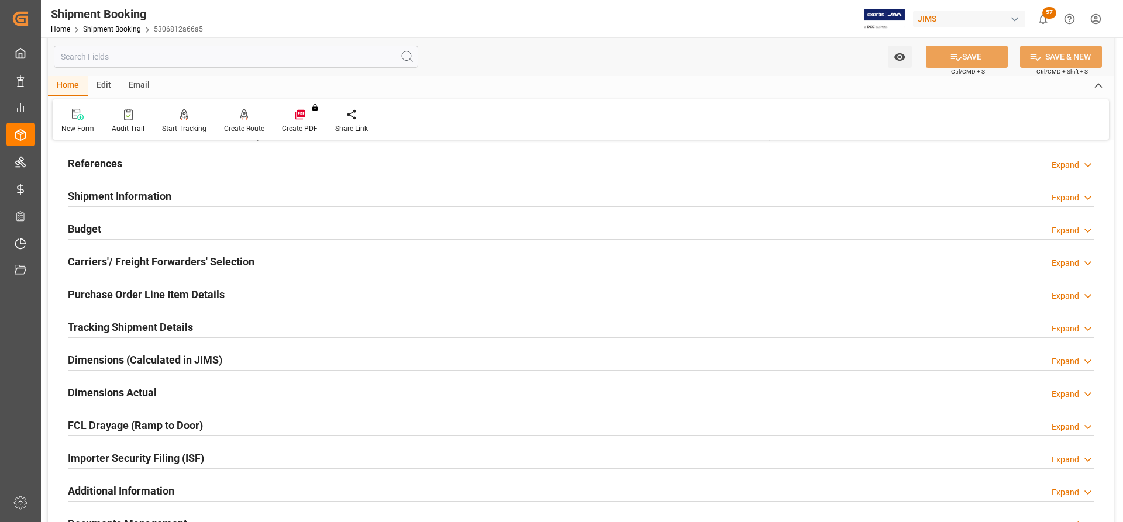
click at [119, 320] on h2 "Tracking Shipment Details" at bounding box center [130, 327] width 125 height 16
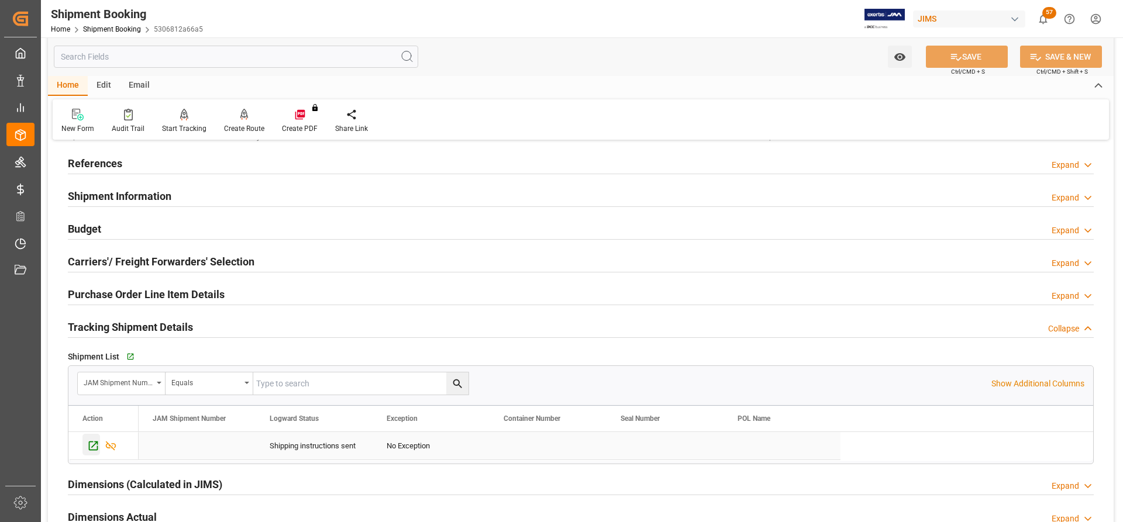
click at [92, 444] on icon "Press SPACE to select this row." at bounding box center [93, 446] width 12 height 12
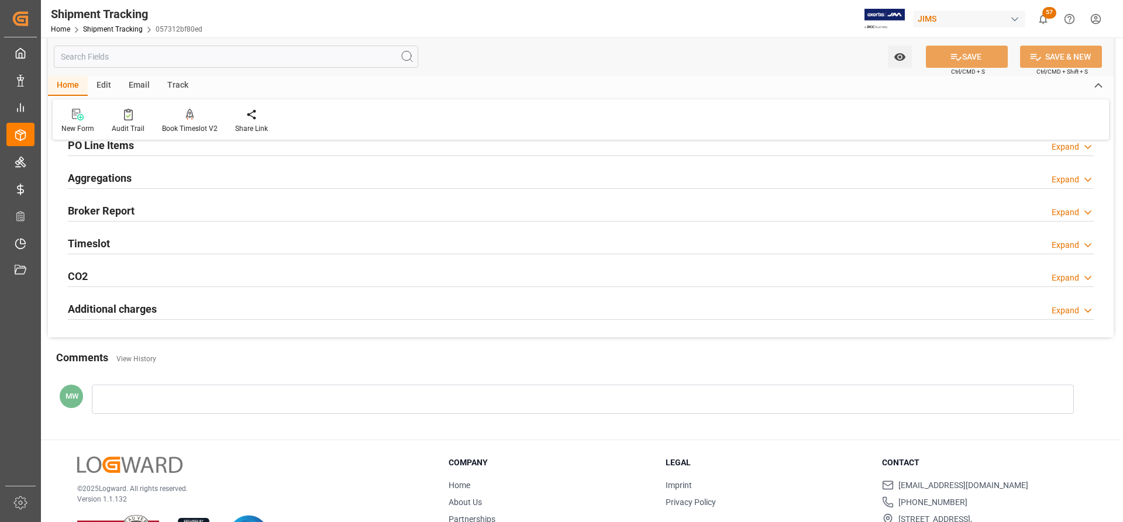
scroll to position [270, 0]
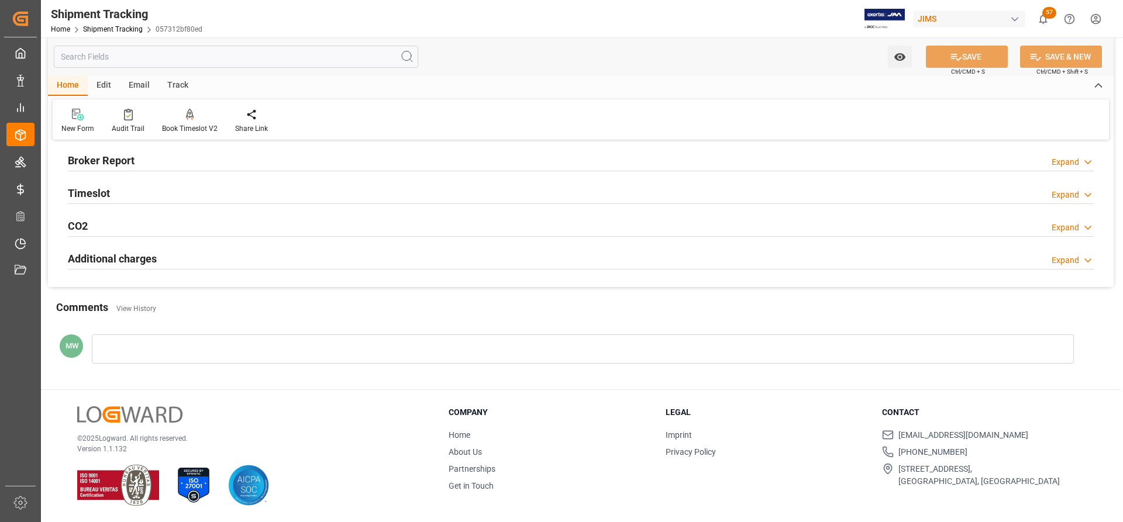
click at [107, 350] on div at bounding box center [583, 348] width 982 height 29
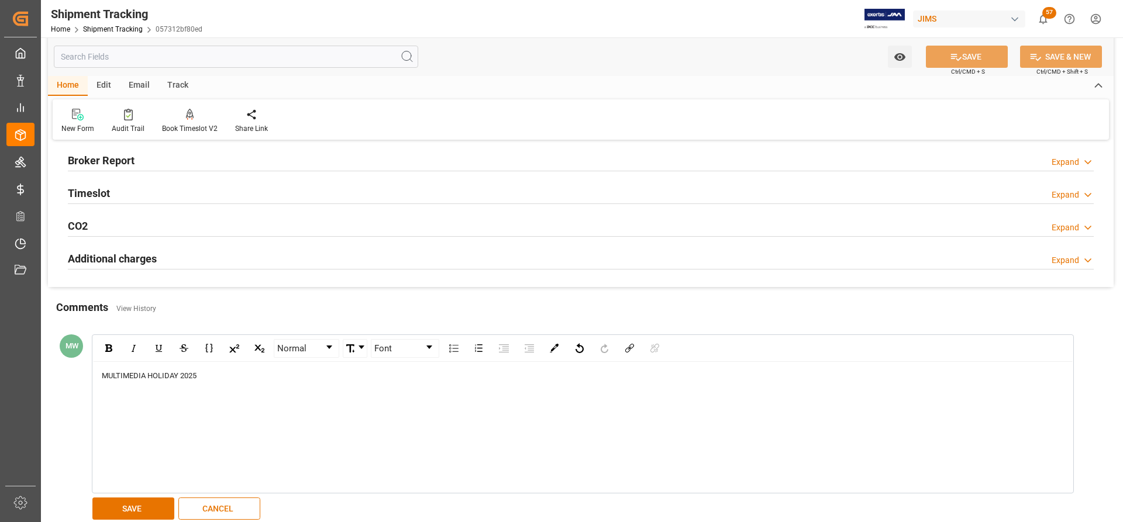
click at [102, 372] on span "MULTIMEDIA HOLIDAY 2025" at bounding box center [149, 375] width 95 height 9
click at [121, 512] on button "SAVE" at bounding box center [133, 509] width 82 height 22
